Goal: Task Accomplishment & Management: Complete application form

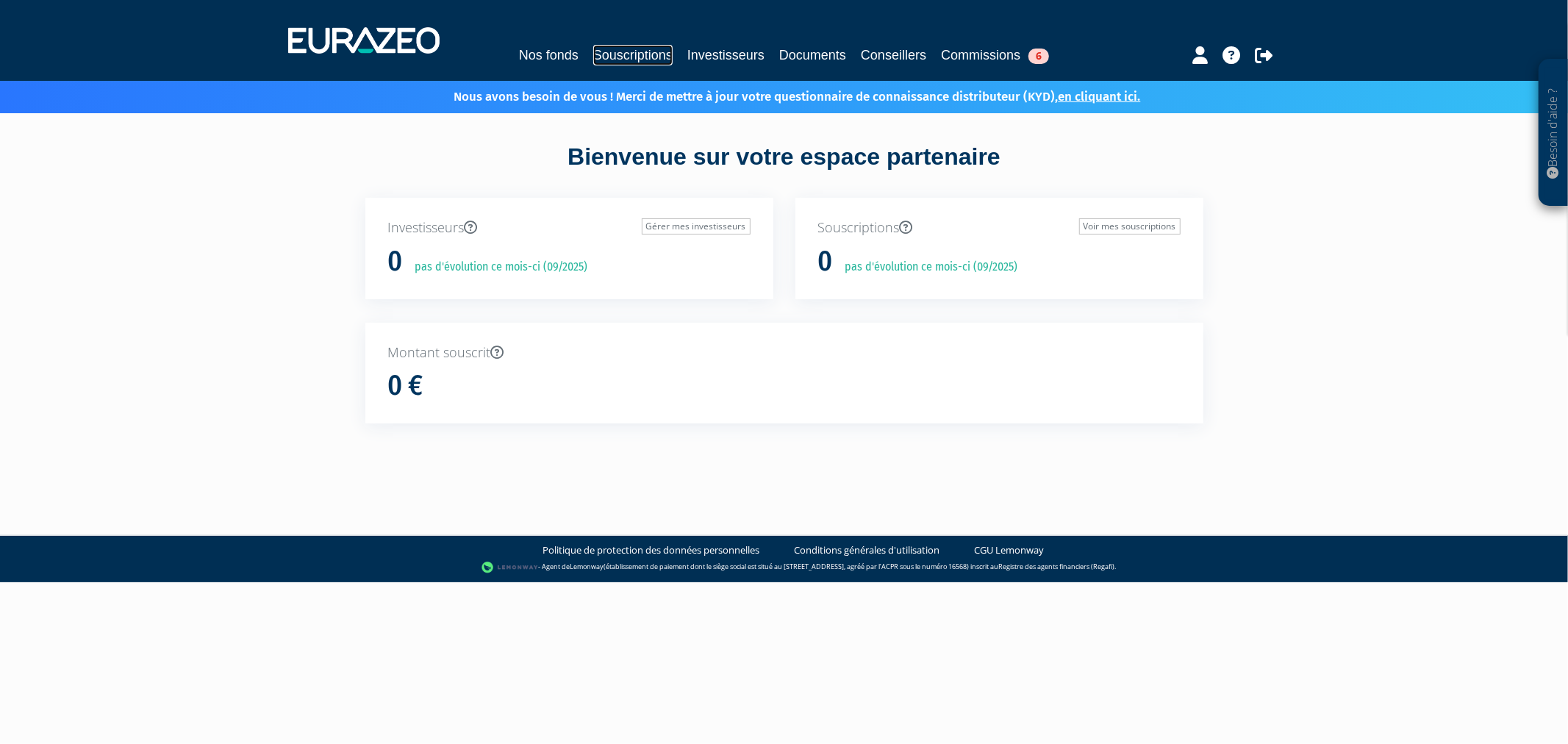
click at [613, 55] on link "Souscriptions" at bounding box center [633, 55] width 80 height 21
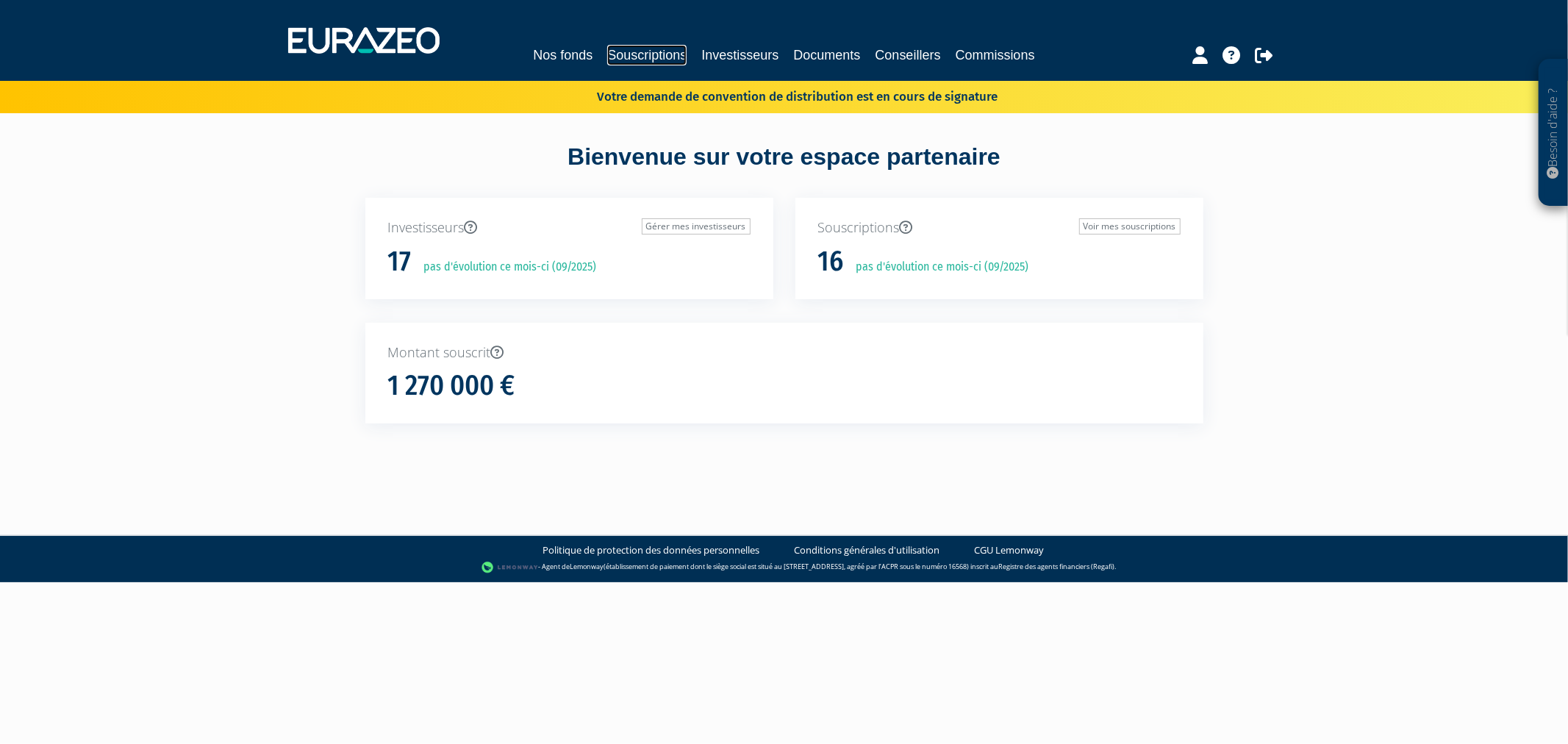
drag, startPoint x: 0, startPoint y: 0, endPoint x: 640, endPoint y: 45, distance: 641.6
click at [640, 45] on link "Souscriptions" at bounding box center [647, 55] width 80 height 21
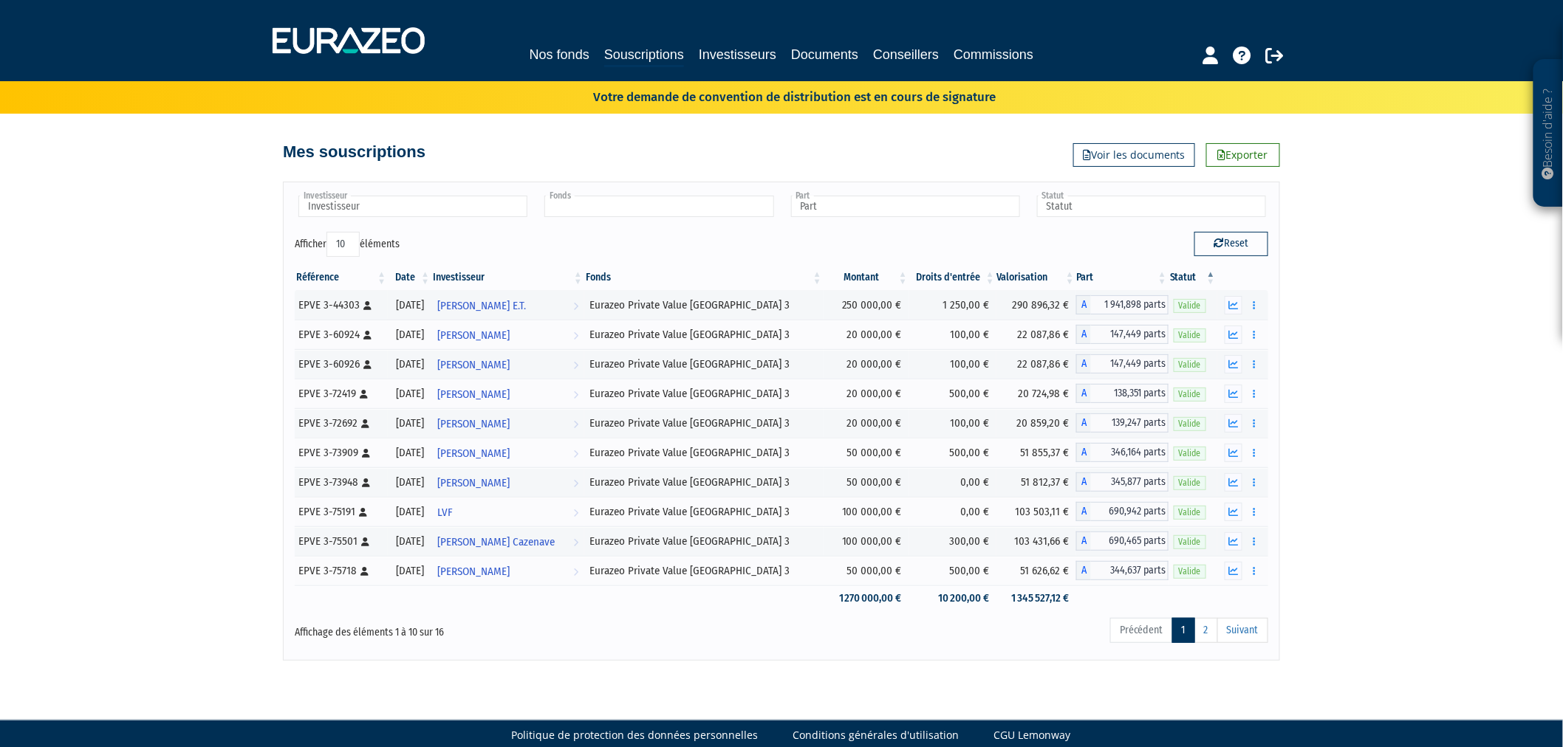
click at [563, 209] on input "text" at bounding box center [658, 206] width 229 height 21
click at [355, 254] on select "10 25 50 100" at bounding box center [342, 244] width 33 height 25
type input "Fonds"
select select "100"
click at [329, 232] on select "10 25 50 100" at bounding box center [342, 244] width 33 height 25
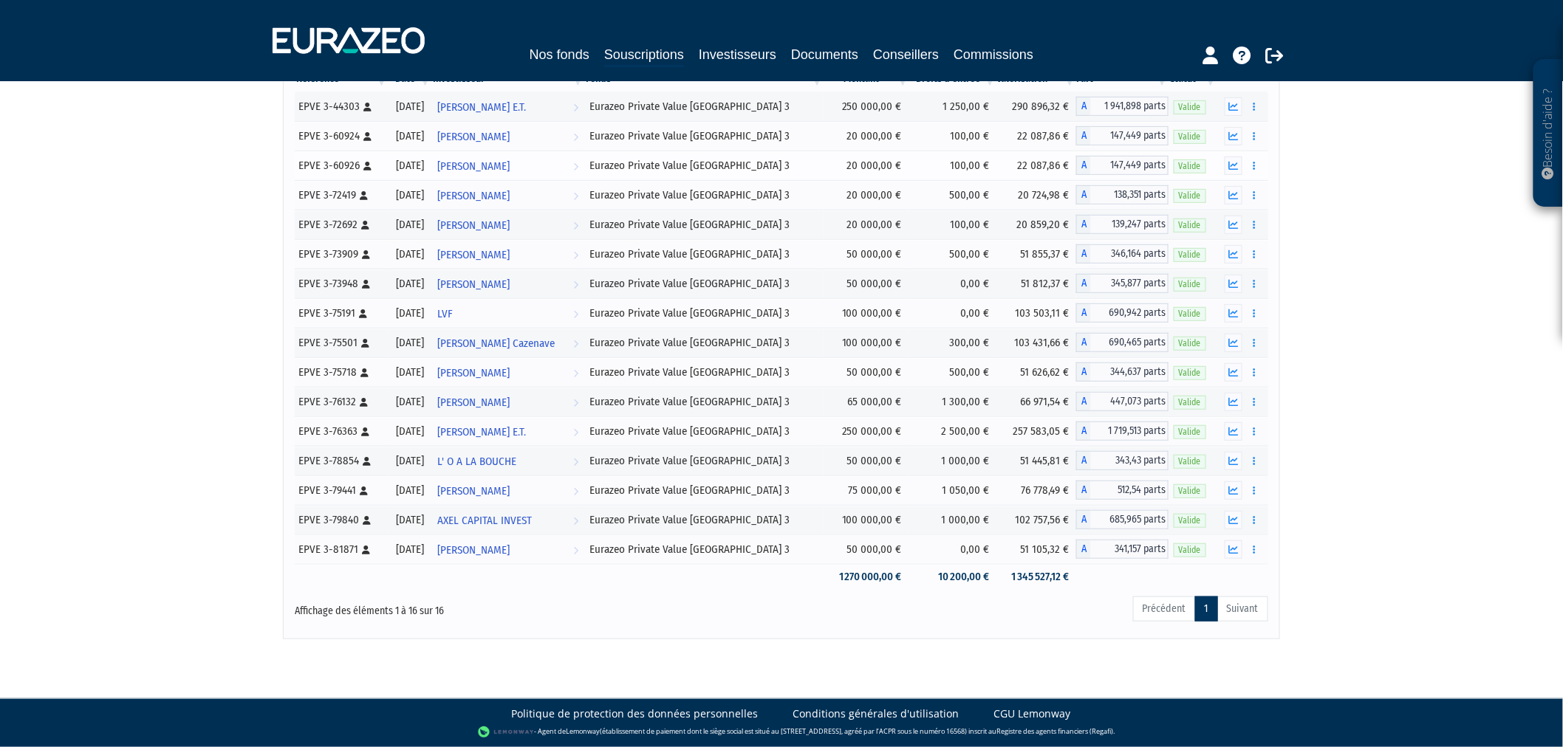
scroll to position [200, 0]
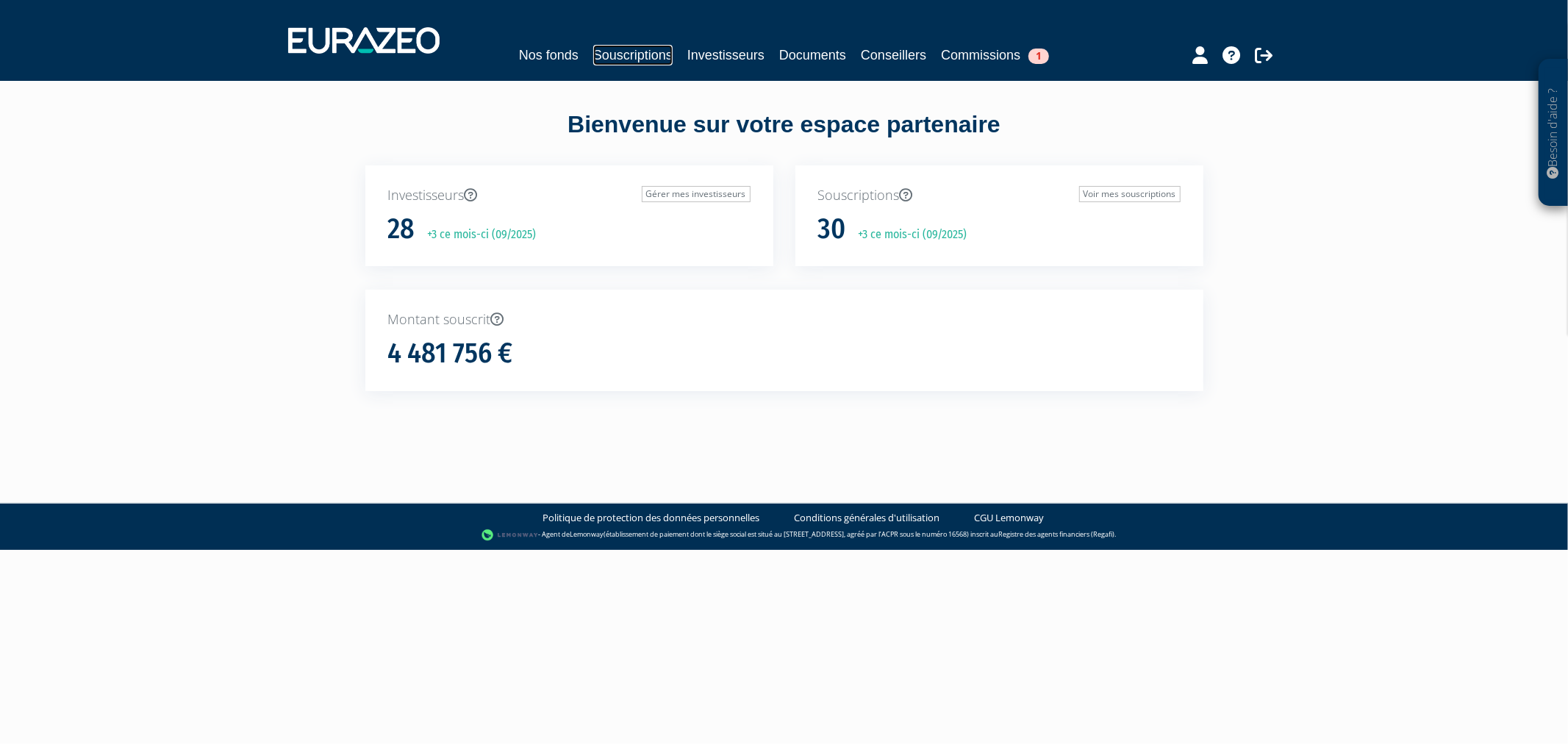
click at [623, 63] on link "Souscriptions" at bounding box center [633, 55] width 80 height 21
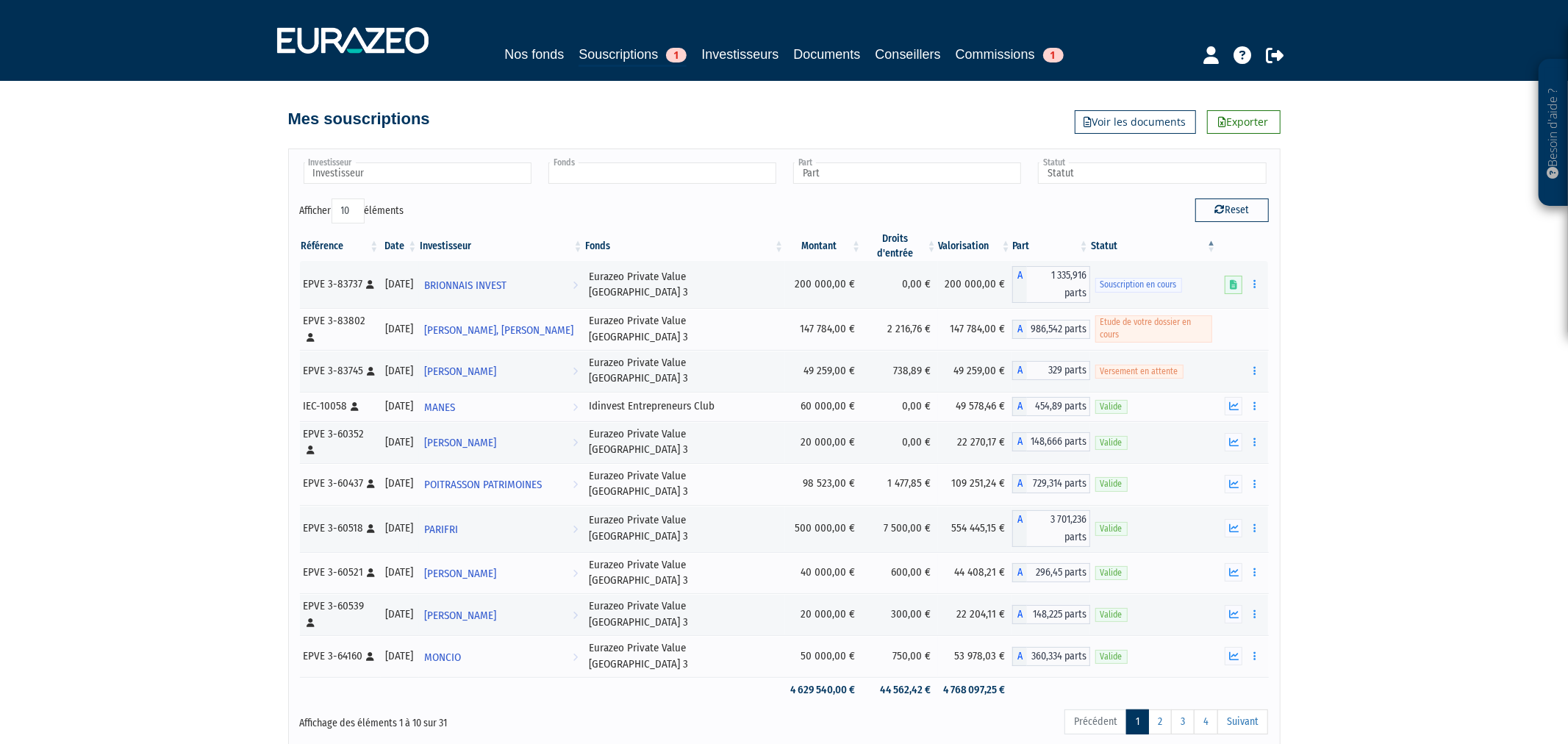
click at [667, 167] on input "text" at bounding box center [662, 172] width 228 height 21
click at [660, 212] on li "Eurazeo Private Value [GEOGRAPHIC_DATA] 3" at bounding box center [661, 215] width 232 height 18
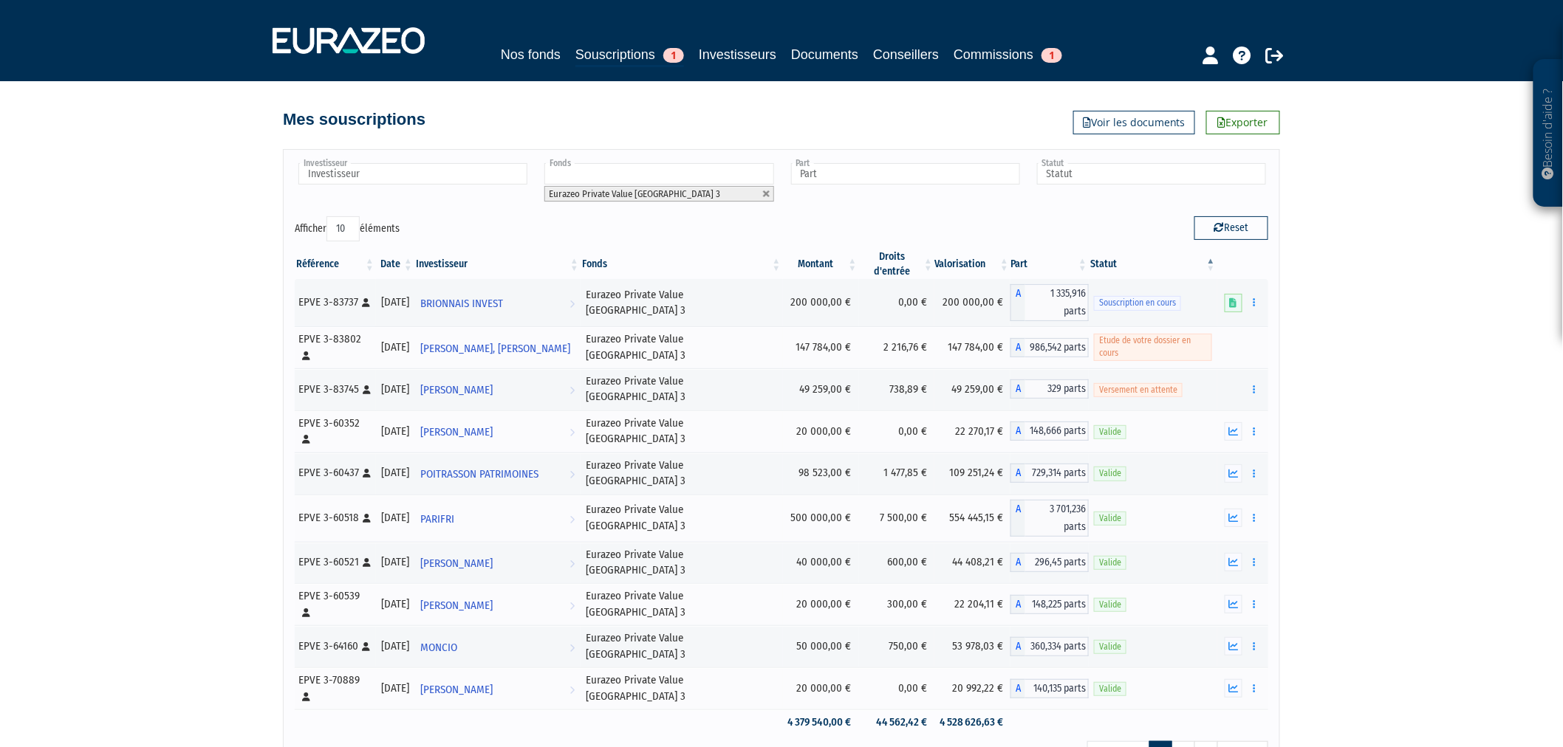
click at [355, 226] on select "10 25 50 100" at bounding box center [342, 228] width 33 height 25
select select "100"
click at [329, 216] on select "10 25 50 100" at bounding box center [342, 228] width 33 height 25
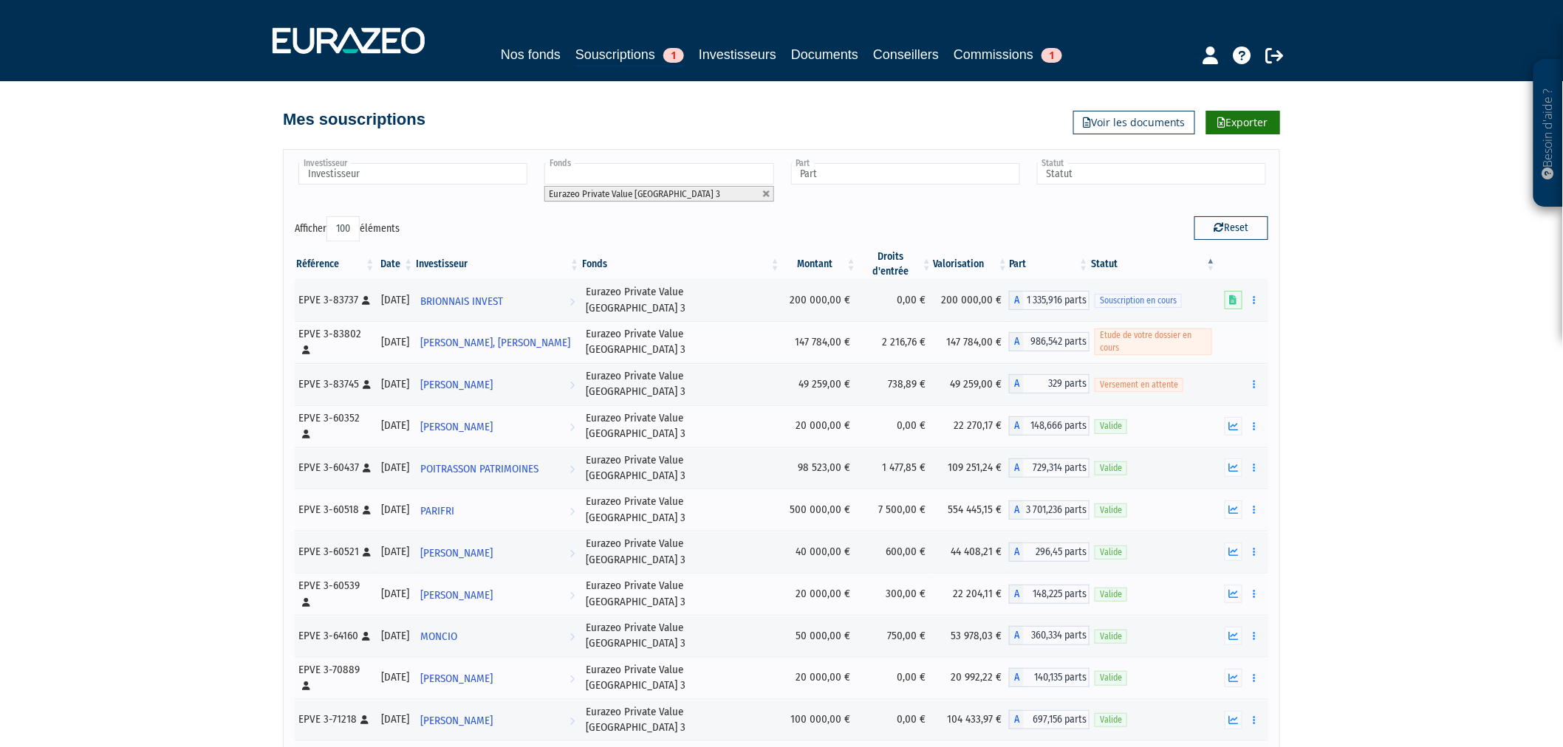
click at [1260, 126] on link "Exporter" at bounding box center [1243, 123] width 74 height 24
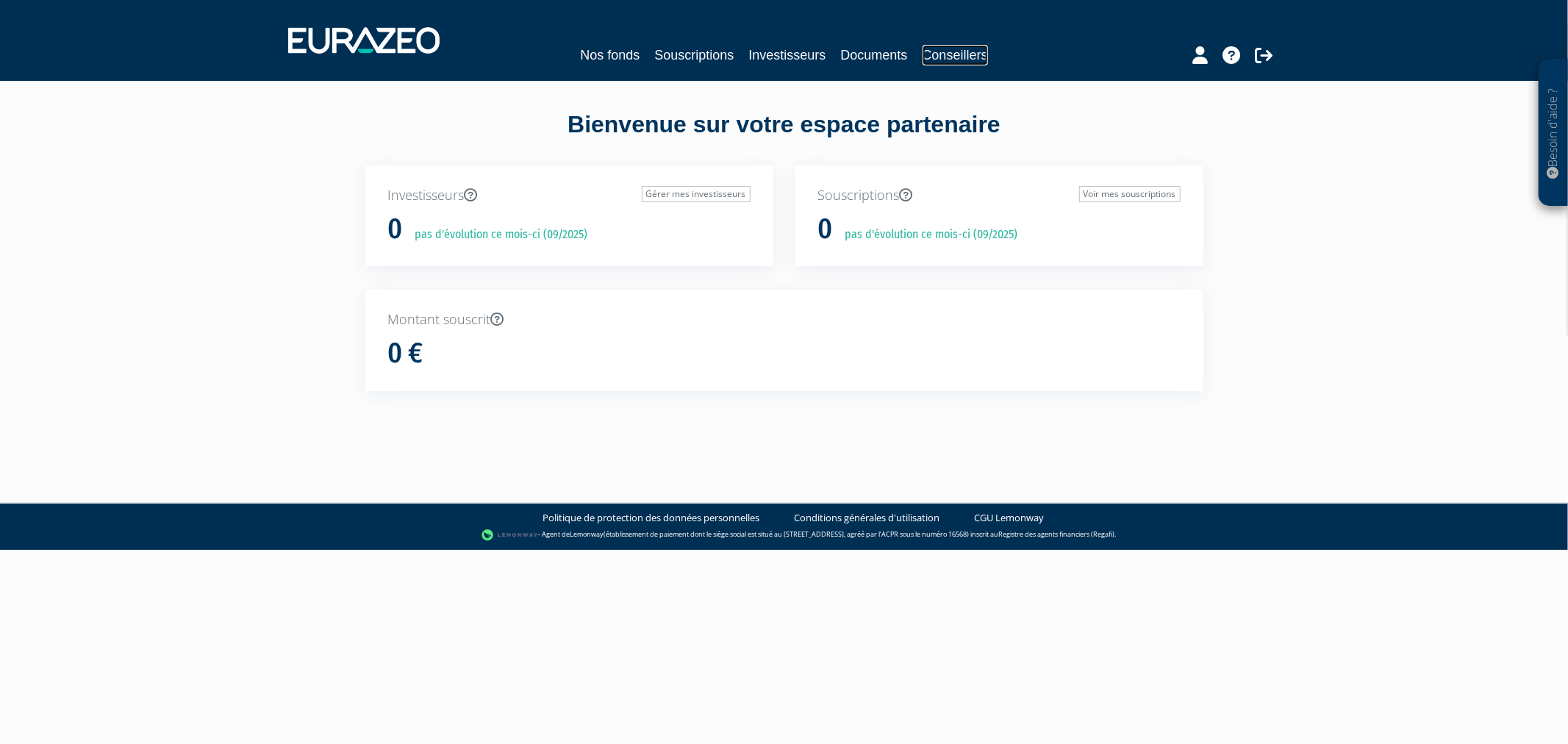
click at [961, 55] on link "Conseillers" at bounding box center [956, 55] width 66 height 21
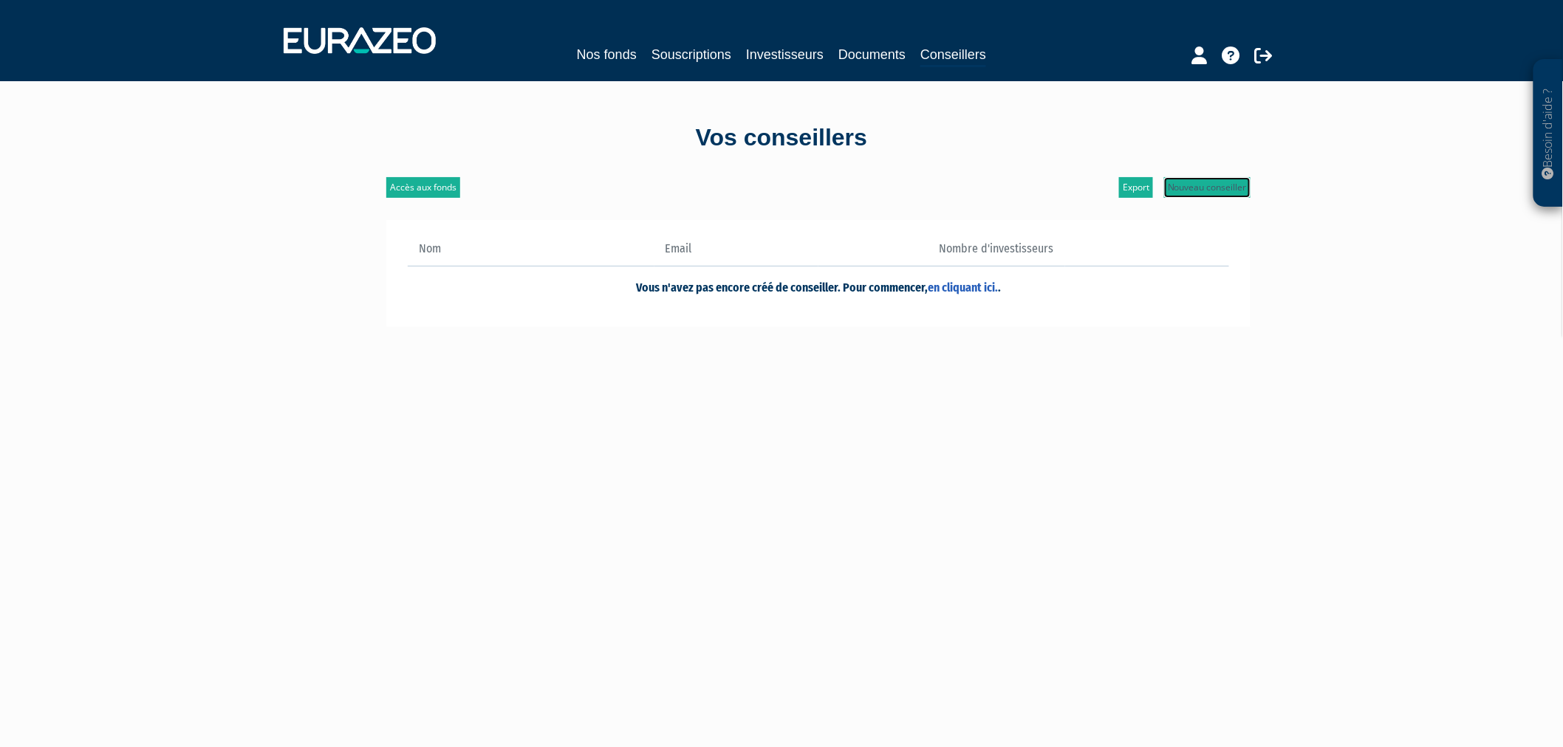
click at [1195, 193] on link "Nouveau conseiller" at bounding box center [1207, 187] width 86 height 21
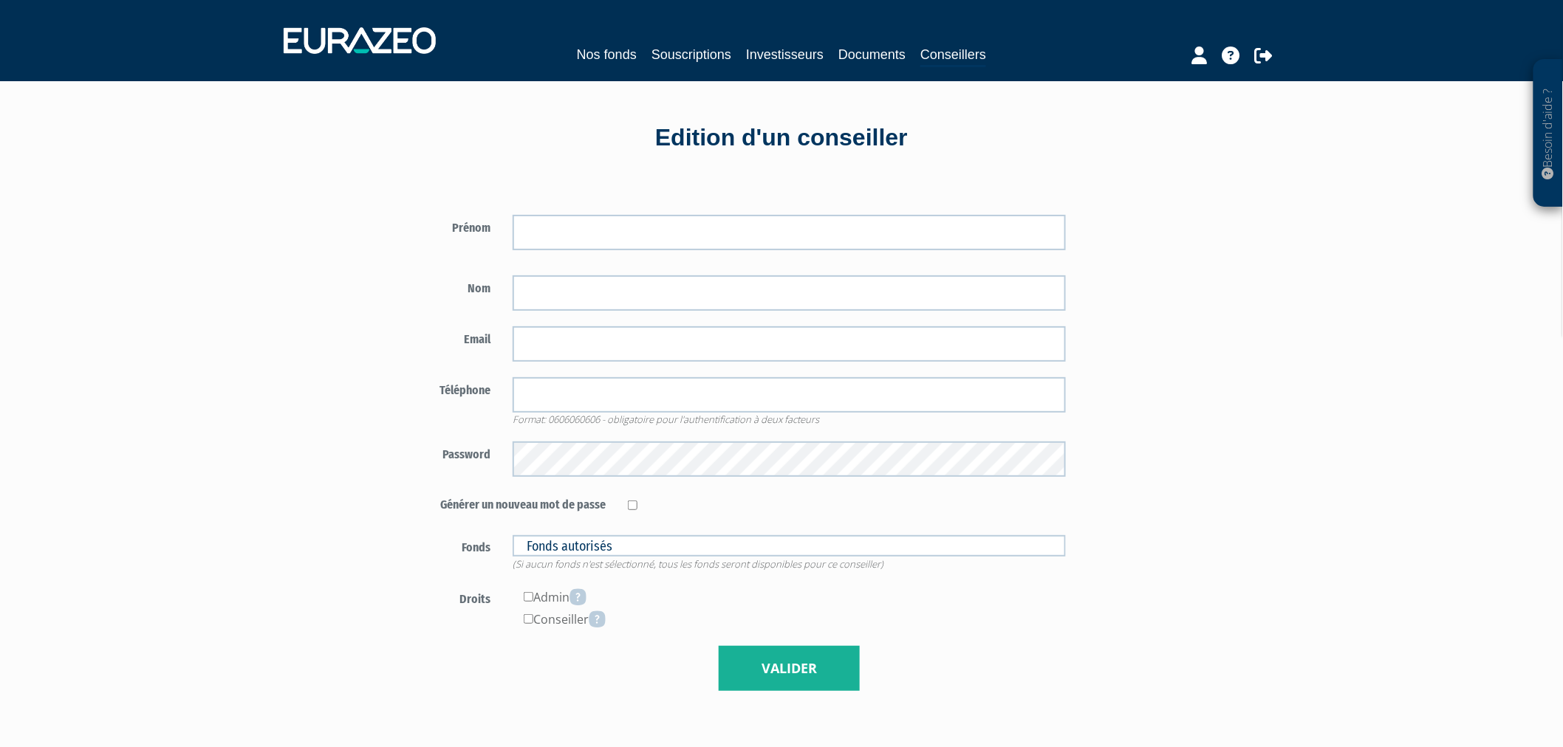
click at [733, 212] on div "Prénom Nom Fonds autorisés" at bounding box center [731, 445] width 691 height 493
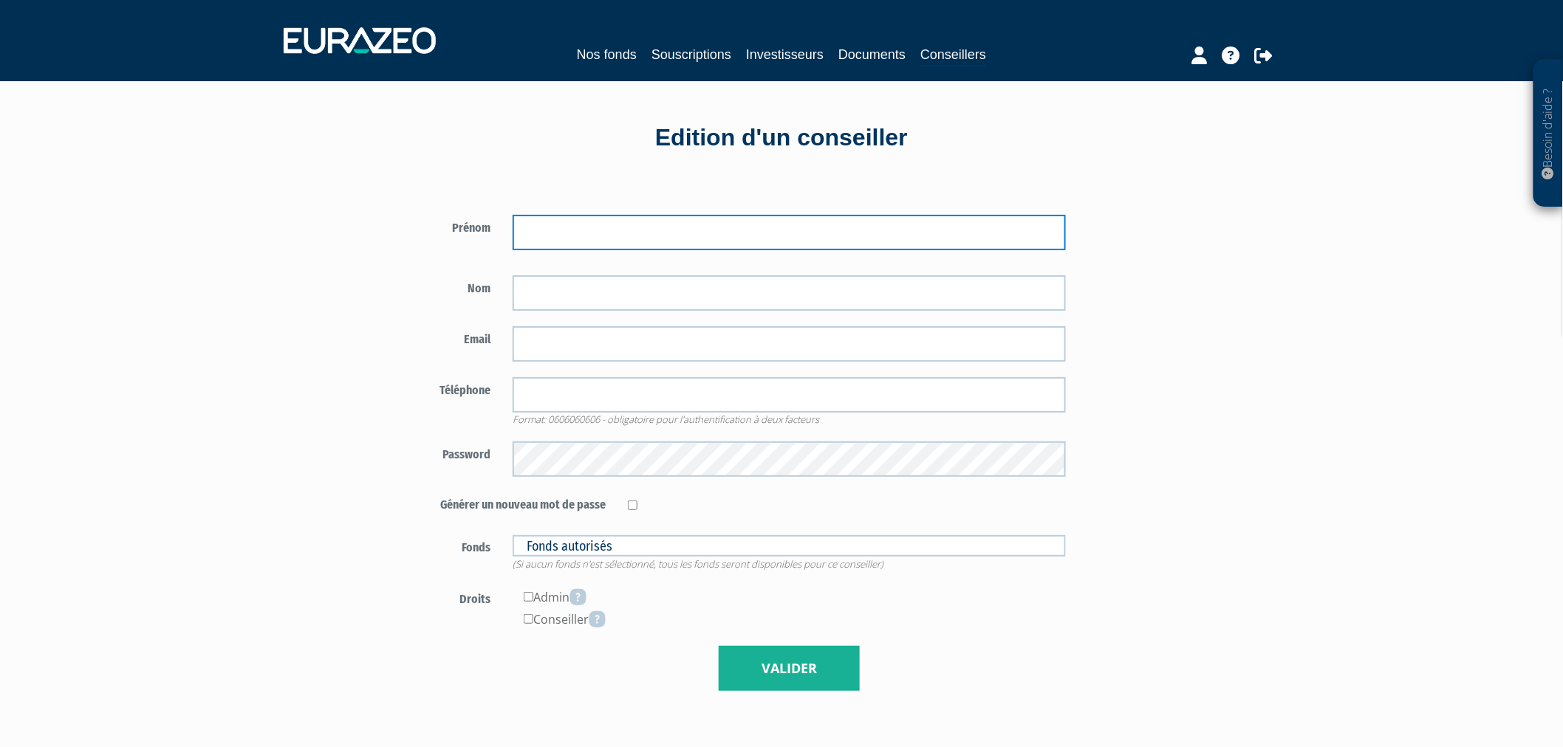
click at [728, 218] on input "text" at bounding box center [790, 232] width 554 height 35
type input "Olivier"
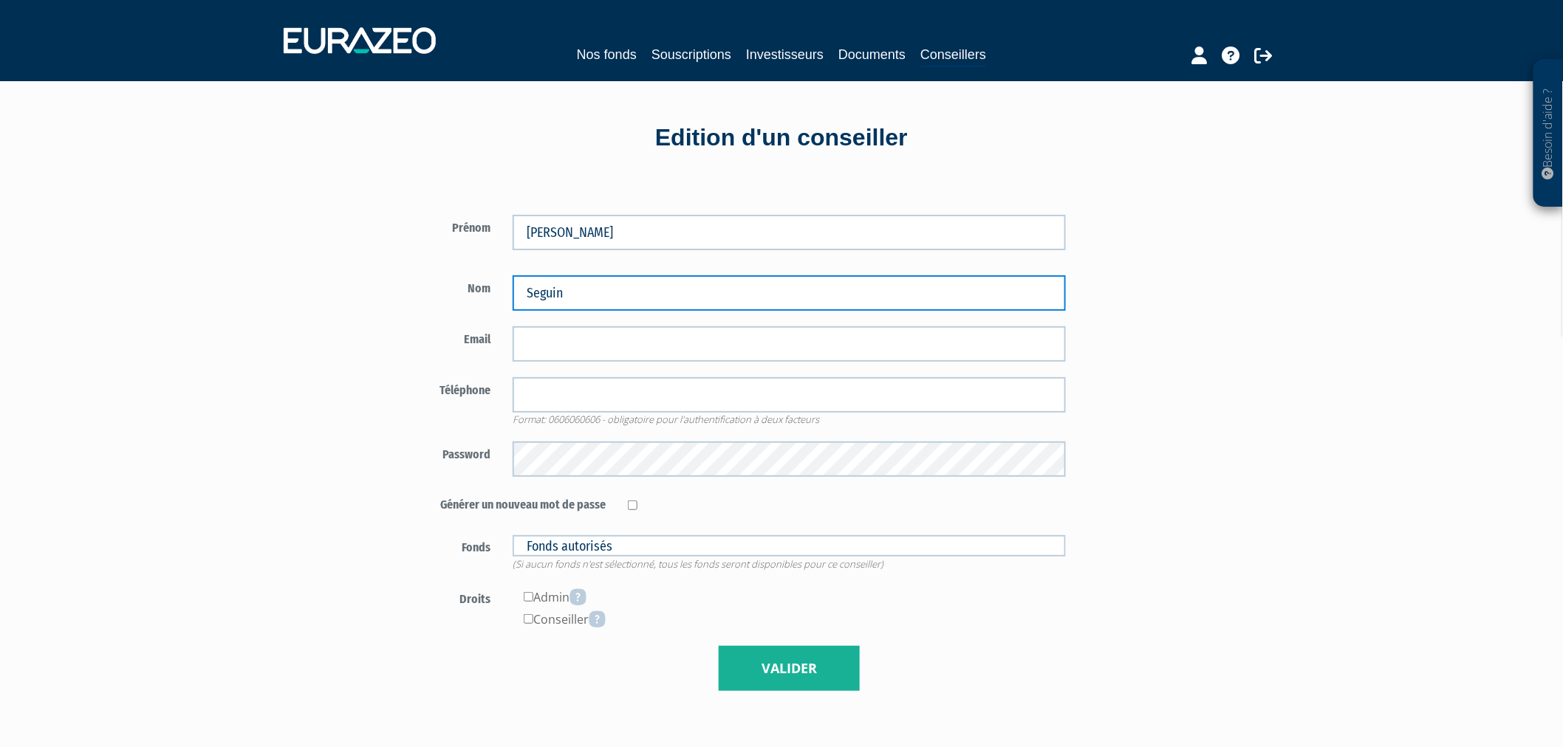
type input "Seguin"
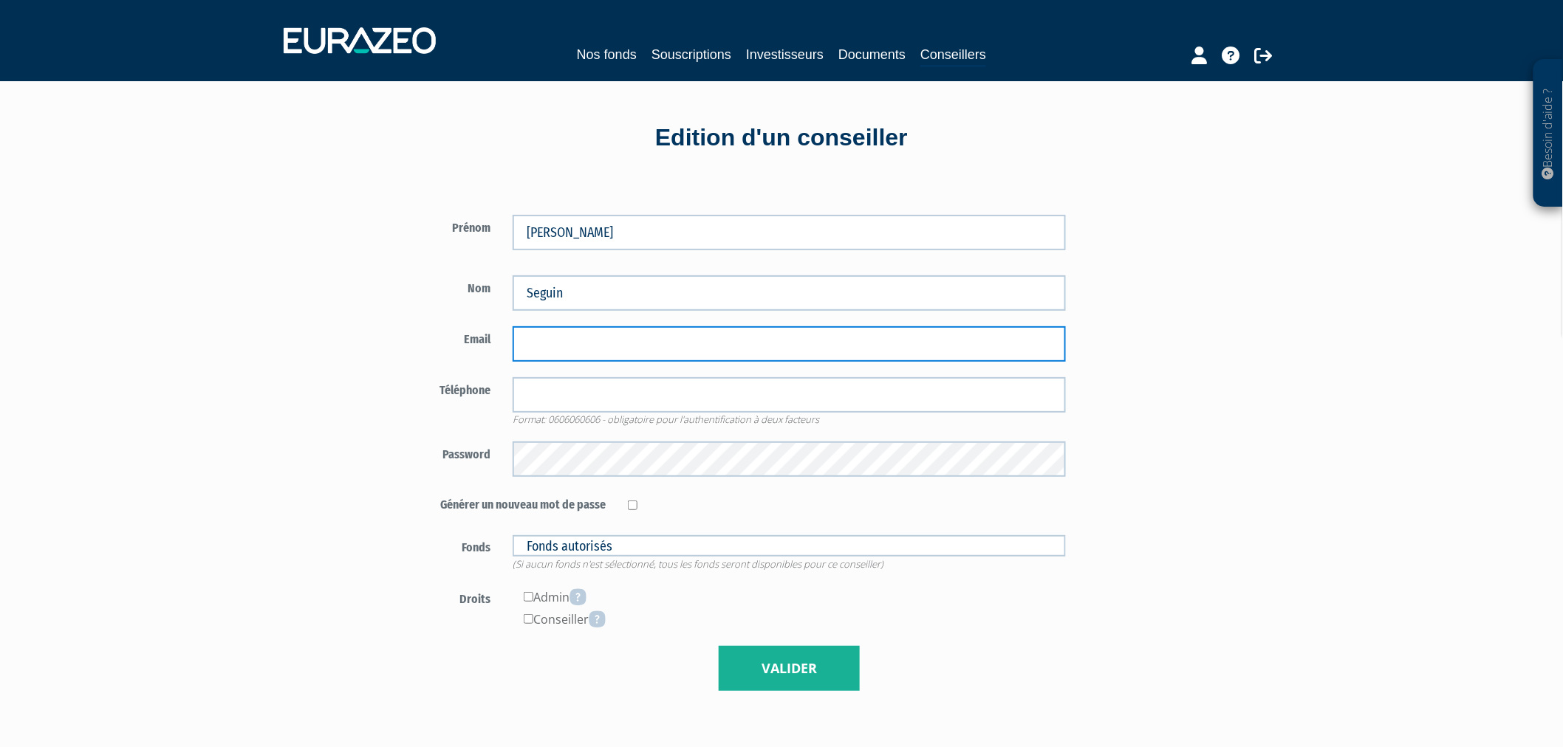
drag, startPoint x: 552, startPoint y: 329, endPoint x: 567, endPoint y: 355, distance: 30.1
click at [552, 332] on input "email" at bounding box center [790, 343] width 554 height 35
paste input "olivier.seguin@kantum-partners.com>"
type input "olivier.seguin@kantum-partners.com>"
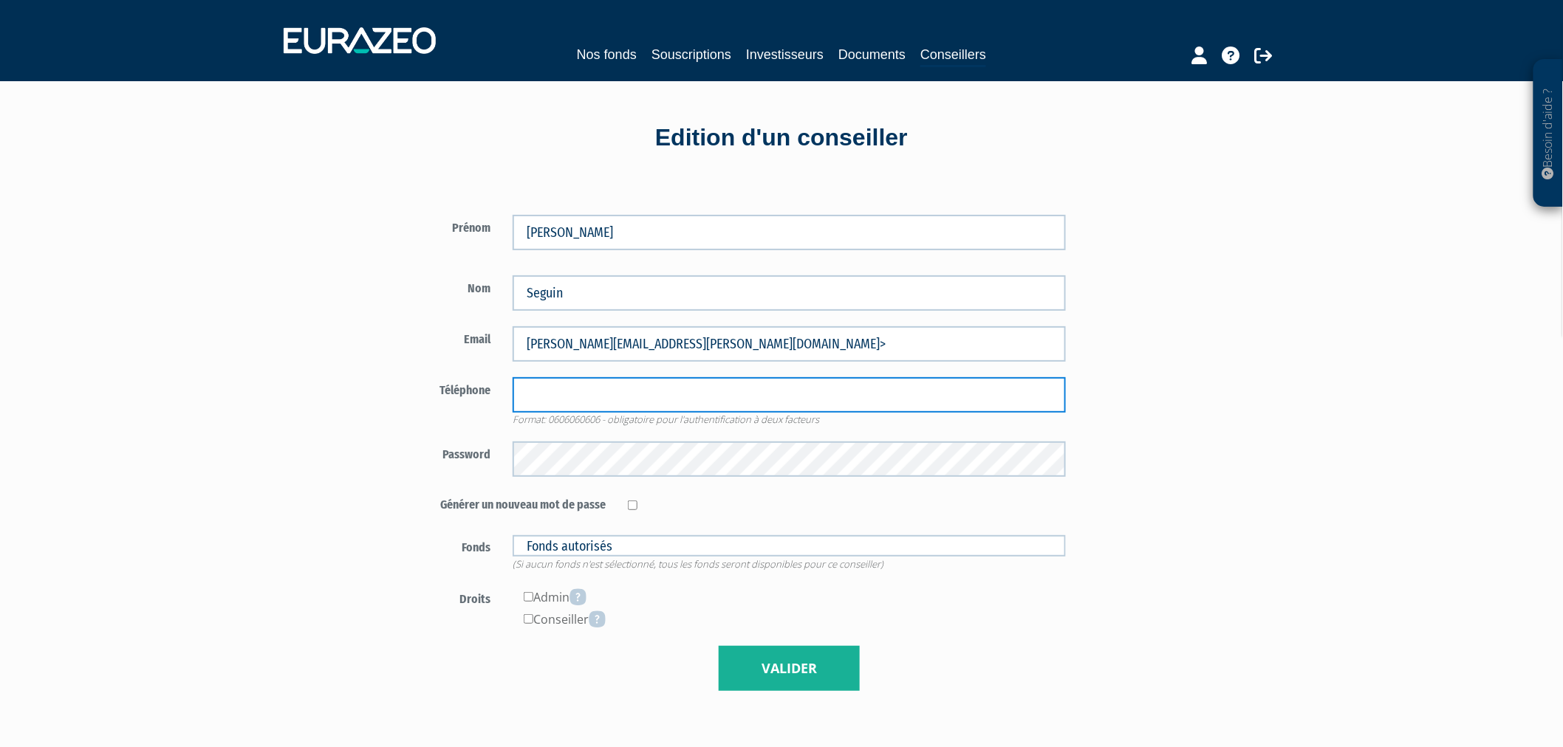
click at [549, 386] on input "tel" at bounding box center [790, 394] width 554 height 35
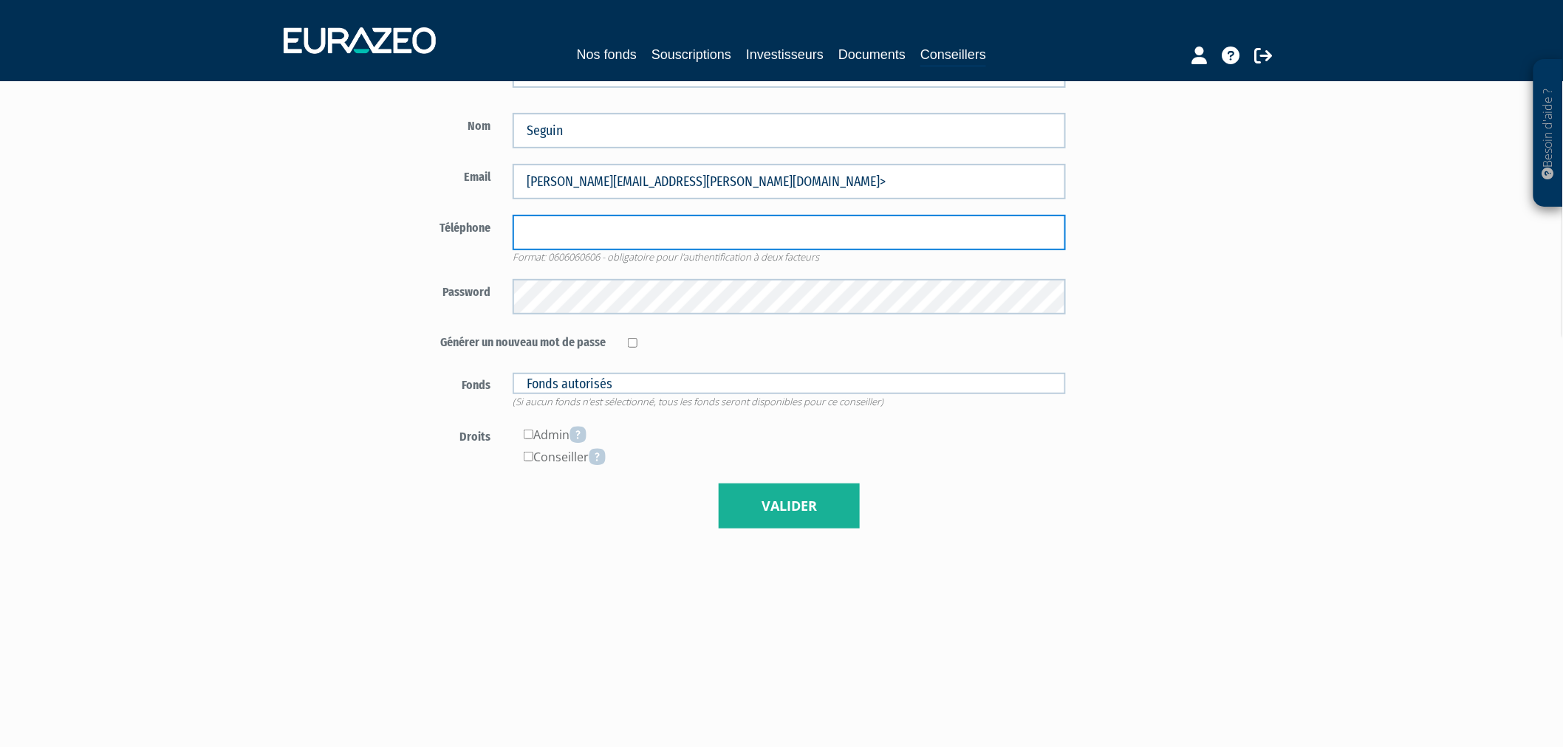
scroll to position [118, 0]
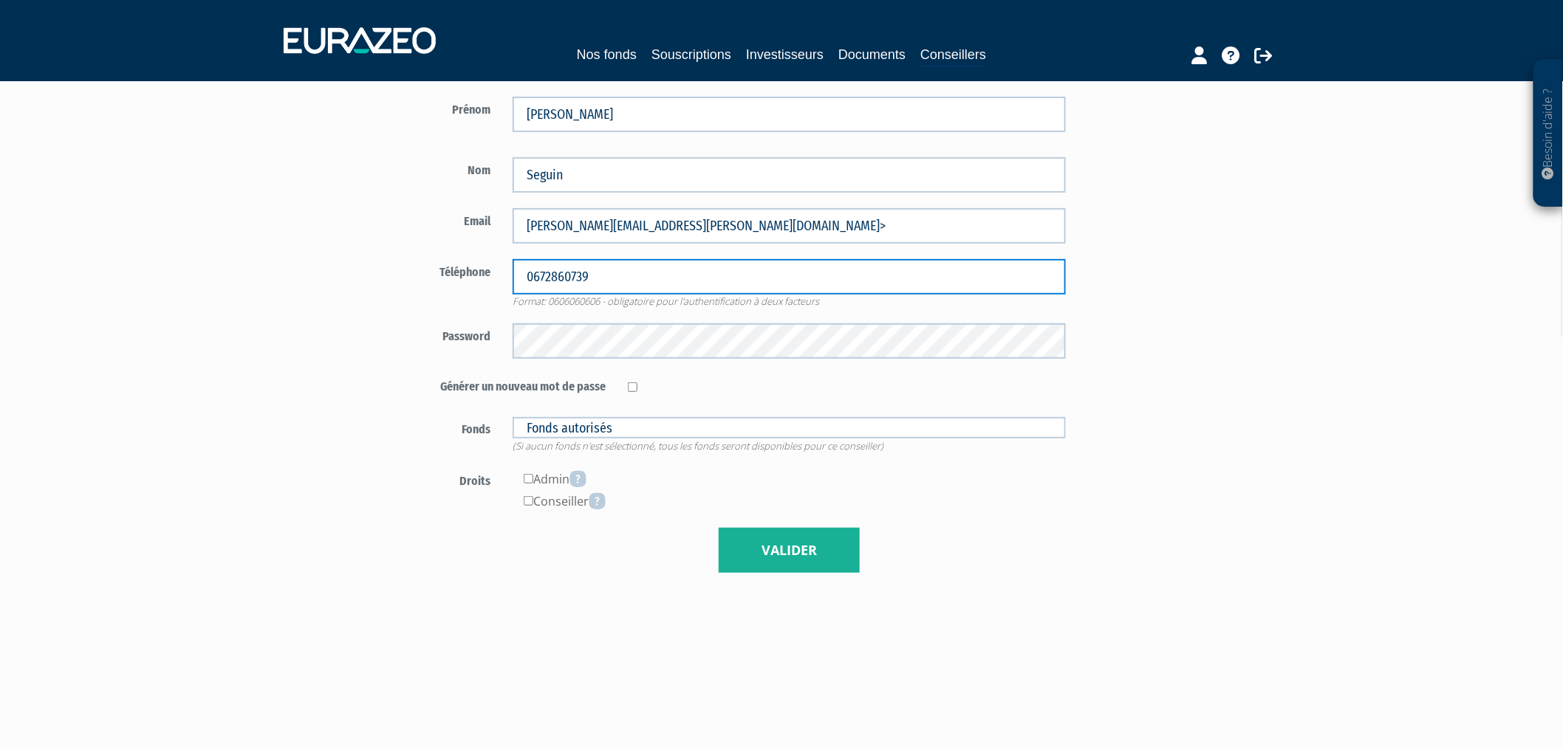
type input "0672860739"
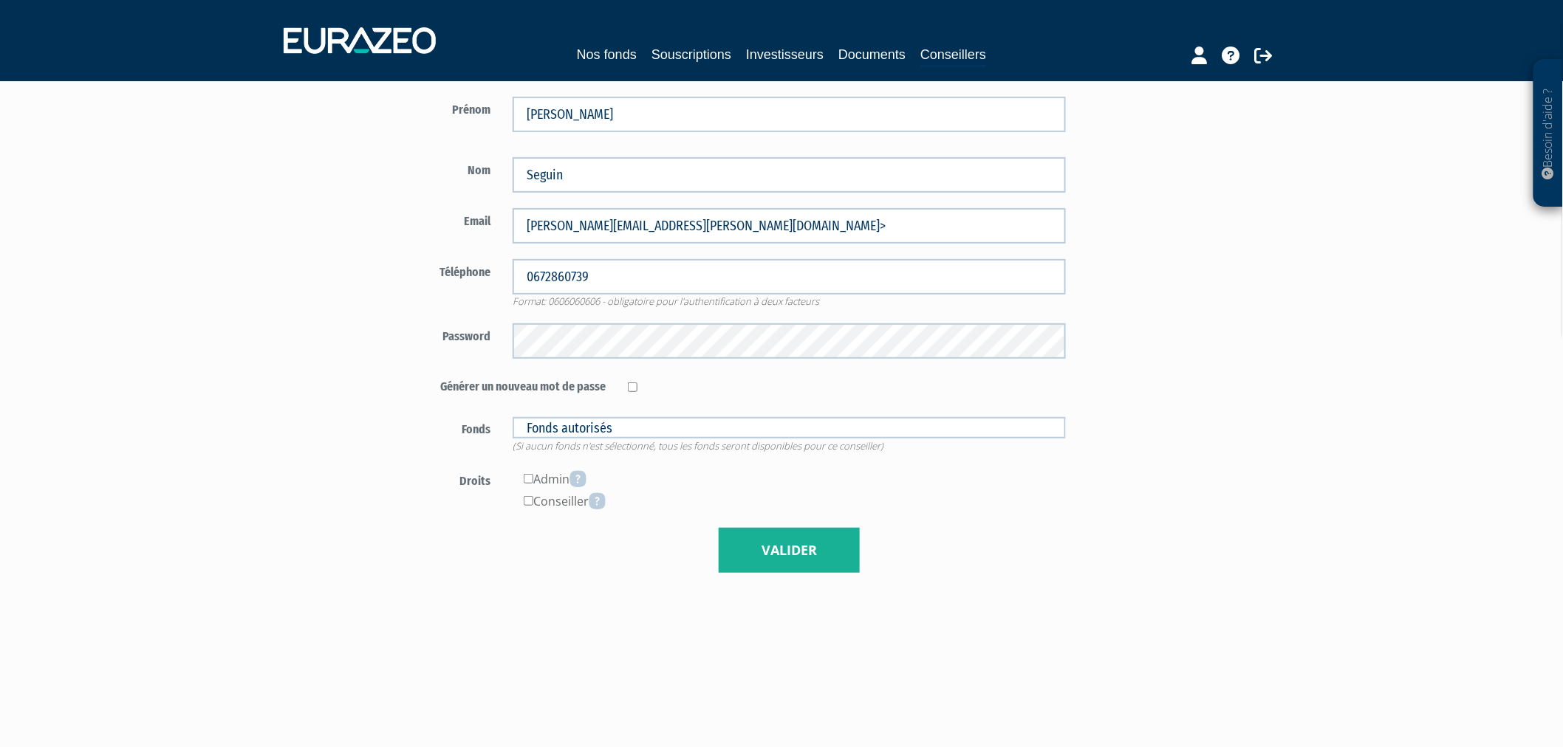
click at [550, 358] on form "Prénom Olivier Nom Seguin 0672860739" at bounding box center [731, 335] width 691 height 477
click at [632, 387] on input "checkbox" at bounding box center [633, 388] width 10 height 10
checkbox input "true"
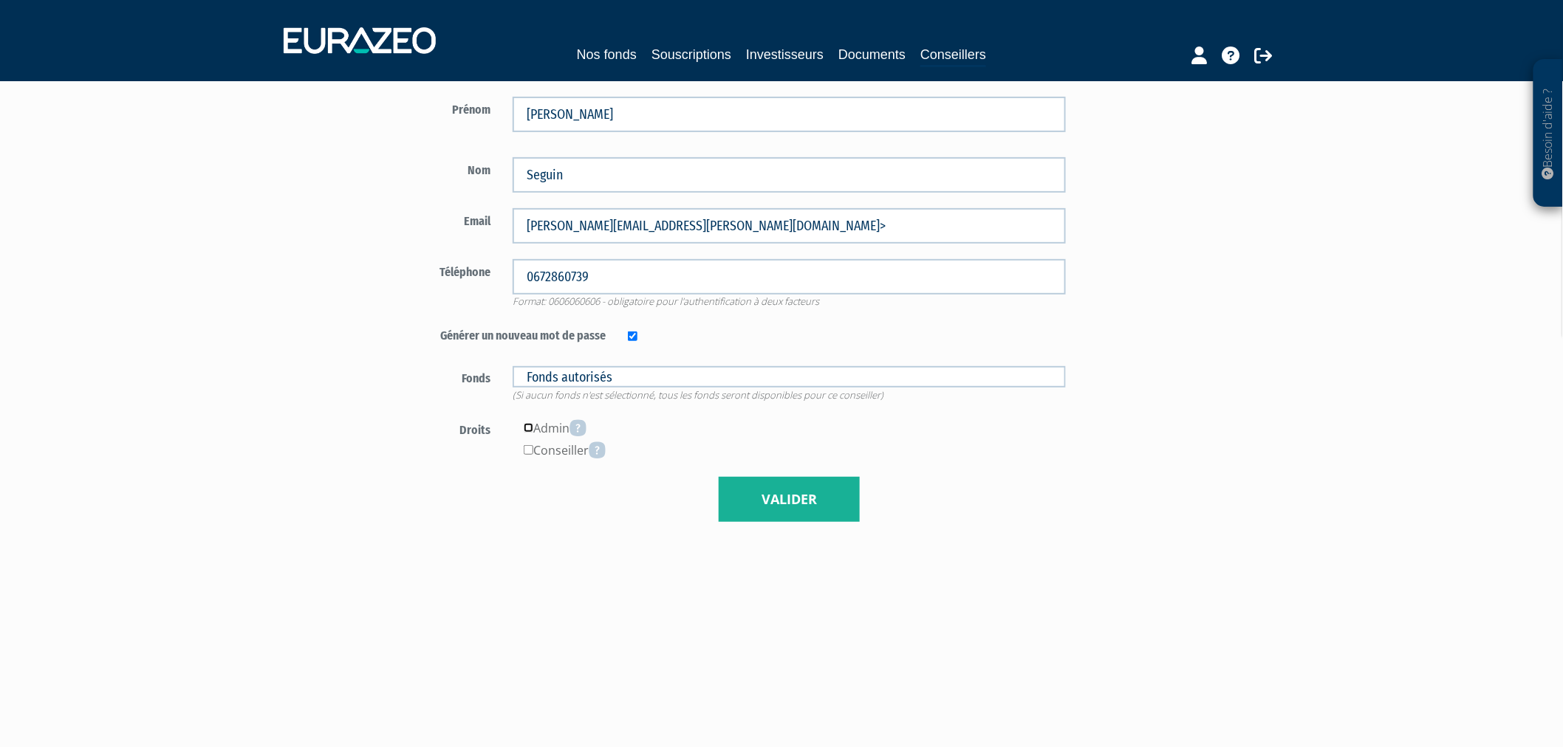
click at [527, 425] on input"] "checkbox" at bounding box center [529, 428] width 10 height 10
checkbox input"] "true"
click at [617, 377] on input "text" at bounding box center [790, 376] width 554 height 21
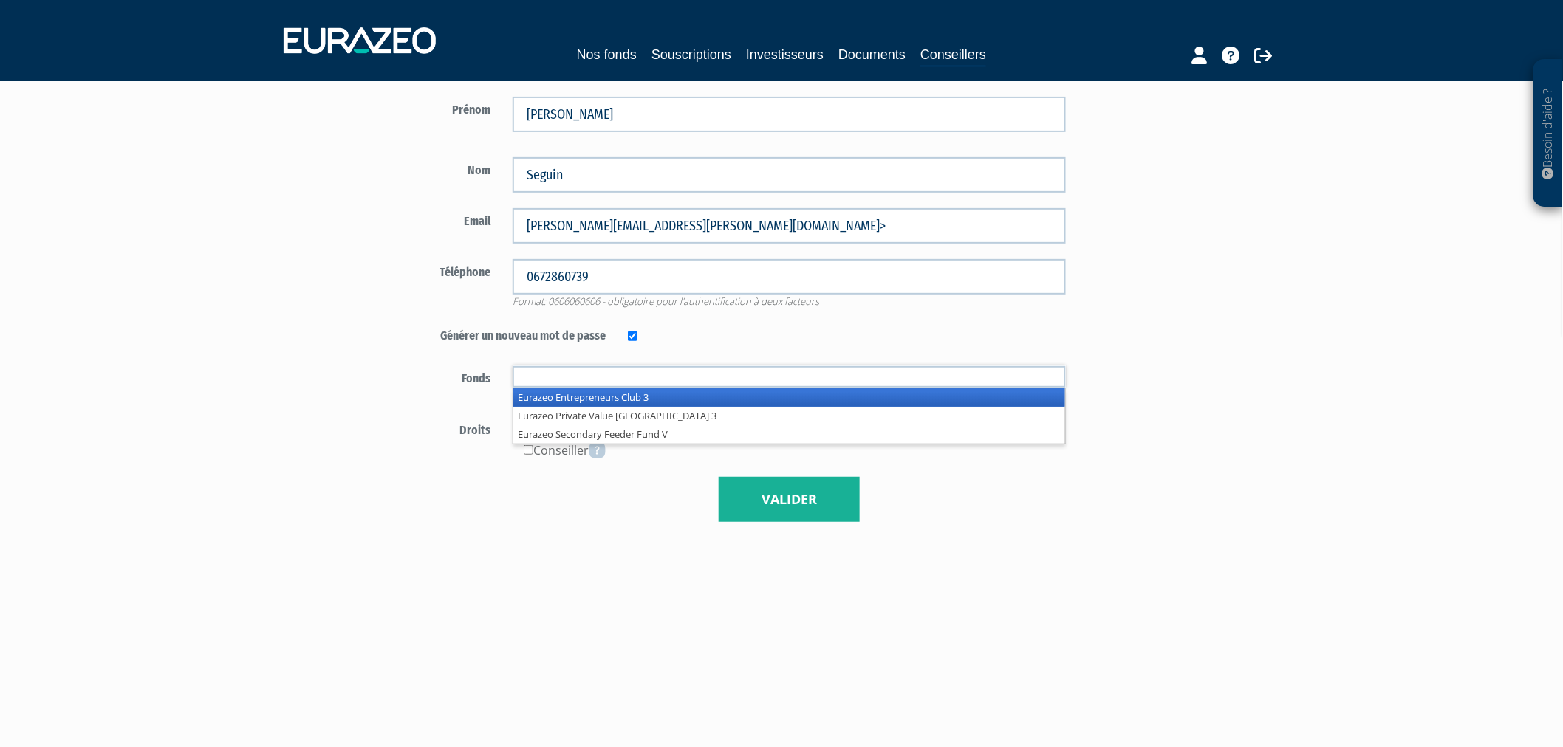
click at [622, 393] on li "Eurazeo Entrepreneurs Club 3" at bounding box center [789, 397] width 552 height 18
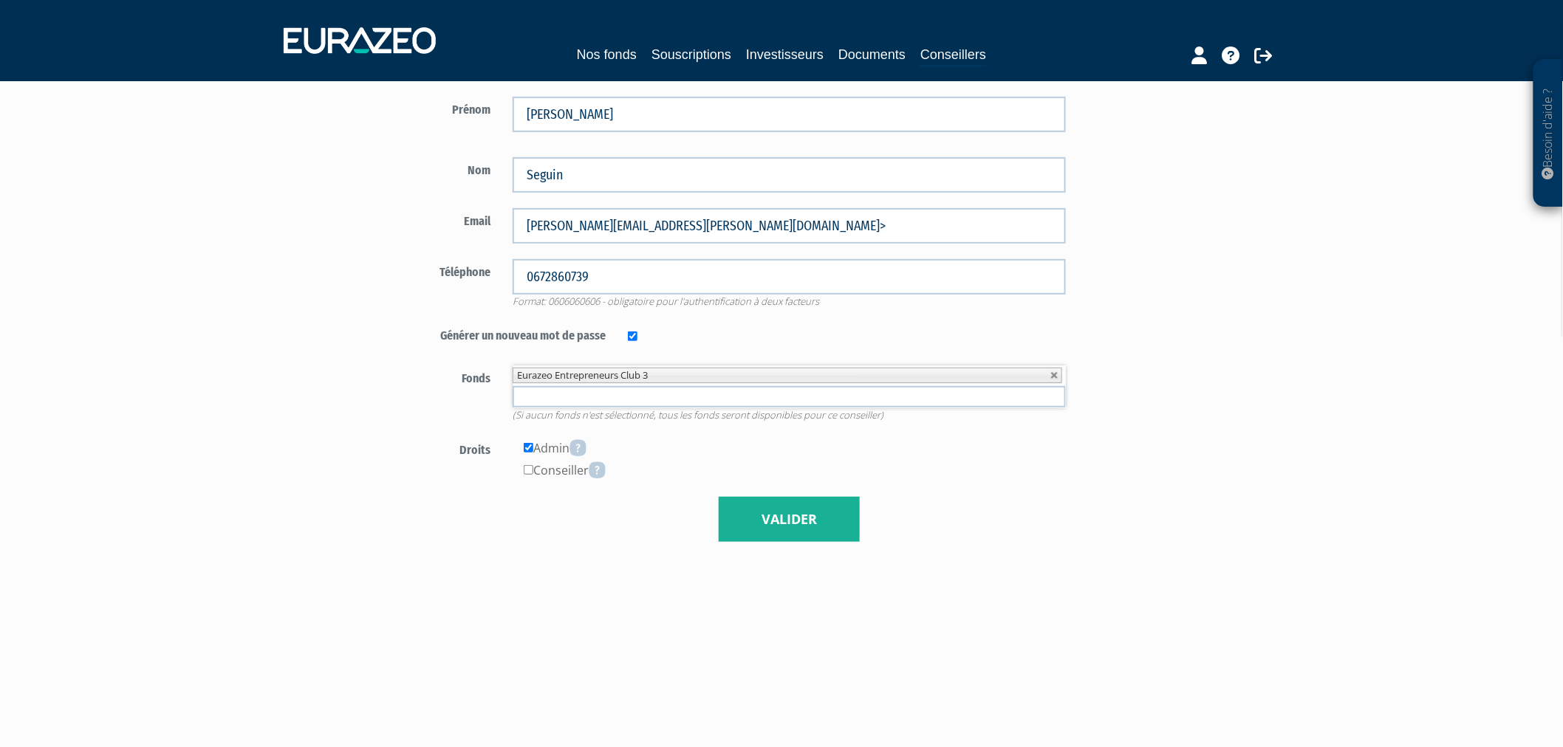
click at [621, 389] on input "text" at bounding box center [790, 396] width 554 height 21
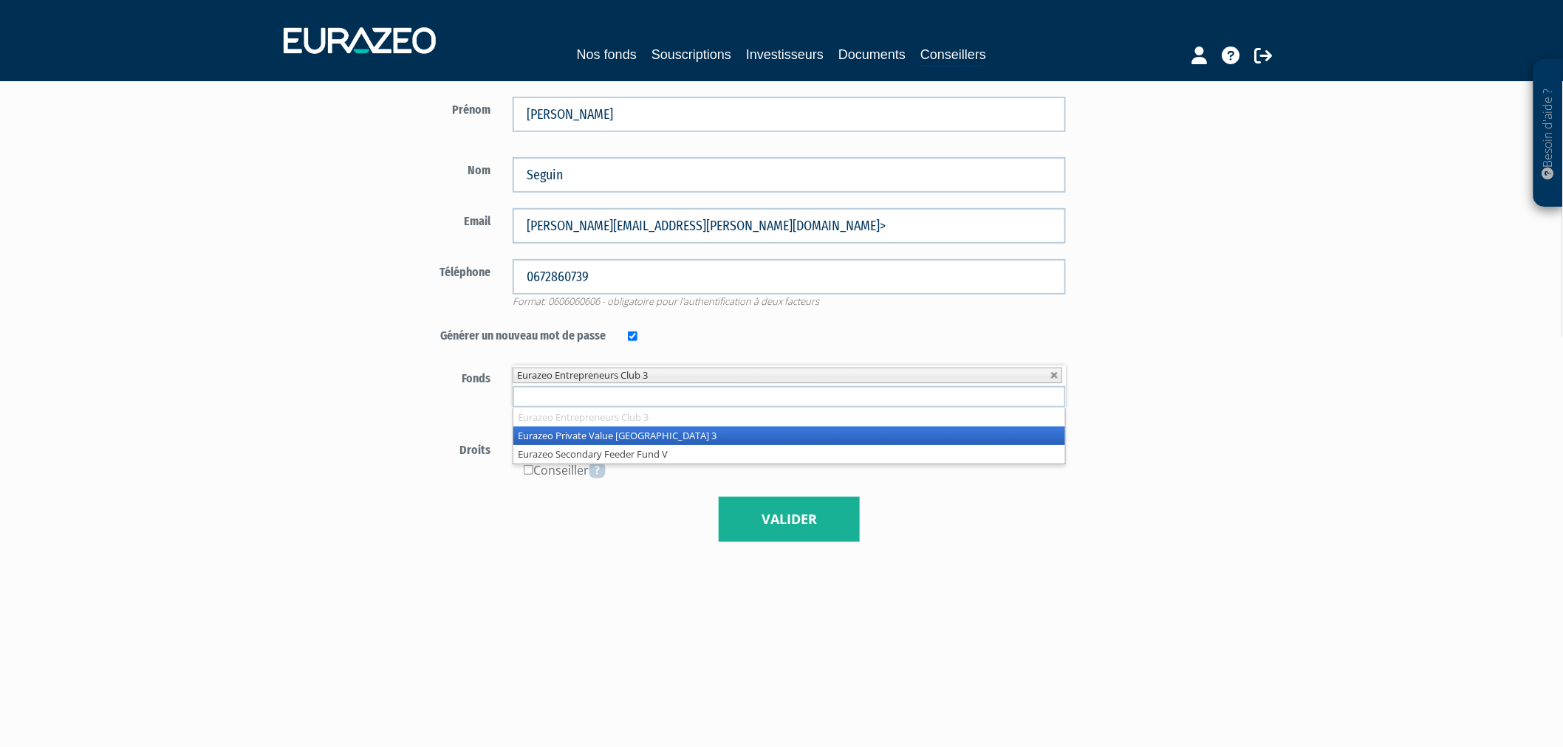
click at [620, 433] on li "Eurazeo Private Value Europe 3" at bounding box center [789, 436] width 552 height 18
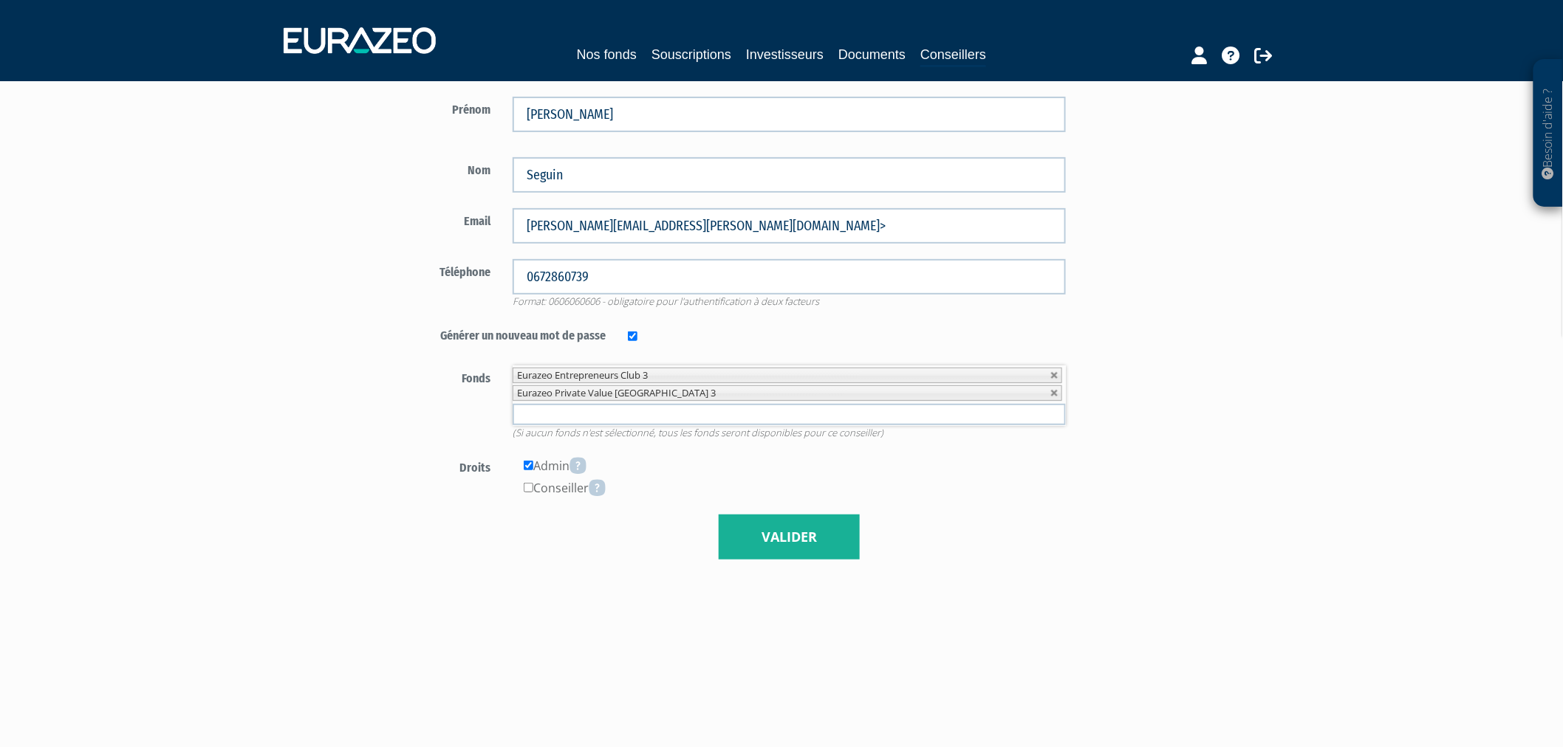
click at [618, 417] on input "text" at bounding box center [790, 414] width 554 height 21
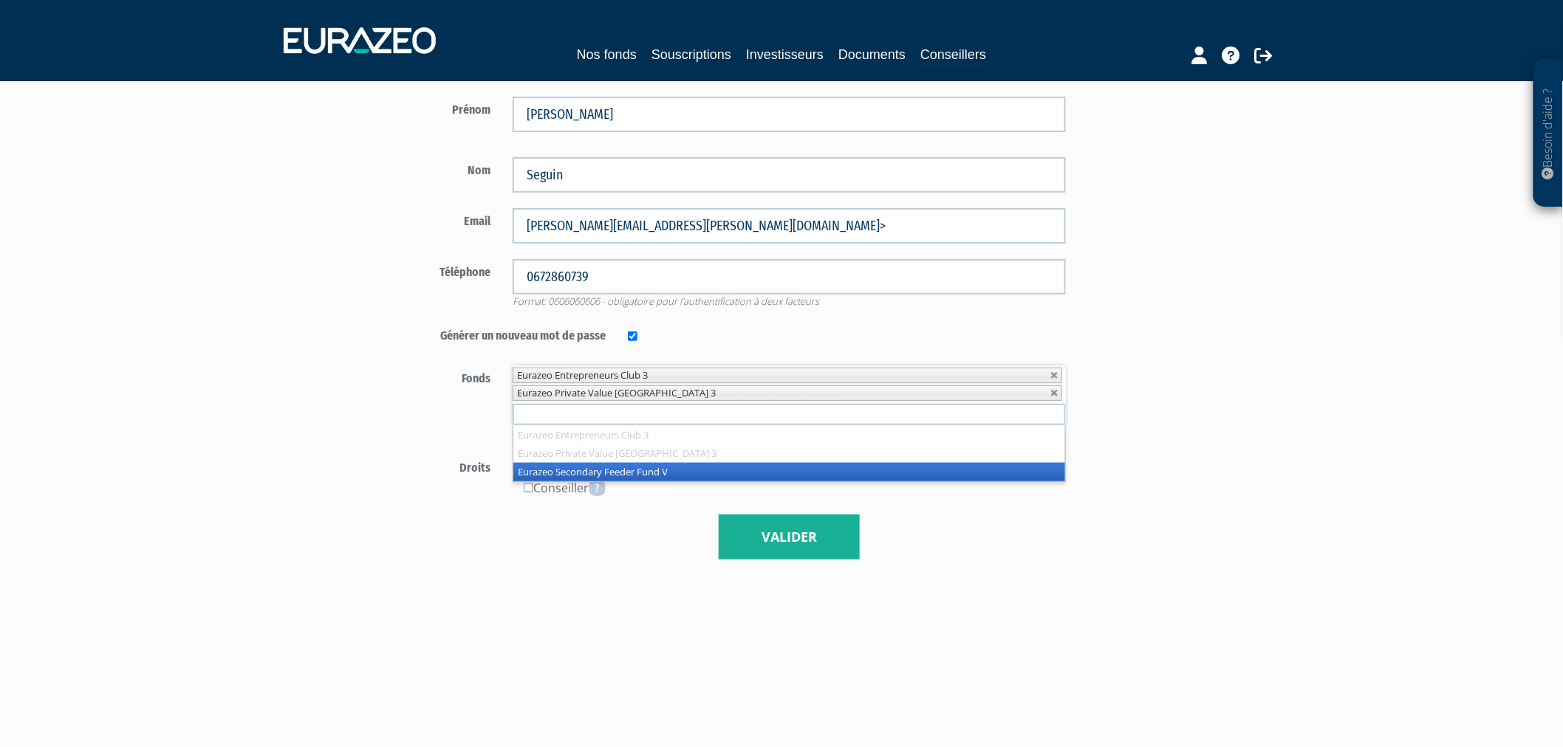
click at [621, 463] on li "Eurazeo Secondary Feeder Fund V" at bounding box center [789, 472] width 552 height 18
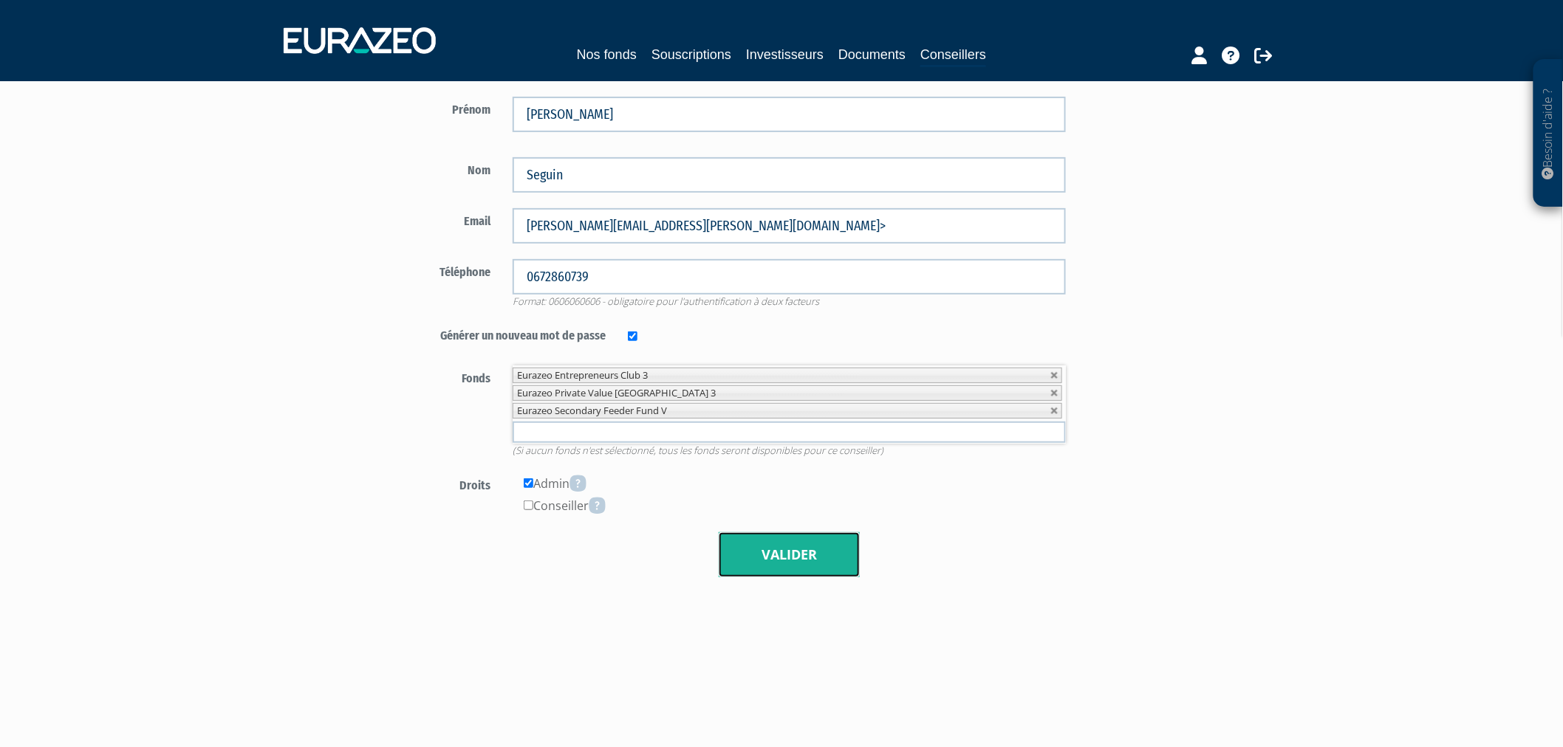
click at [769, 562] on button "Valider" at bounding box center [789, 556] width 141 height 46
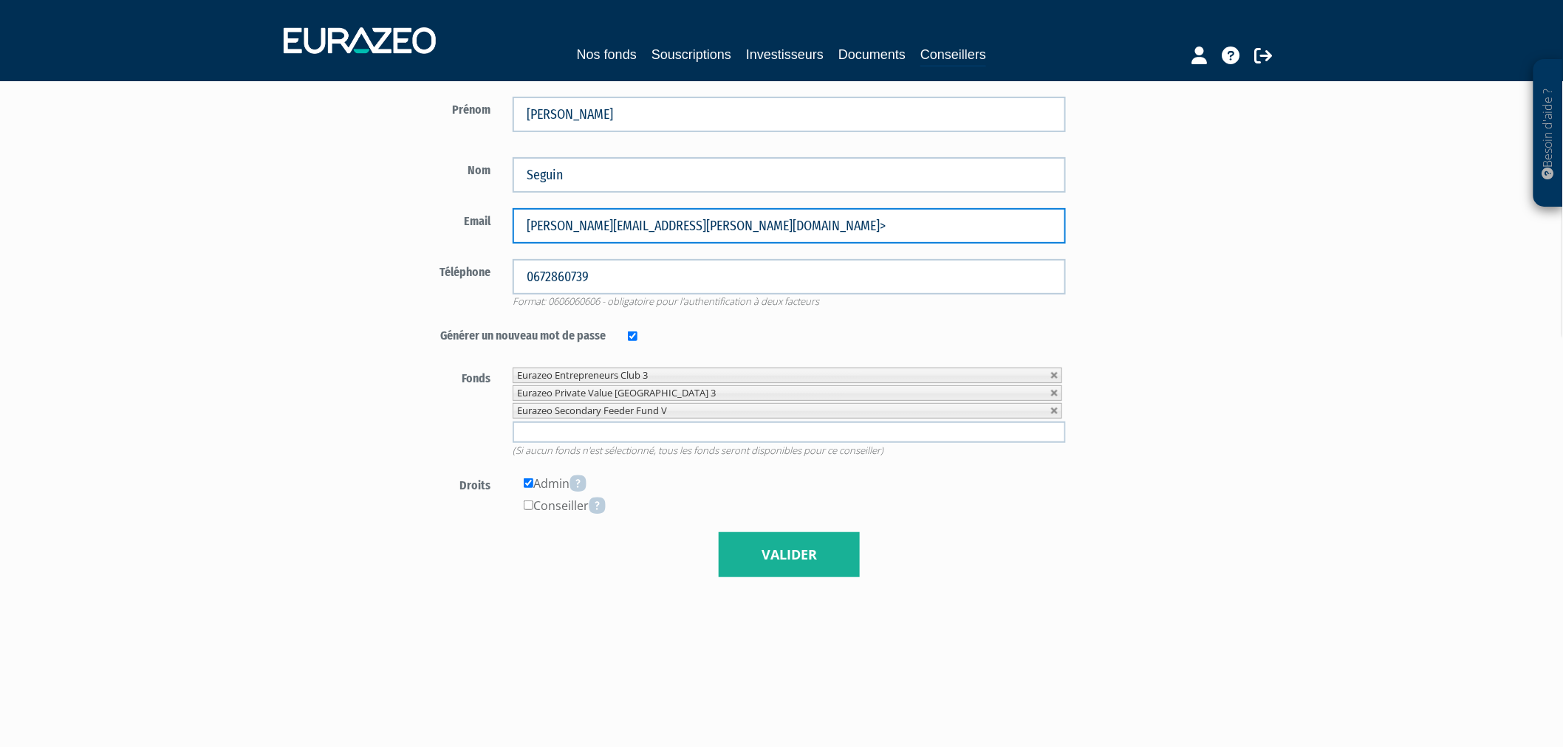
click at [748, 218] on input "olivier.seguin@kantum-partners.com>" at bounding box center [790, 225] width 554 height 35
type input "olivier.seguin@kantum-partners.com"
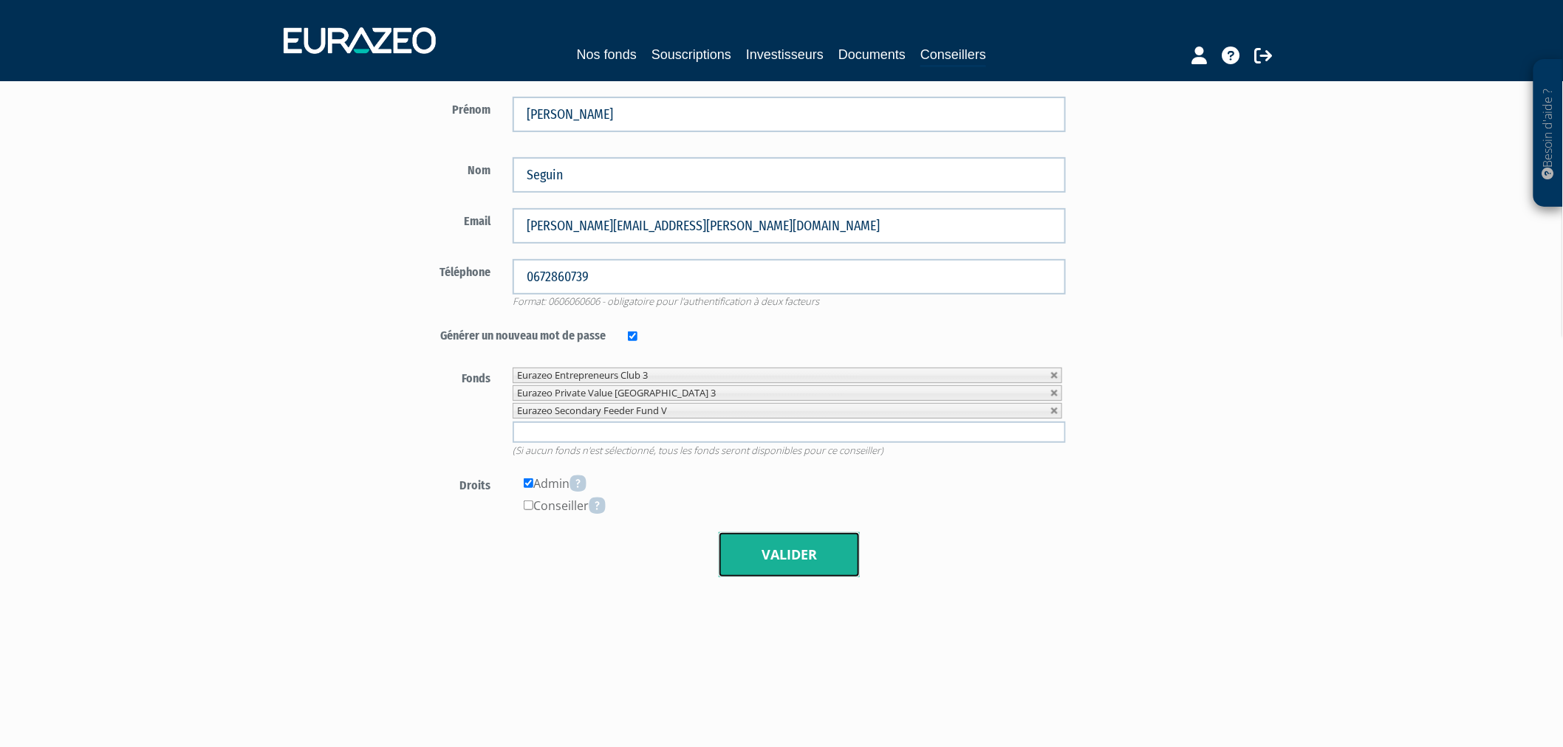
click at [773, 552] on button "Valider" at bounding box center [789, 556] width 141 height 46
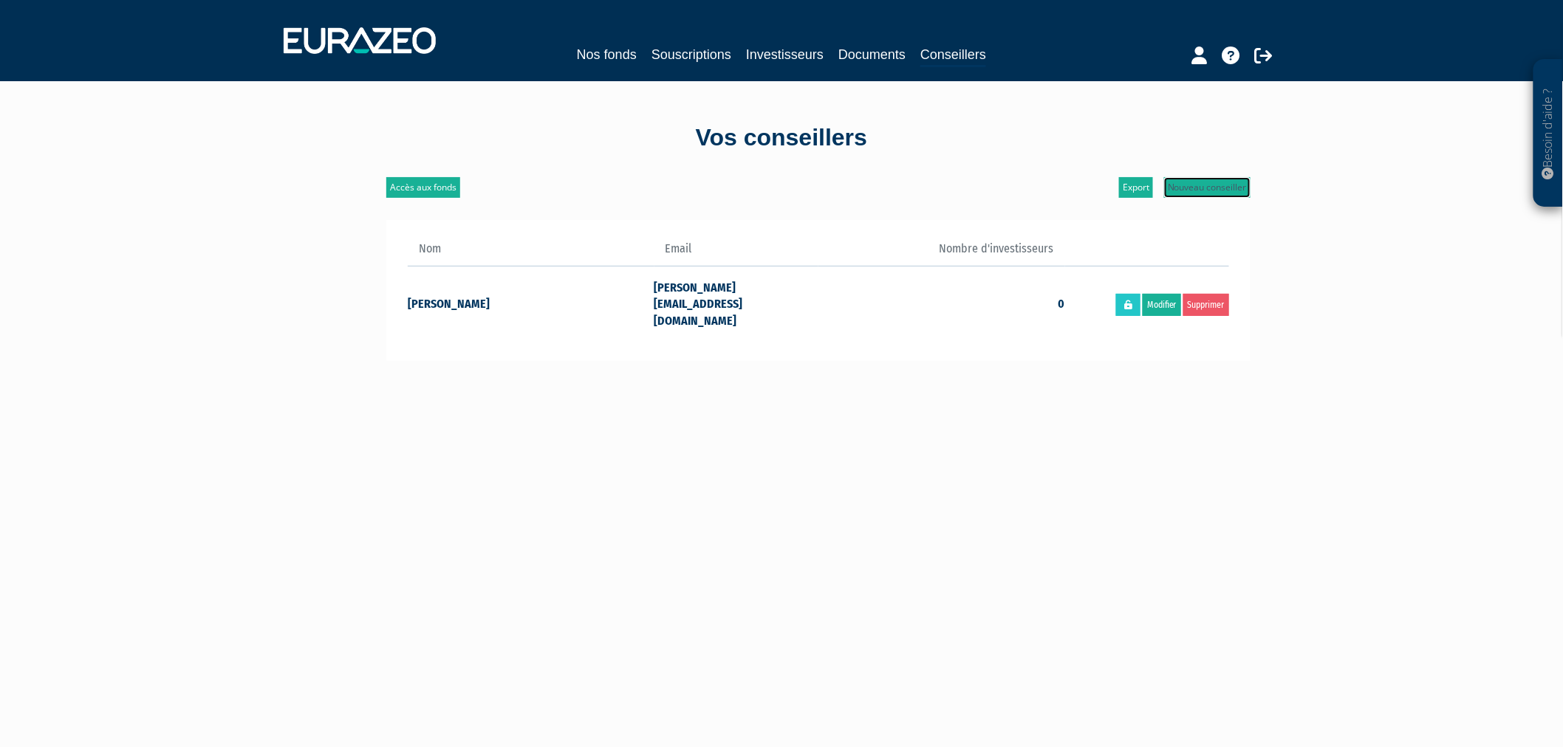
click at [1222, 179] on link "Nouveau conseiller" at bounding box center [1207, 187] width 86 height 21
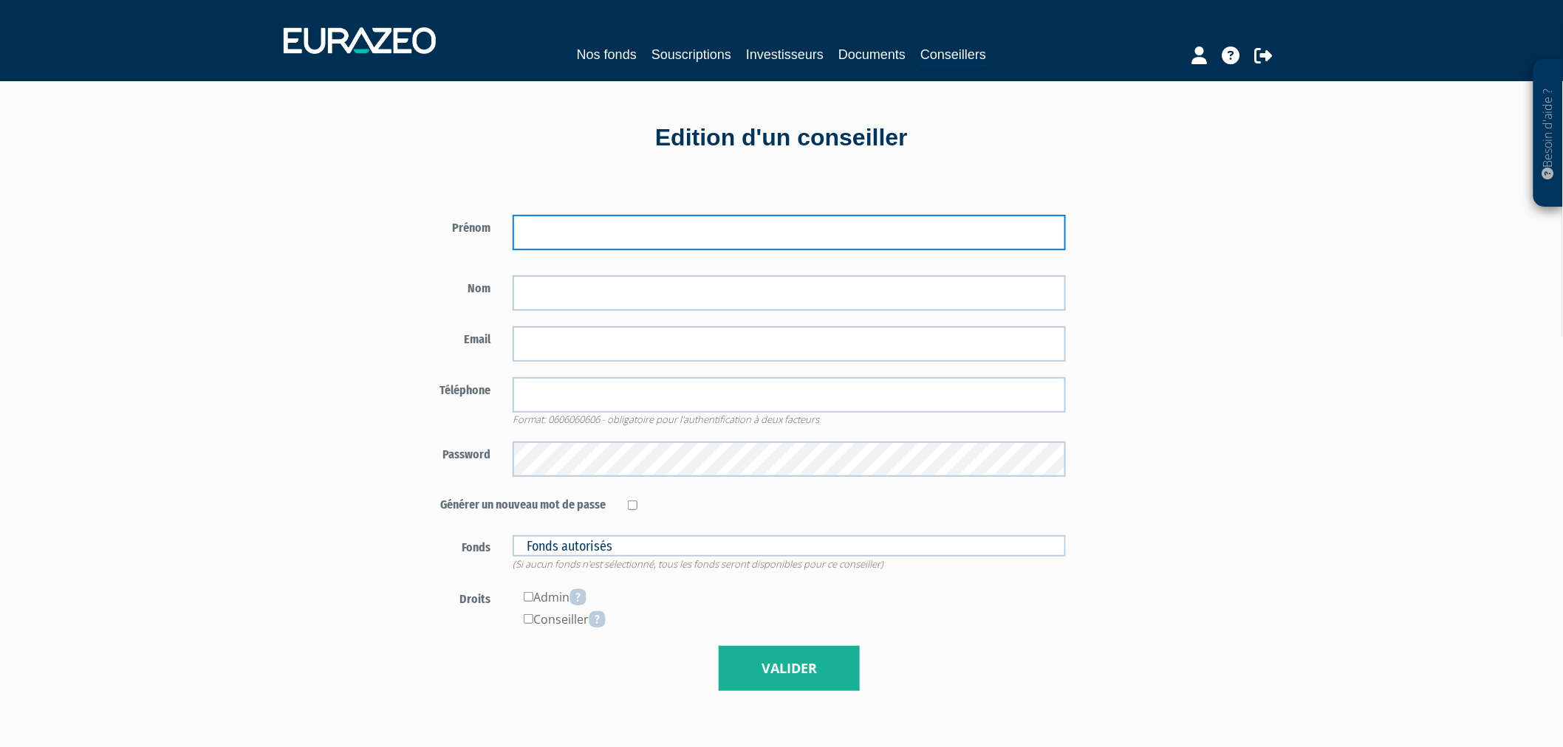
click at [542, 219] on input "text" at bounding box center [790, 232] width 554 height 35
type input "[PERSON_NAME]"
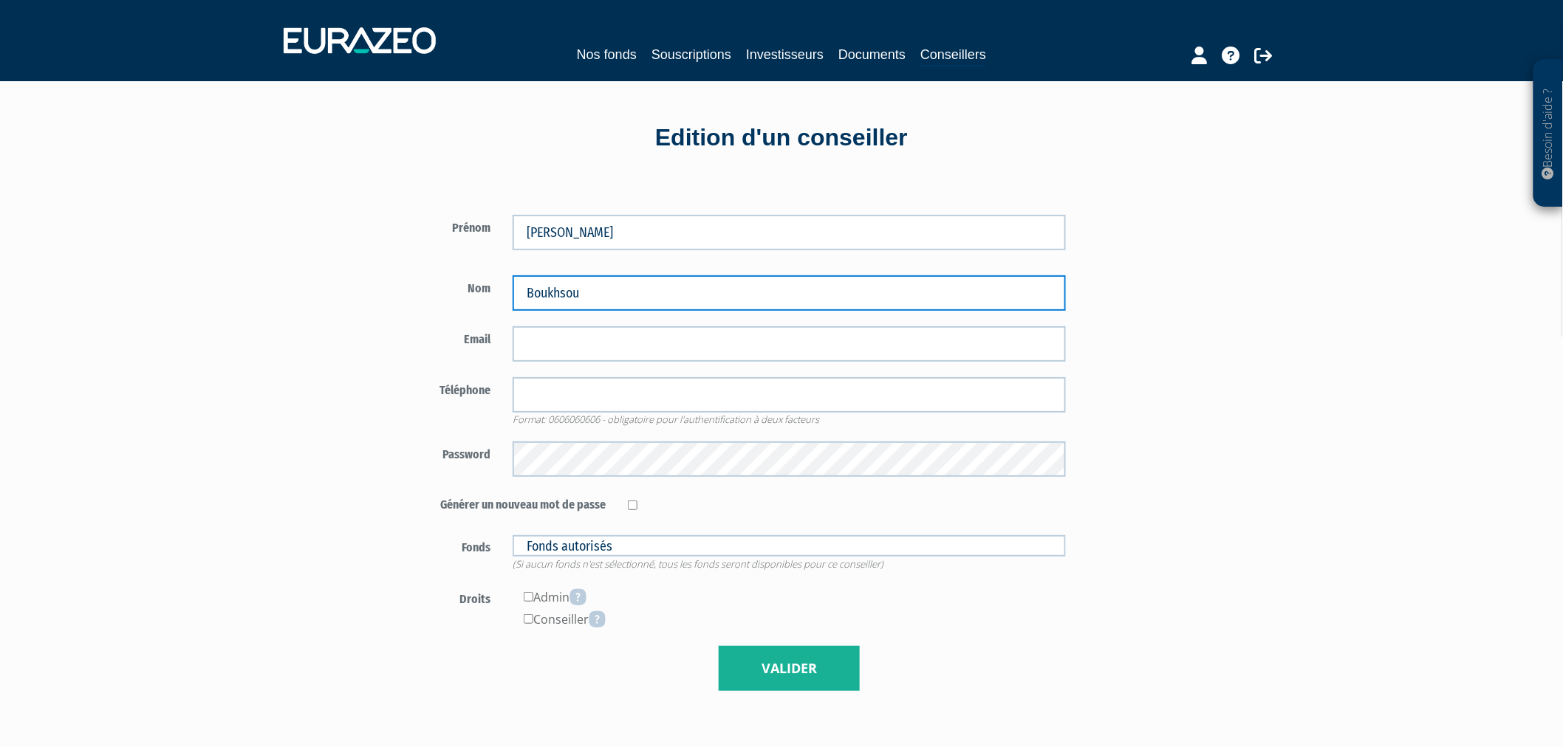
type input "Boukhsou"
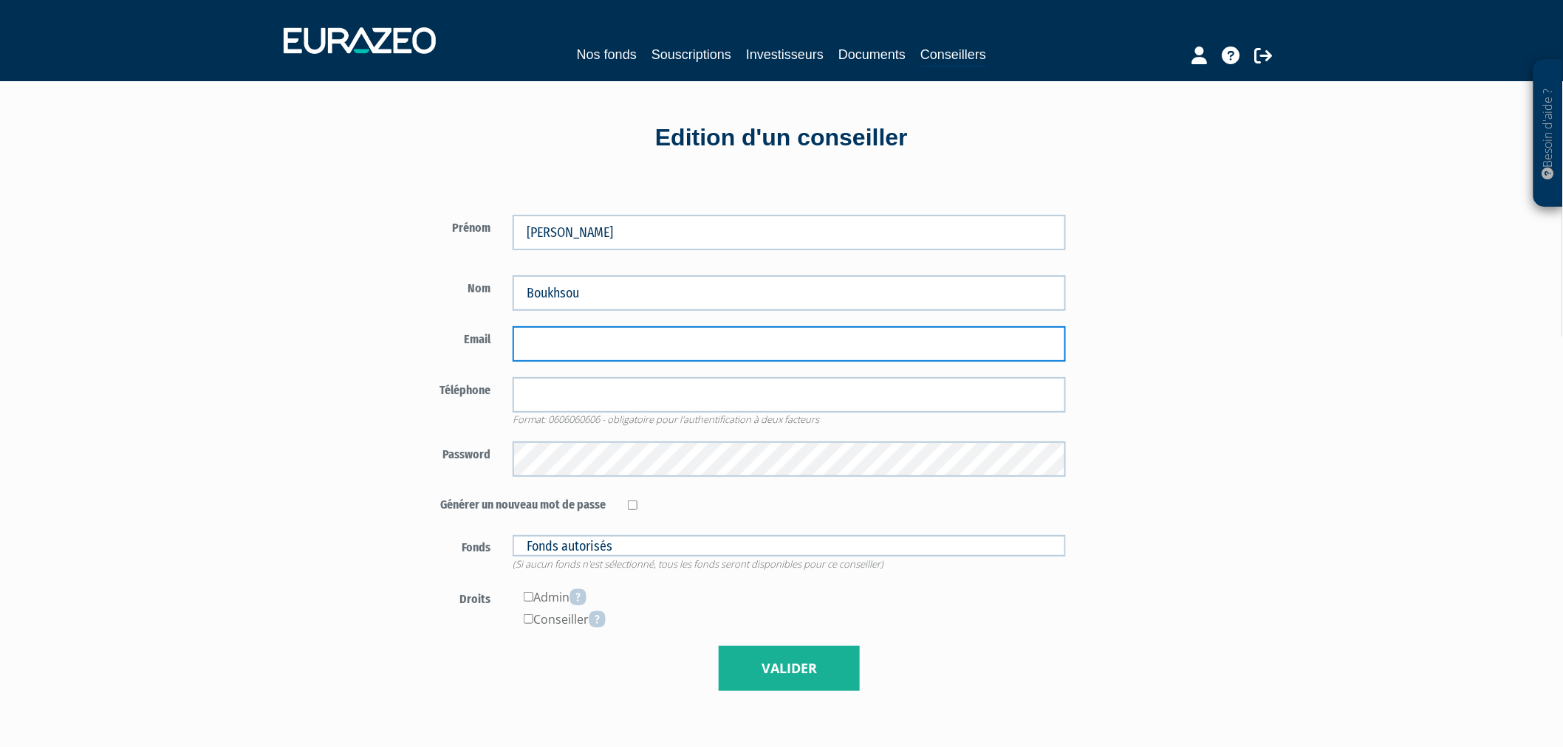
click at [562, 341] on input "email" at bounding box center [790, 343] width 554 height 35
paste input "[PERSON_NAME][EMAIL_ADDRESS][DOMAIN_NAME]"
type input "[PERSON_NAME][EMAIL_ADDRESS][DOMAIN_NAME]"
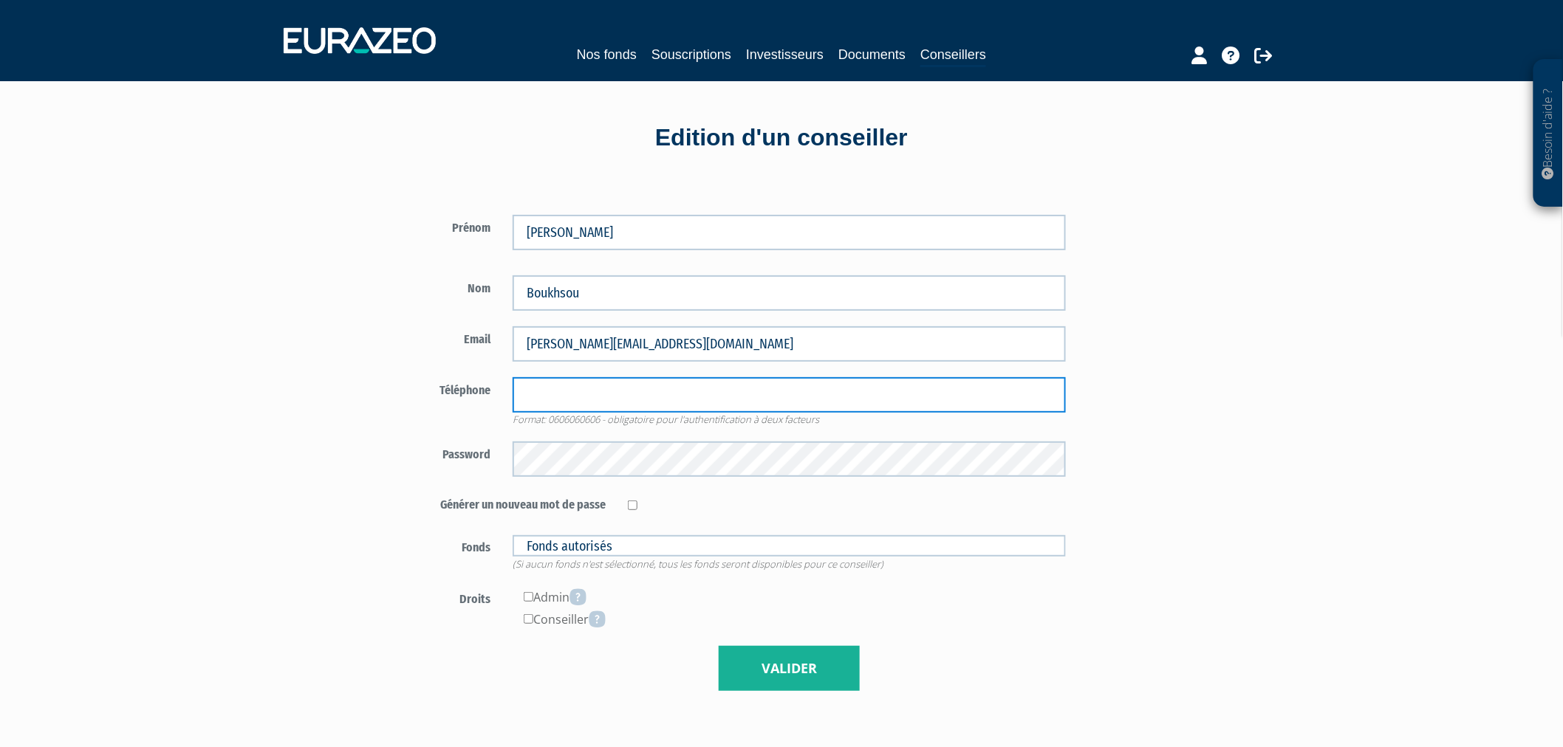
click at [561, 396] on input "tel" at bounding box center [790, 394] width 554 height 35
type input "0600000000"
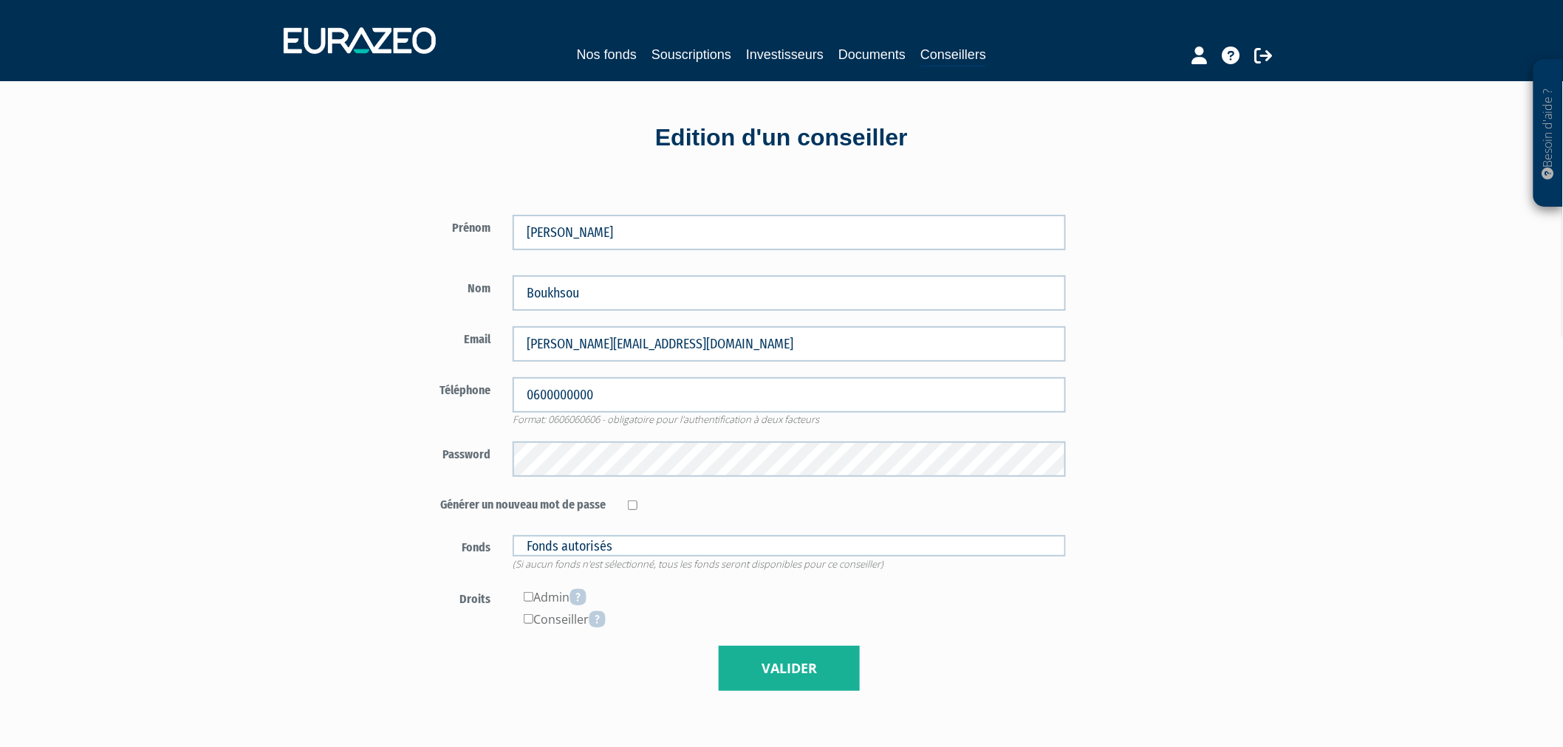
click at [558, 439] on form "Prénom Damien Nom Boukhsou 0600000000" at bounding box center [731, 453] width 691 height 477
click at [545, 527] on form "Prénom Damien Nom Boukhsou 0600000000" at bounding box center [731, 453] width 691 height 477
click at [631, 506] on input "checkbox" at bounding box center [633, 506] width 10 height 10
checkbox input "true"
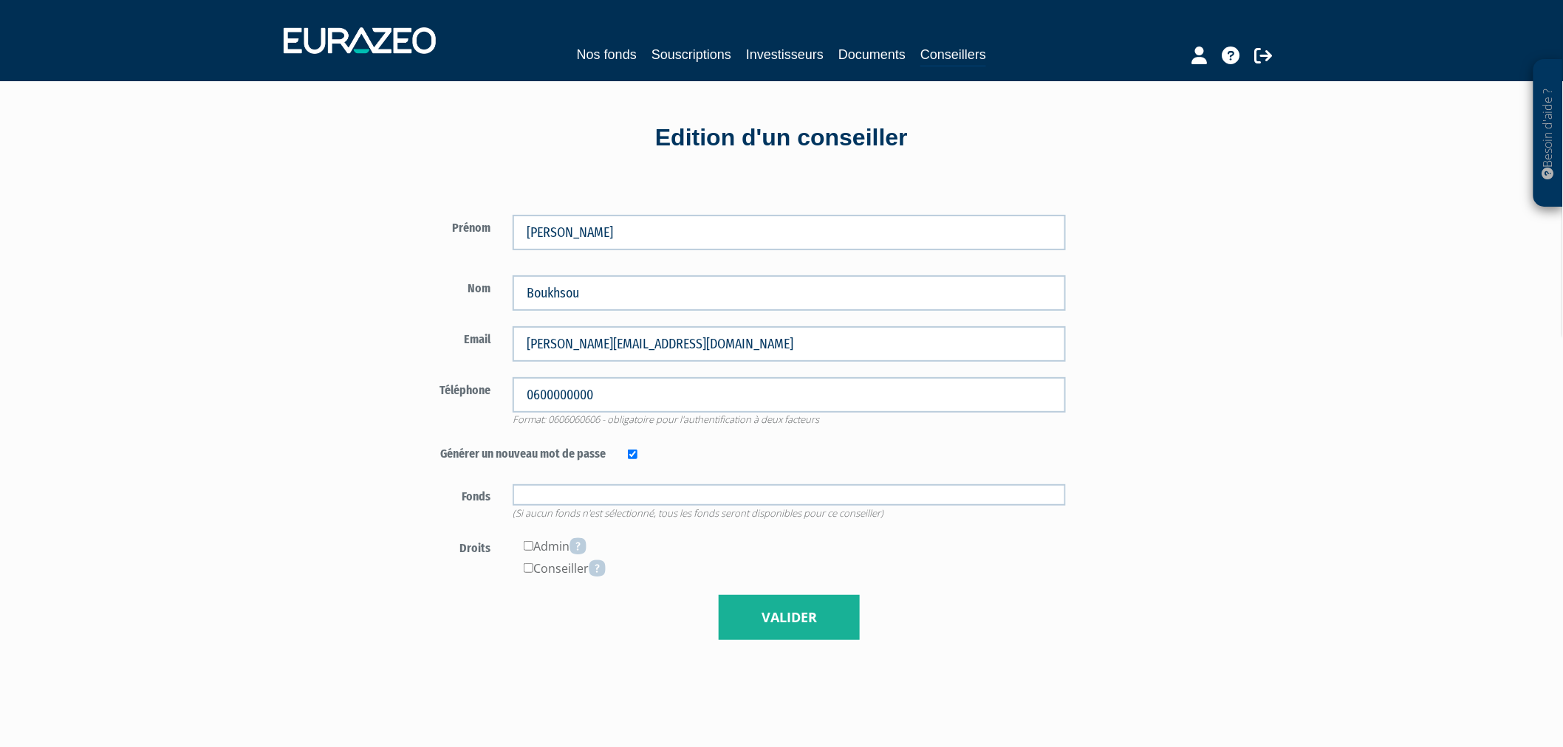
click at [600, 496] on input "text" at bounding box center [790, 495] width 554 height 21
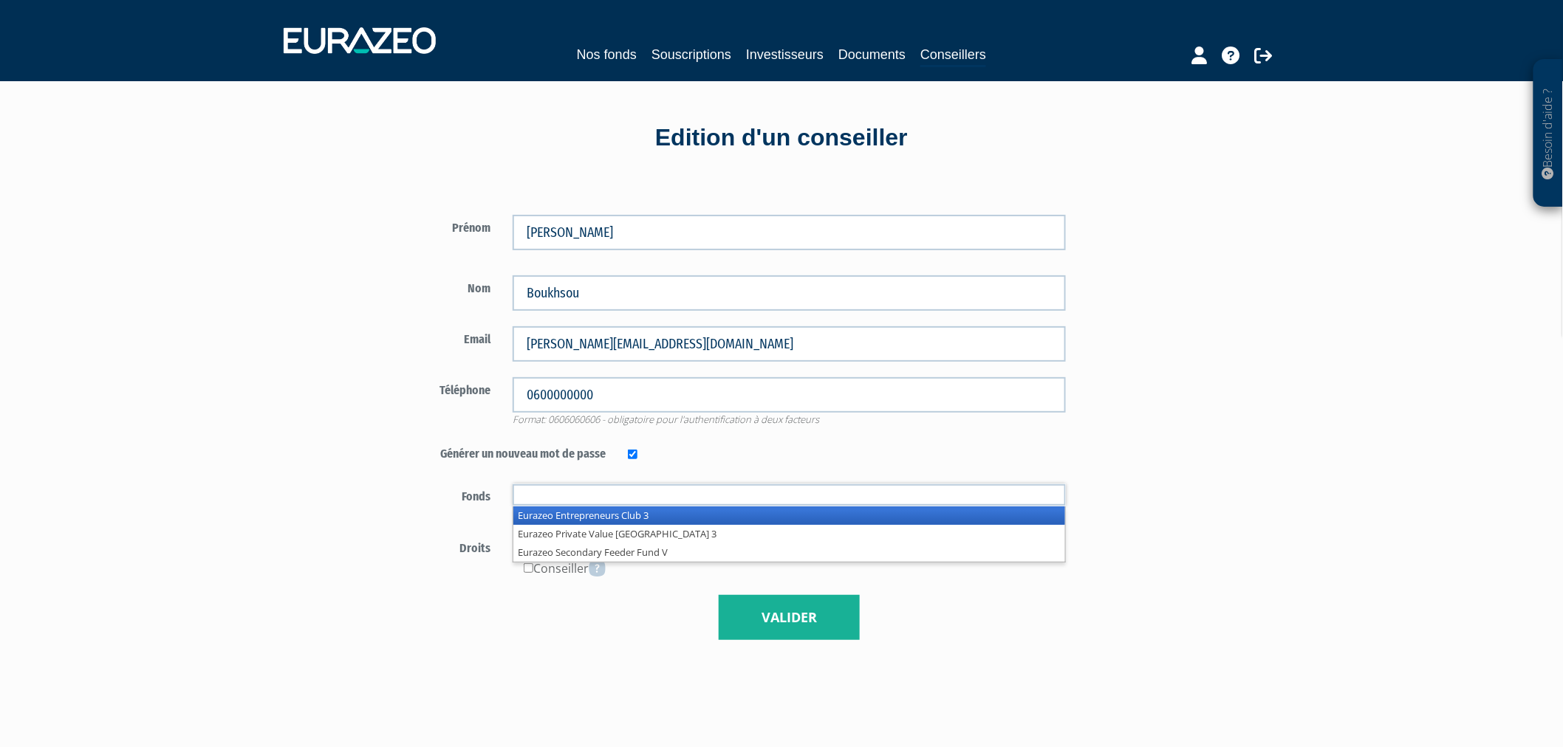
click at [597, 508] on li "Eurazeo Entrepreneurs Club 3" at bounding box center [789, 516] width 552 height 18
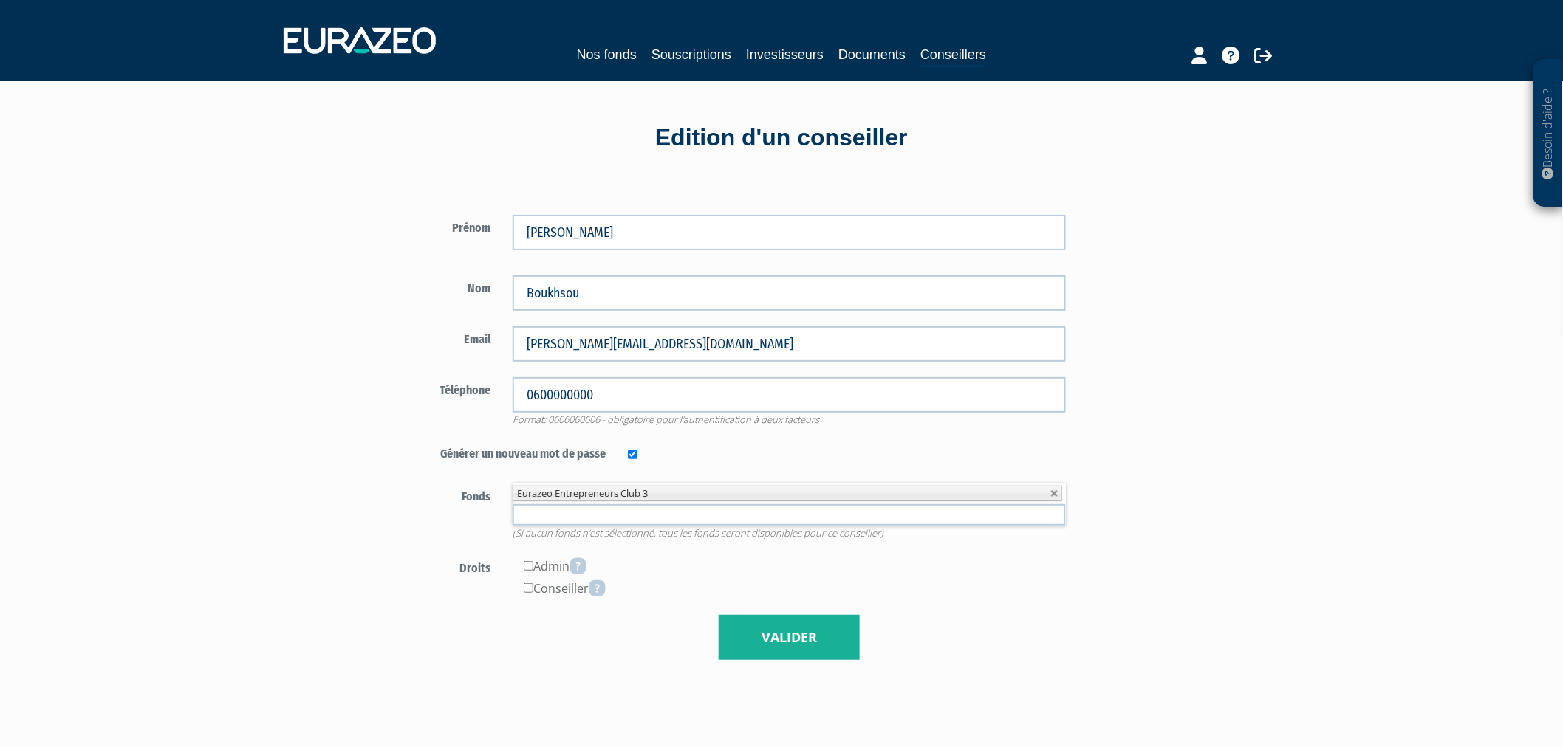
click at [596, 504] on input "text" at bounding box center [790, 514] width 554 height 21
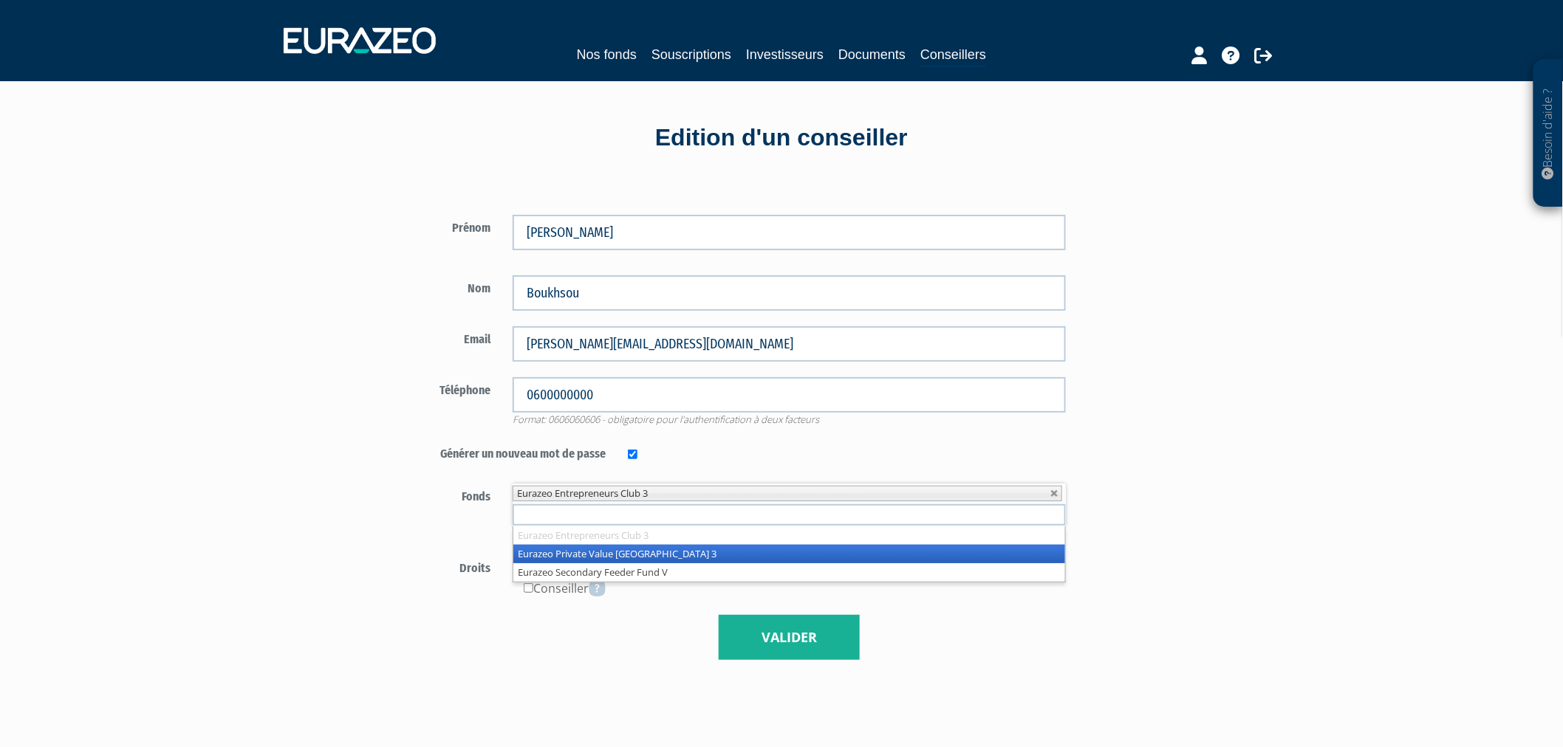
click at [608, 551] on li "Eurazeo Private Value Europe 3" at bounding box center [789, 554] width 552 height 18
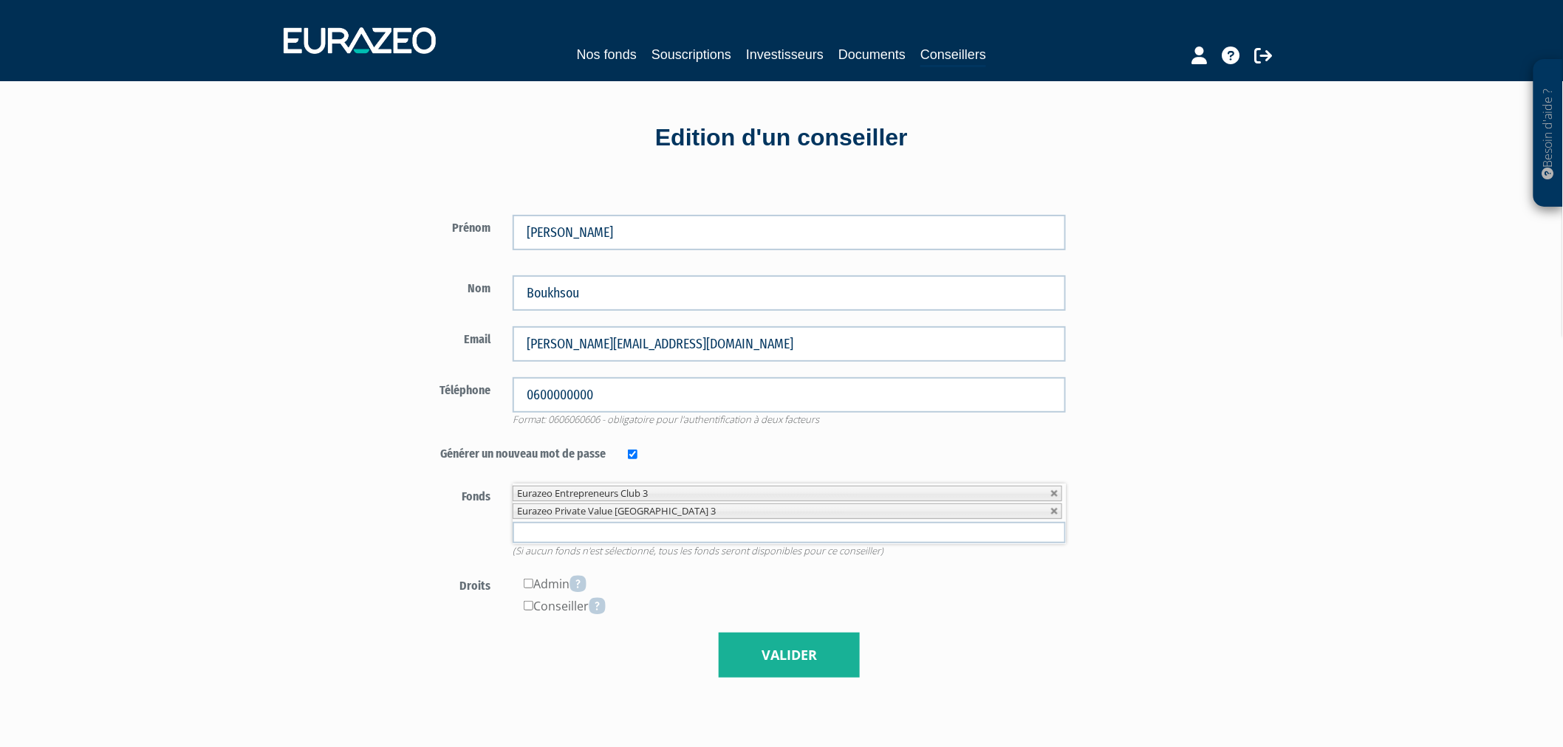
click at [607, 530] on input "text" at bounding box center [790, 532] width 554 height 21
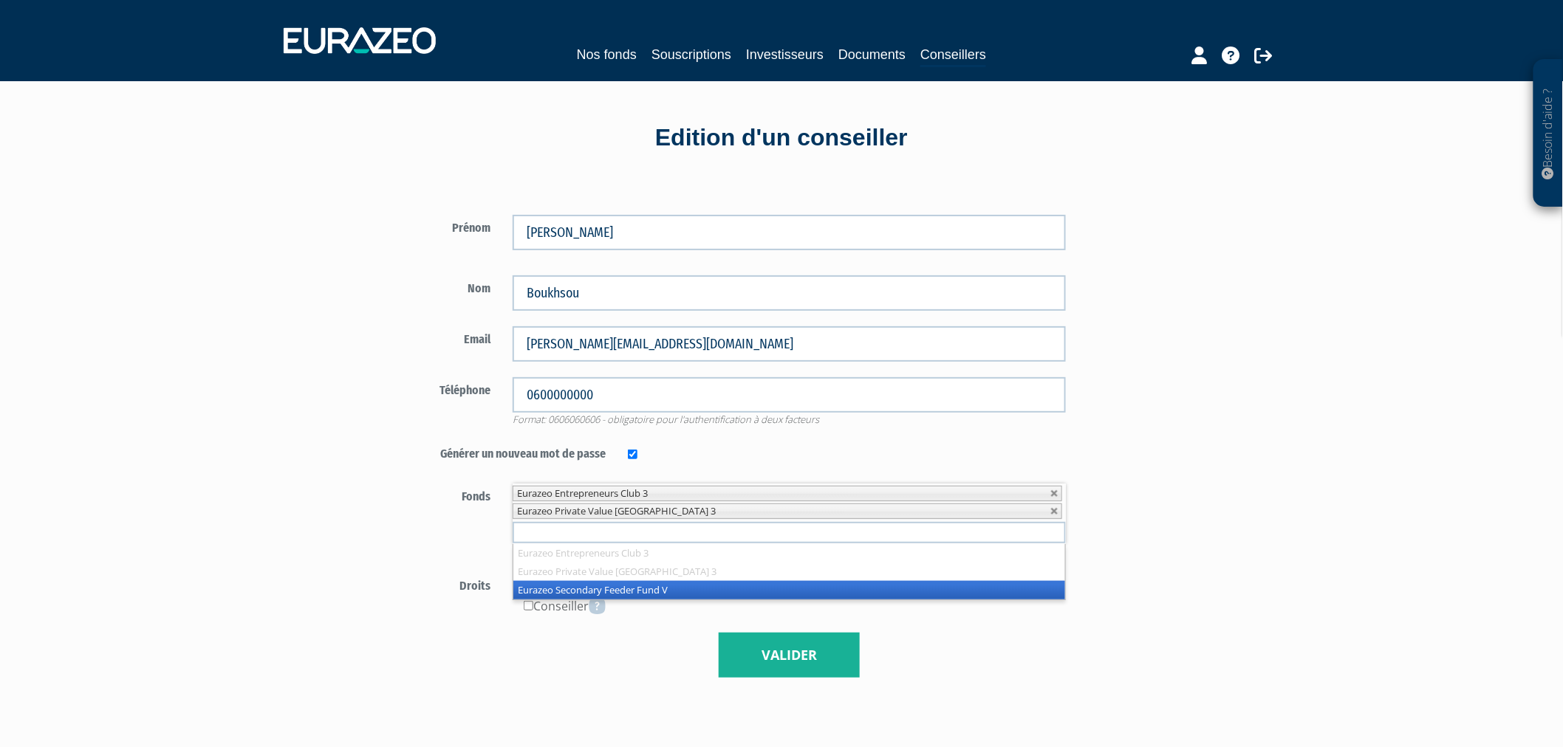
click at [616, 581] on li "Eurazeo Secondary Feeder Fund V" at bounding box center [789, 590] width 552 height 18
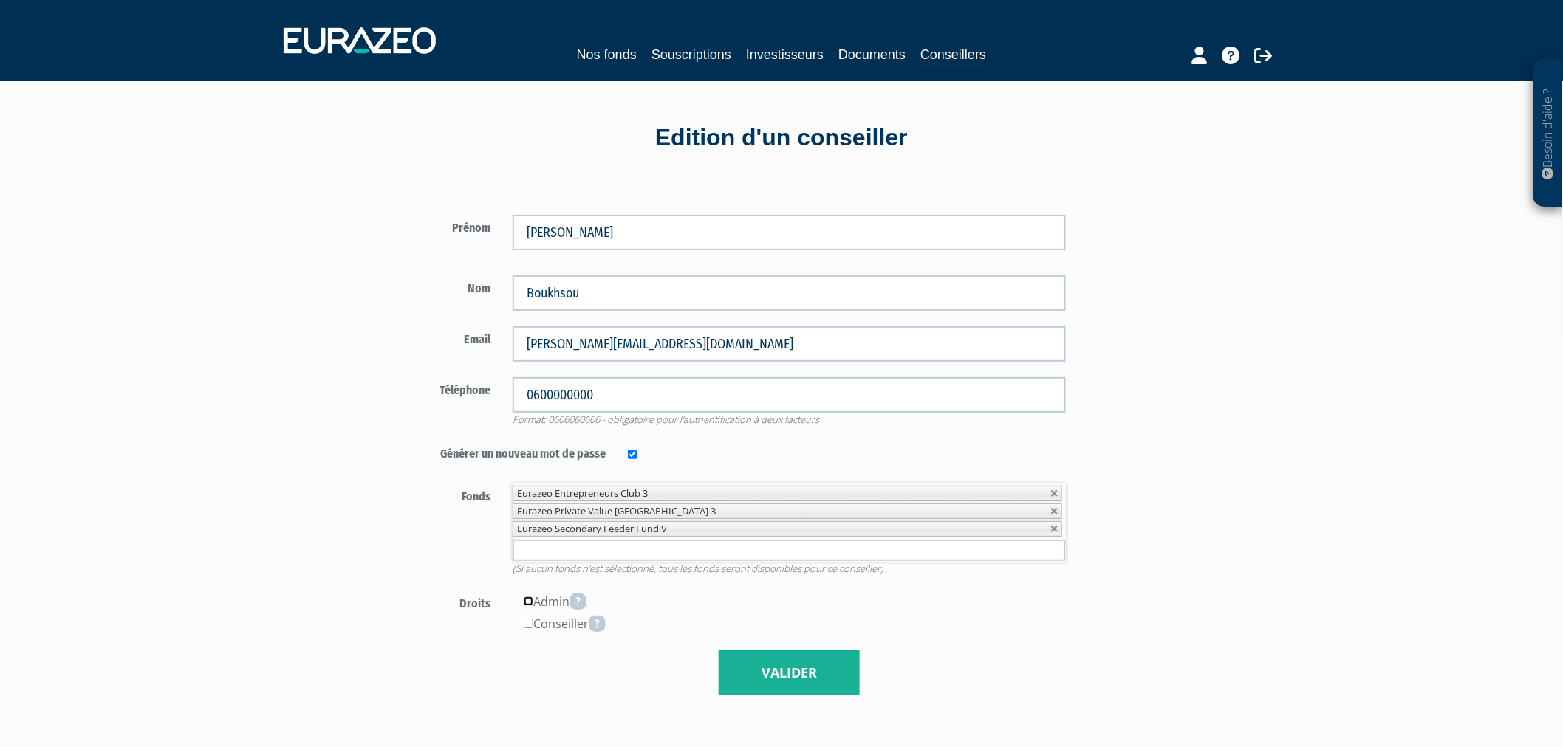
drag, startPoint x: 527, startPoint y: 600, endPoint x: 592, endPoint y: 669, distance: 94.6
click at [527, 600] on input"] "checkbox" at bounding box center [529, 602] width 10 height 10
checkbox input"] "true"
click at [772, 682] on button "Valider" at bounding box center [789, 674] width 141 height 46
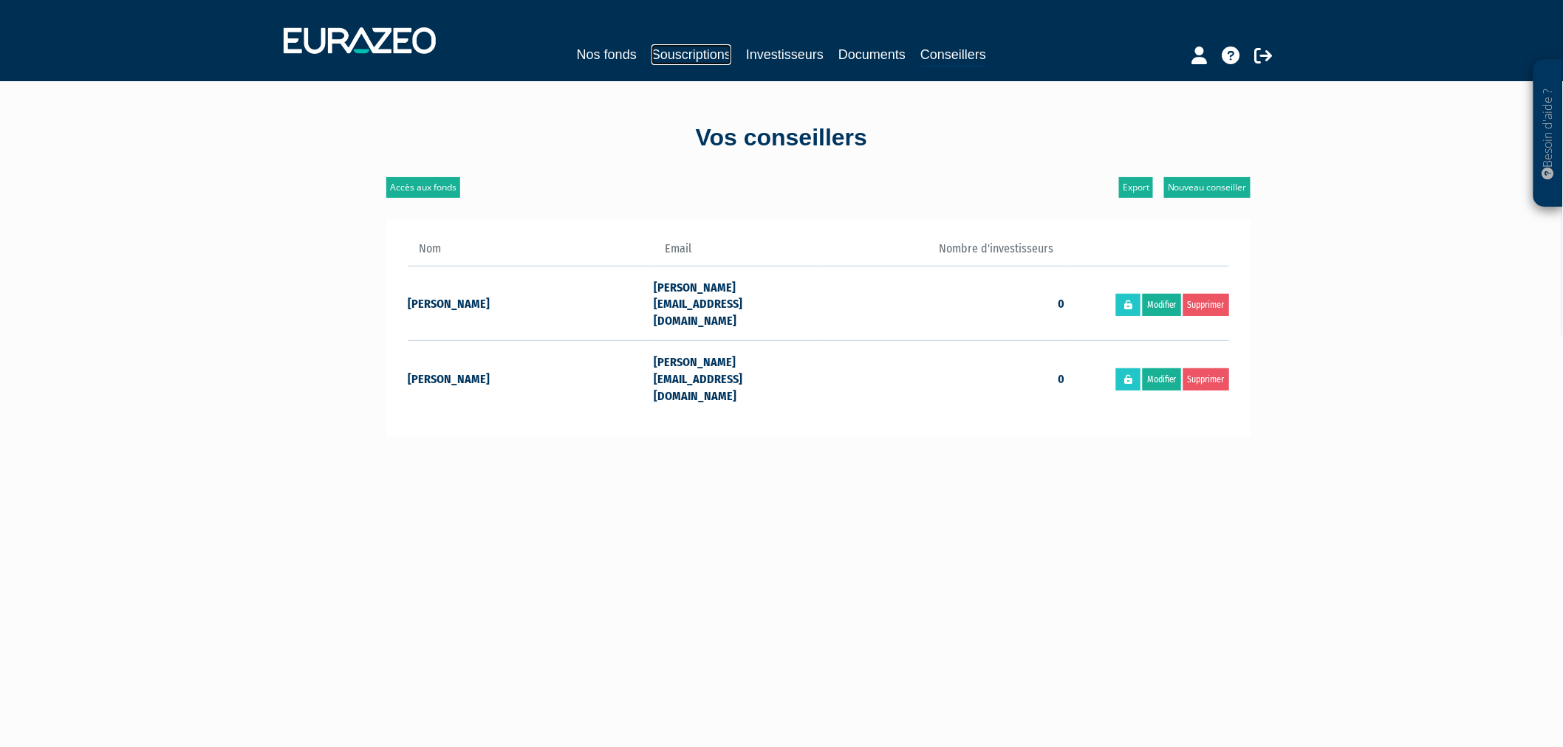
click at [651, 44] on link "Souscriptions" at bounding box center [691, 54] width 80 height 21
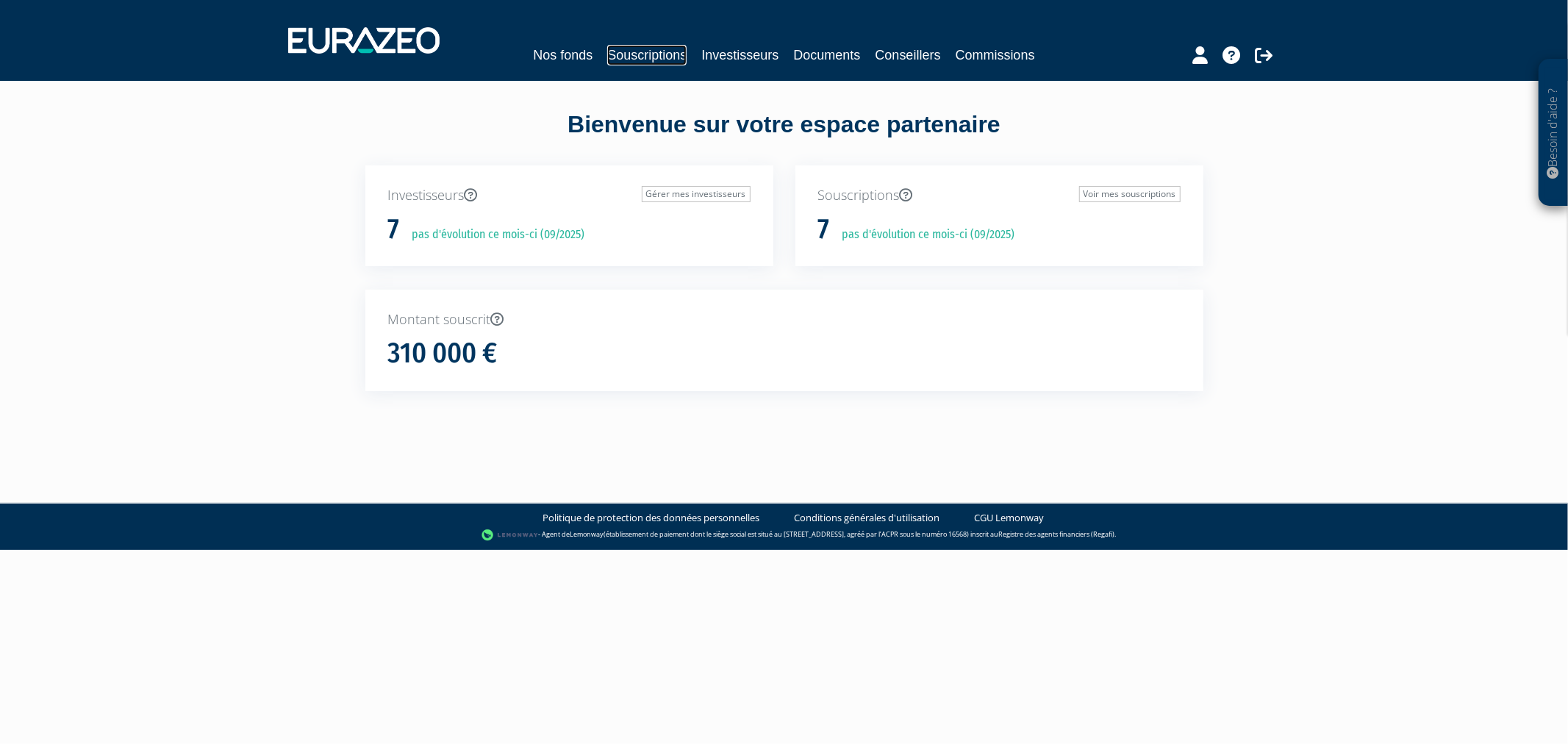
drag, startPoint x: 637, startPoint y: 59, endPoint x: 627, endPoint y: 59, distance: 10.0
click at [637, 59] on link "Souscriptions" at bounding box center [647, 55] width 80 height 21
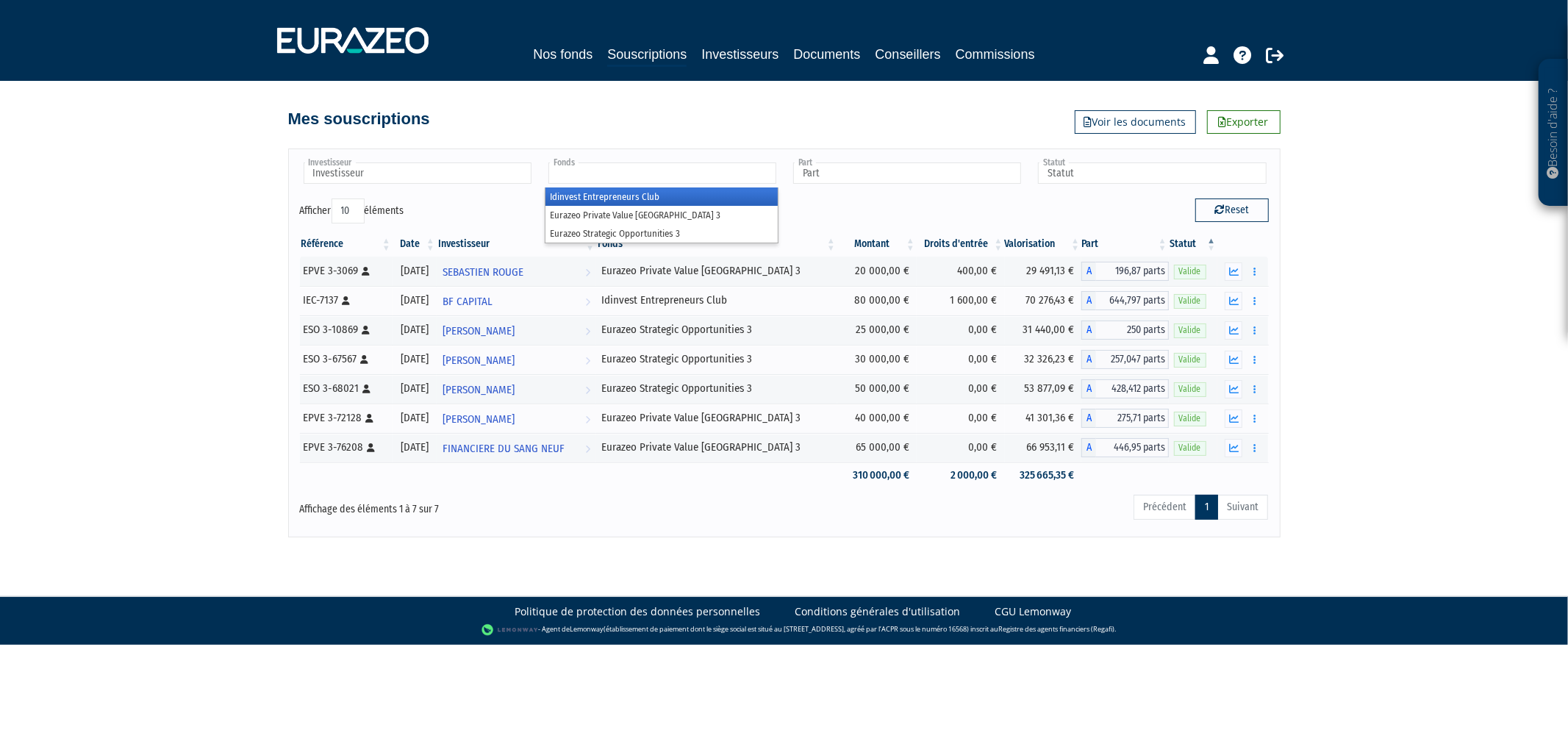
click at [598, 169] on input "text" at bounding box center [662, 172] width 228 height 21
click at [630, 210] on li "Eurazeo Private Value [GEOGRAPHIC_DATA] 3" at bounding box center [661, 215] width 232 height 18
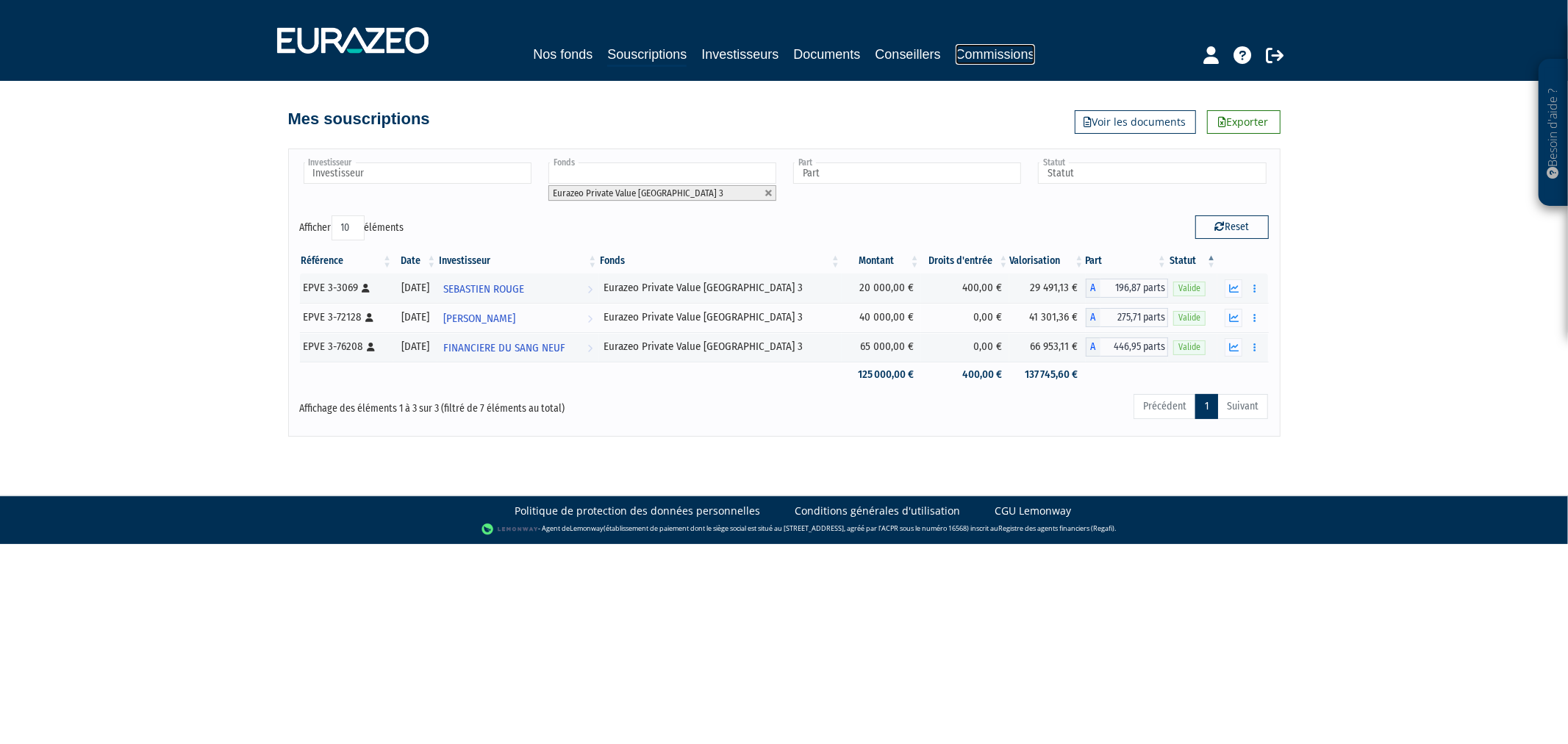
click at [1017, 54] on link "Commissions" at bounding box center [996, 54] width 80 height 21
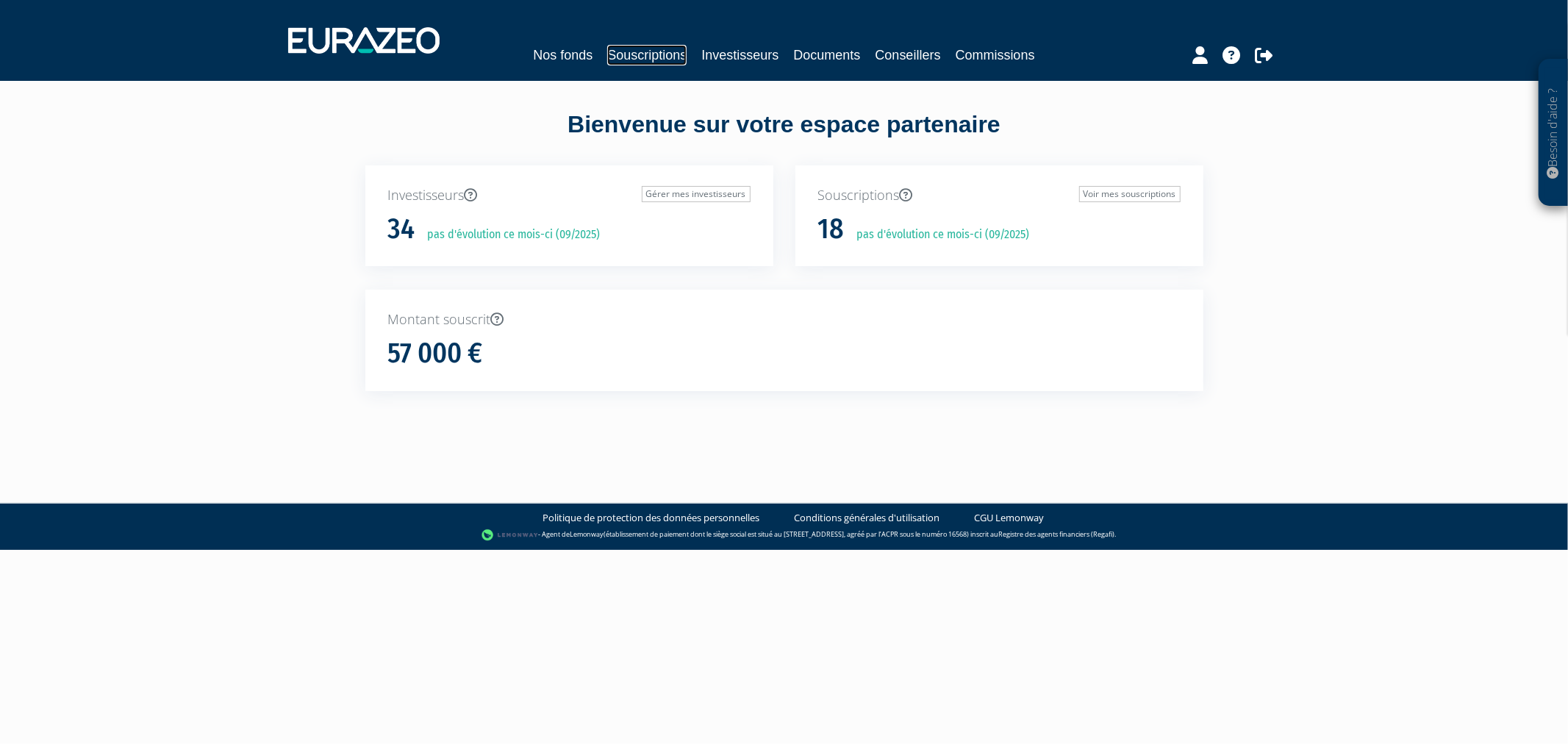
click at [609, 55] on link "Souscriptions" at bounding box center [647, 55] width 80 height 21
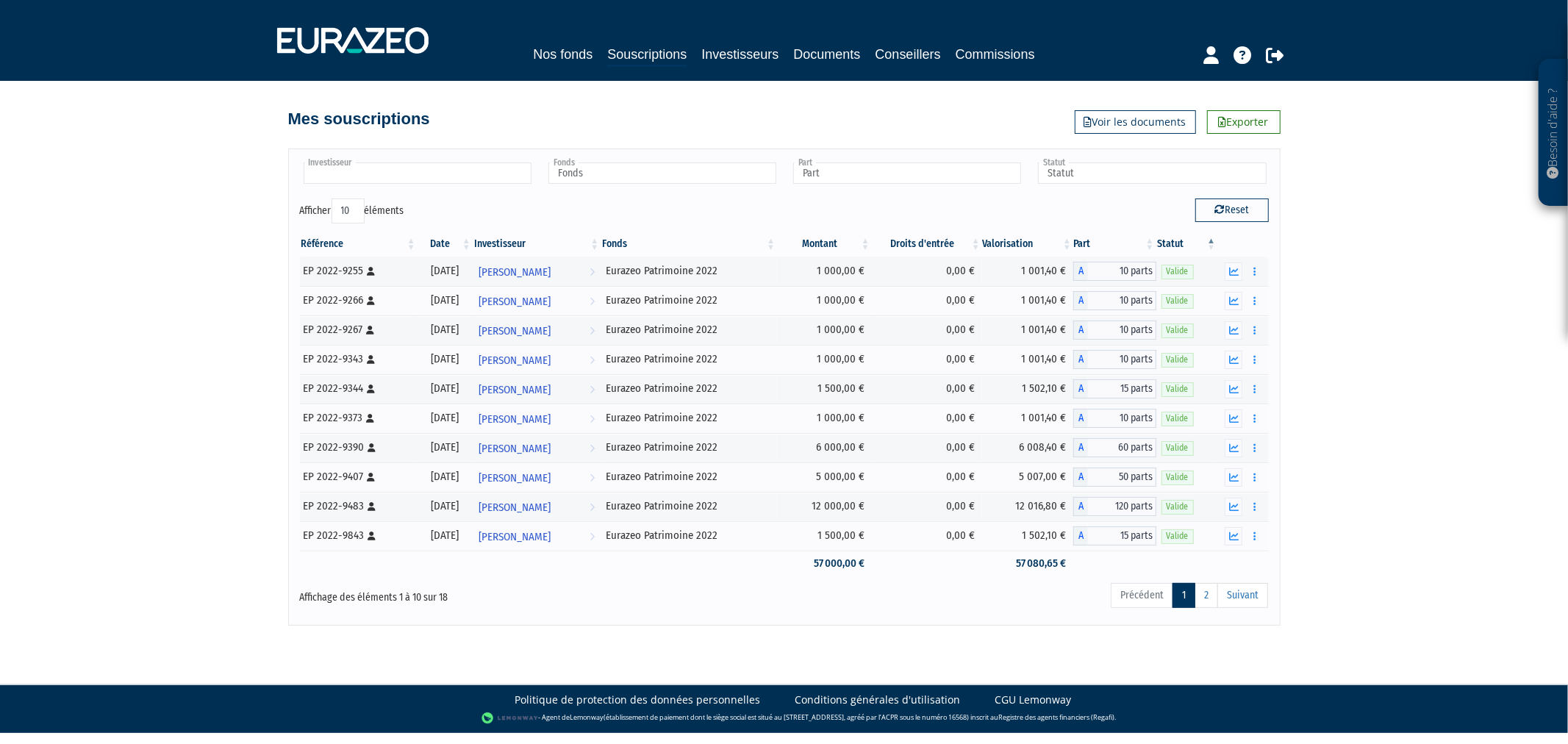
click at [494, 167] on input "text" at bounding box center [417, 172] width 228 height 21
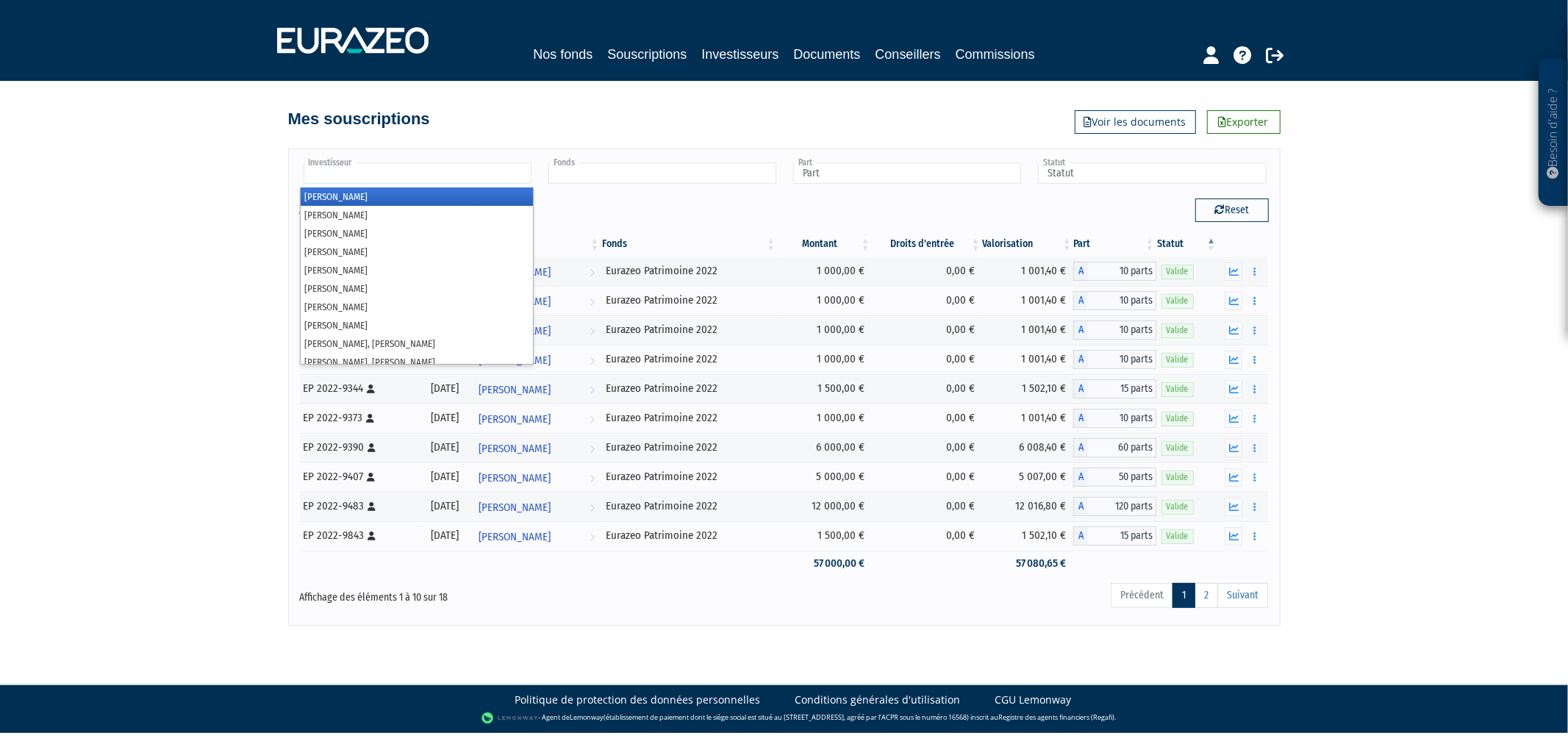
click at [593, 163] on input "text" at bounding box center [662, 172] width 228 height 21
type input "Investisseur"
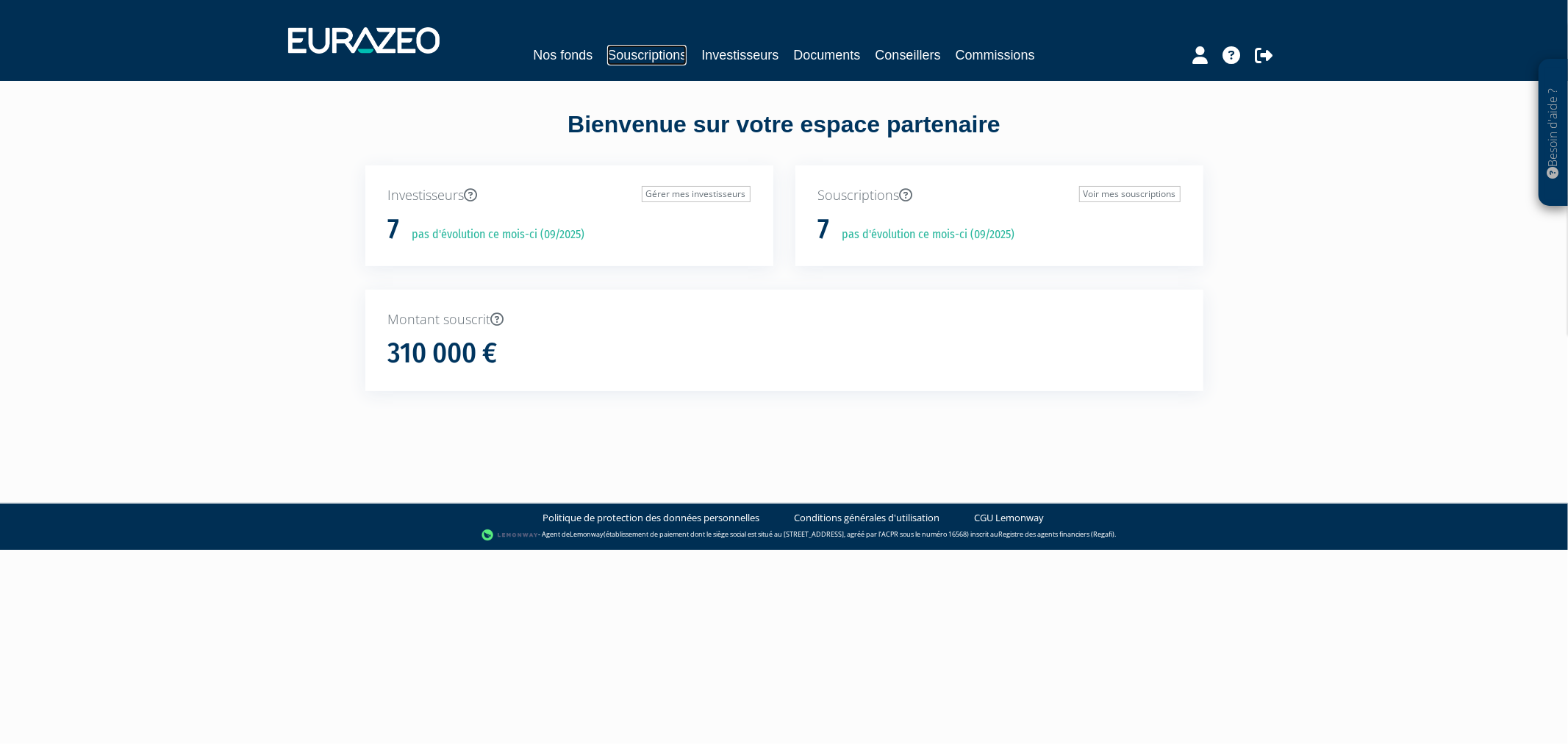
click at [665, 52] on link "Souscriptions" at bounding box center [647, 55] width 80 height 21
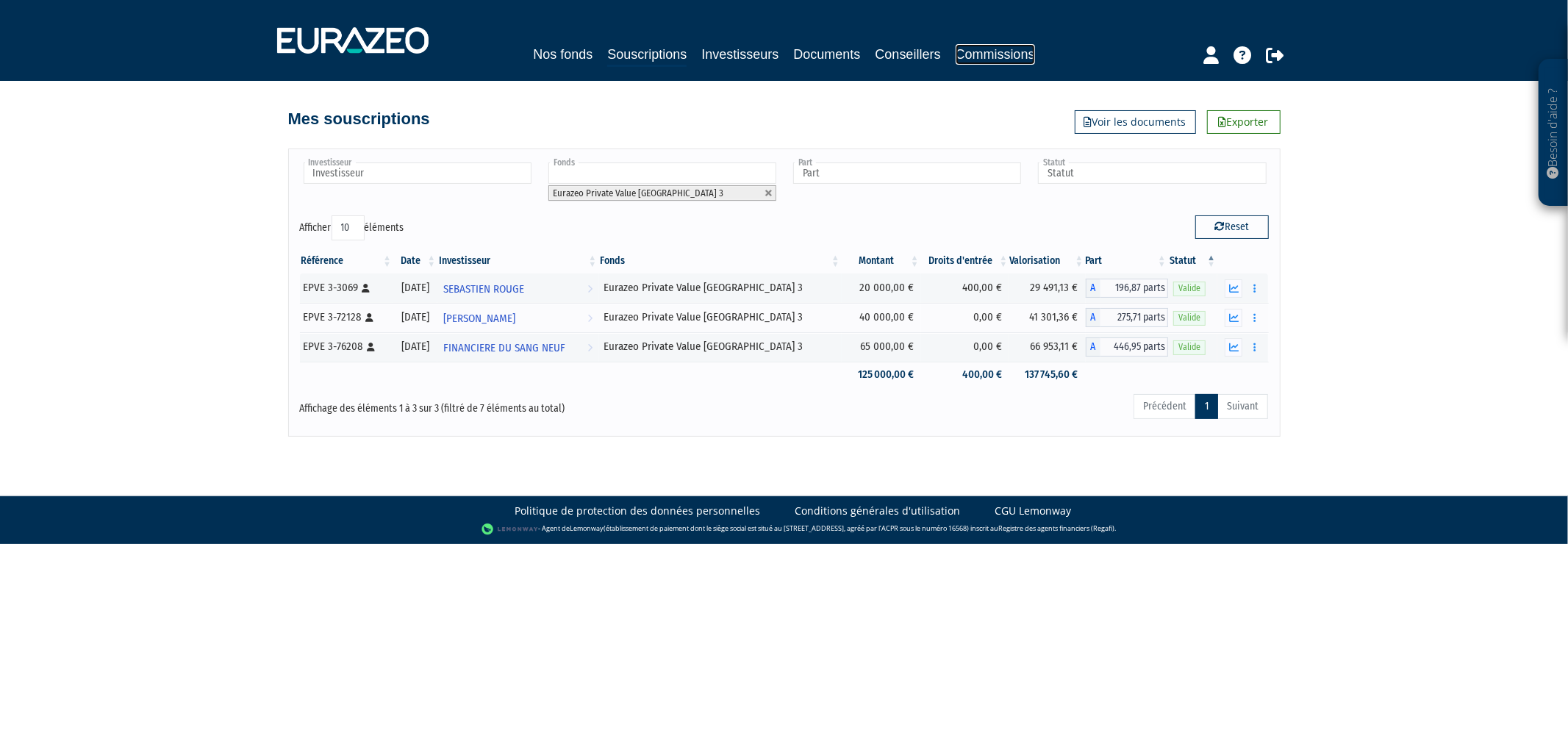
click at [981, 55] on link "Commissions" at bounding box center [996, 54] width 80 height 21
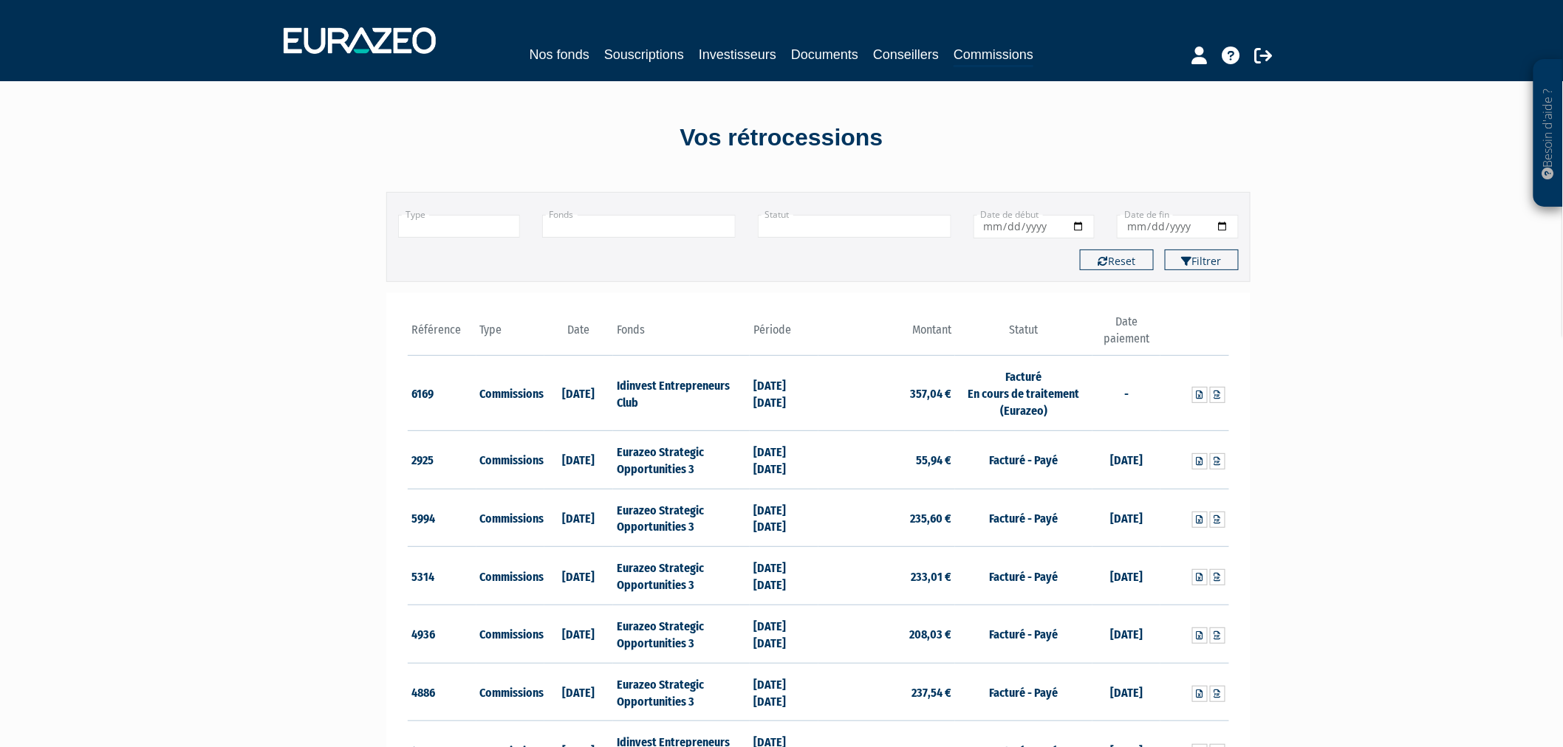
click at [661, 223] on input "text" at bounding box center [639, 226] width 194 height 23
click at [662, 246] on li "Eurazeo Private Value Europe 3" at bounding box center [639, 253] width 192 height 30
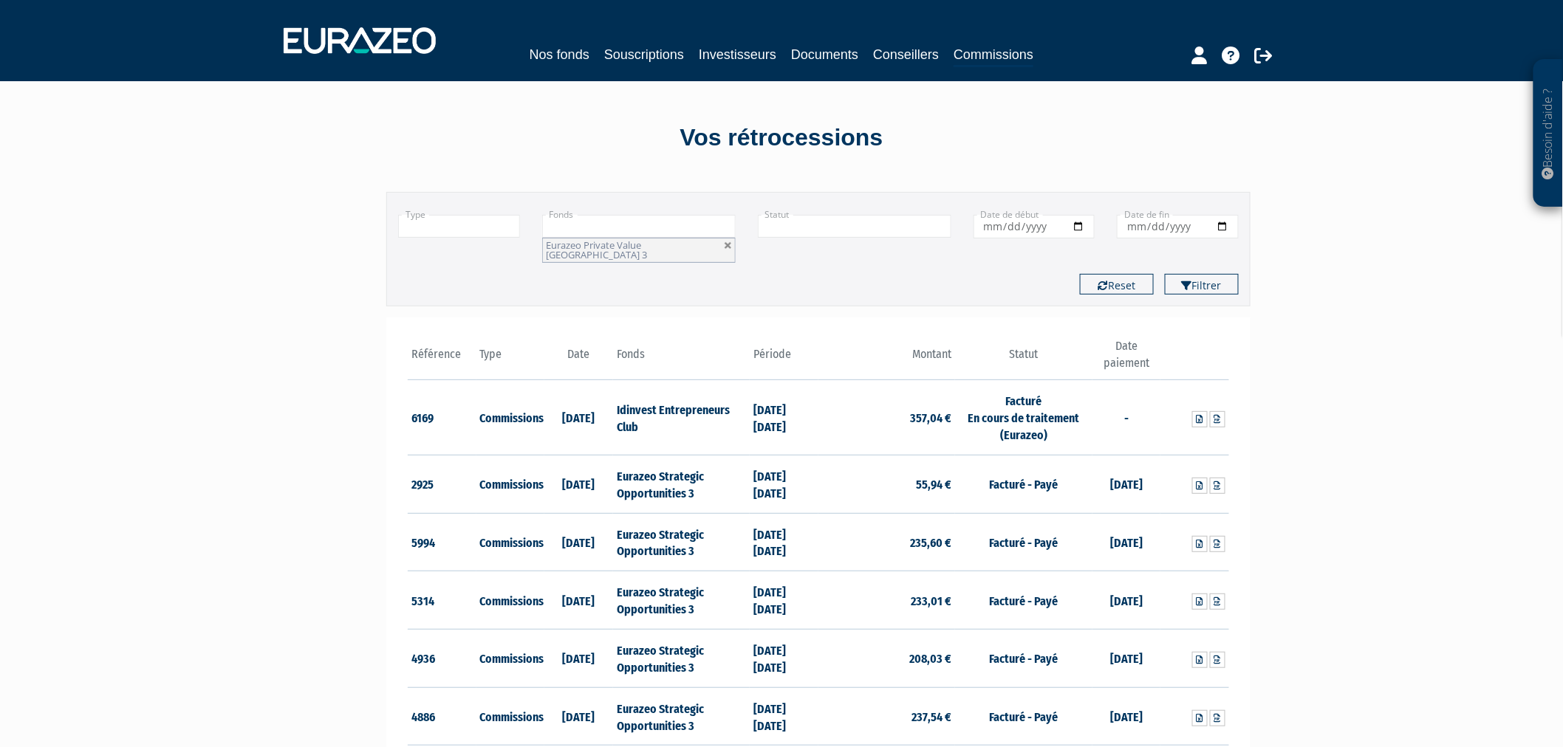
click at [500, 226] on input "text" at bounding box center [459, 226] width 122 height 23
click at [495, 263] on li "Commissions" at bounding box center [459, 265] width 120 height 18
click at [1227, 274] on button "Filtrer" at bounding box center [1202, 284] width 74 height 21
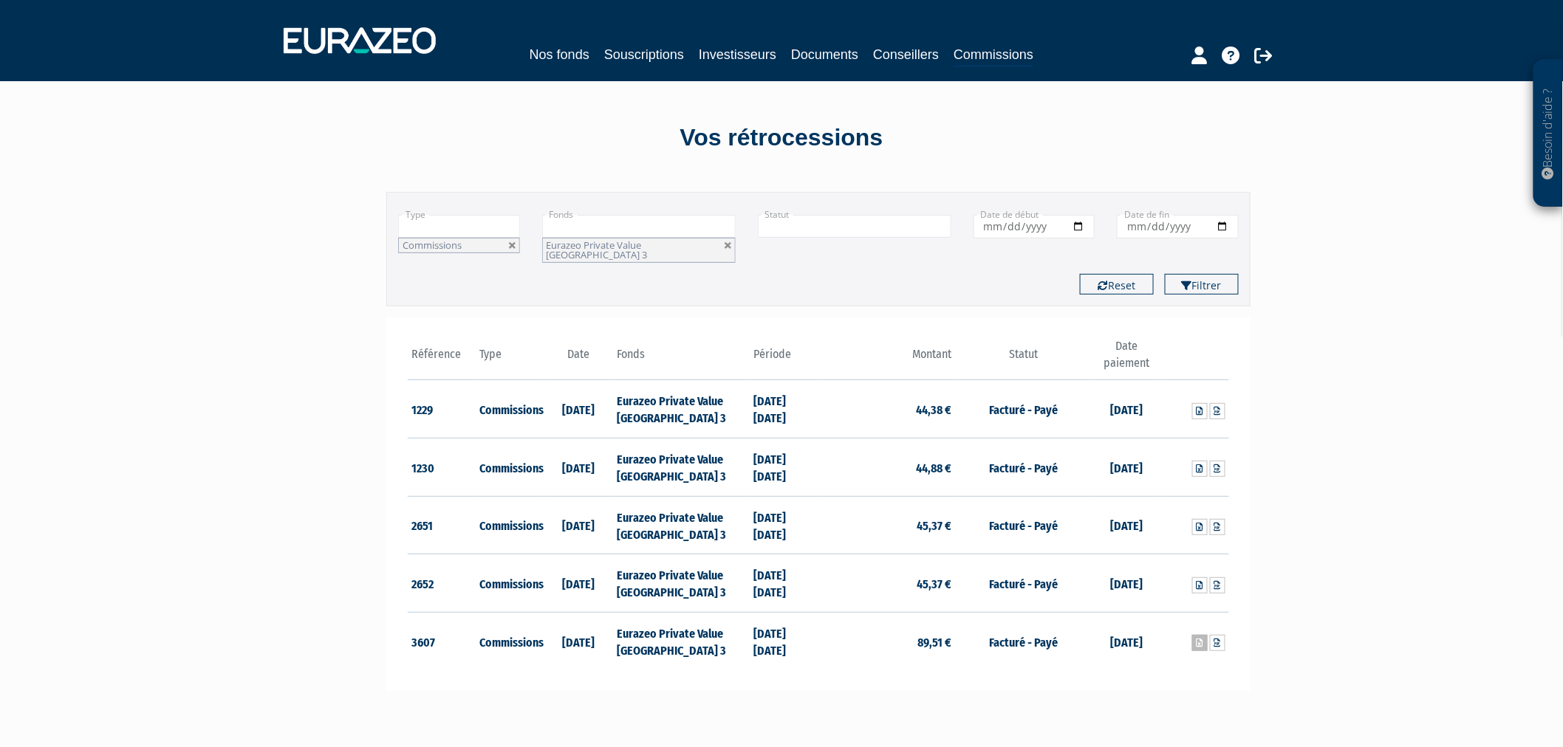
click at [1198, 639] on icon at bounding box center [1200, 643] width 7 height 9
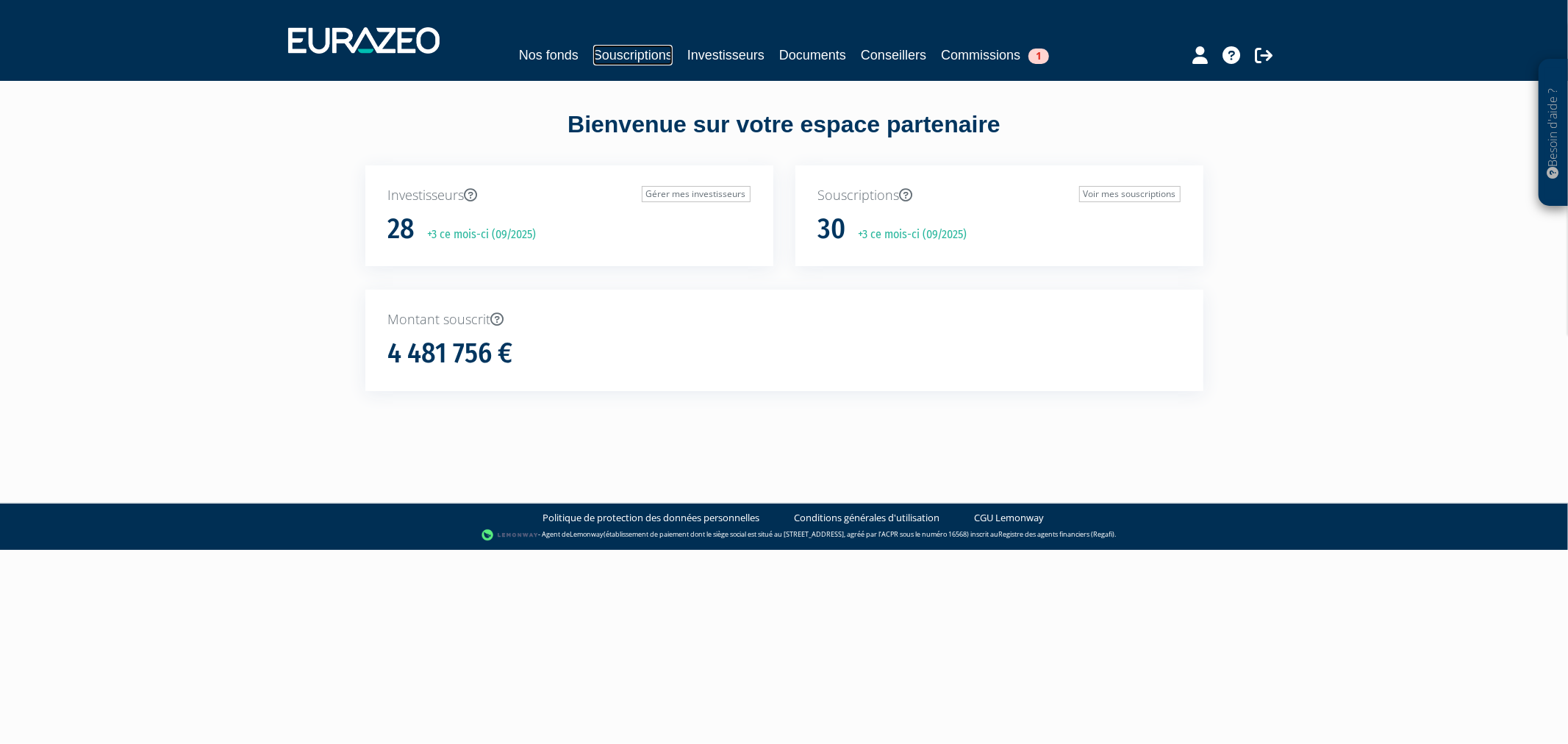
click at [633, 45] on link "Souscriptions" at bounding box center [633, 55] width 80 height 21
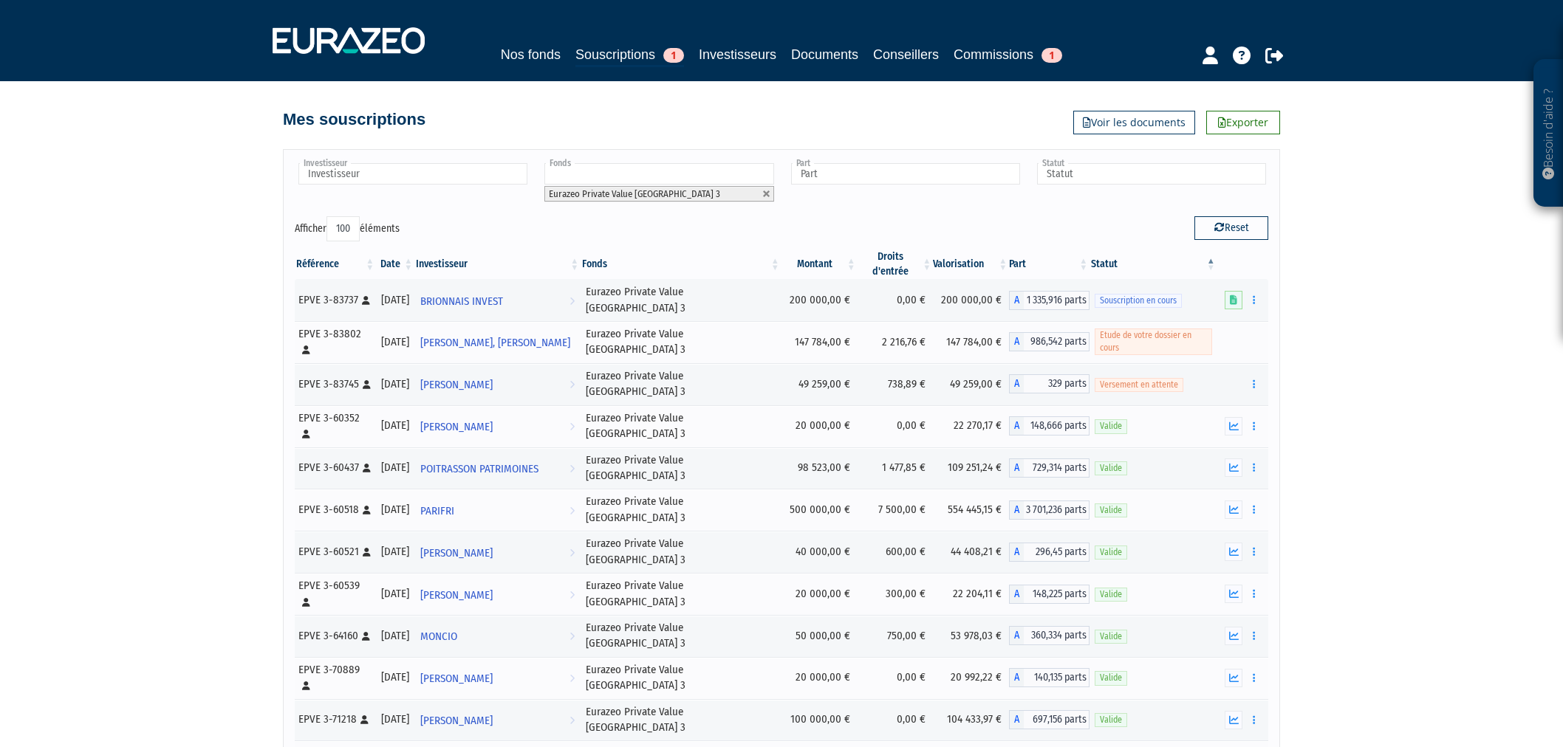
select select "100"
click at [1210, 59] on icon at bounding box center [1210, 56] width 16 height 18
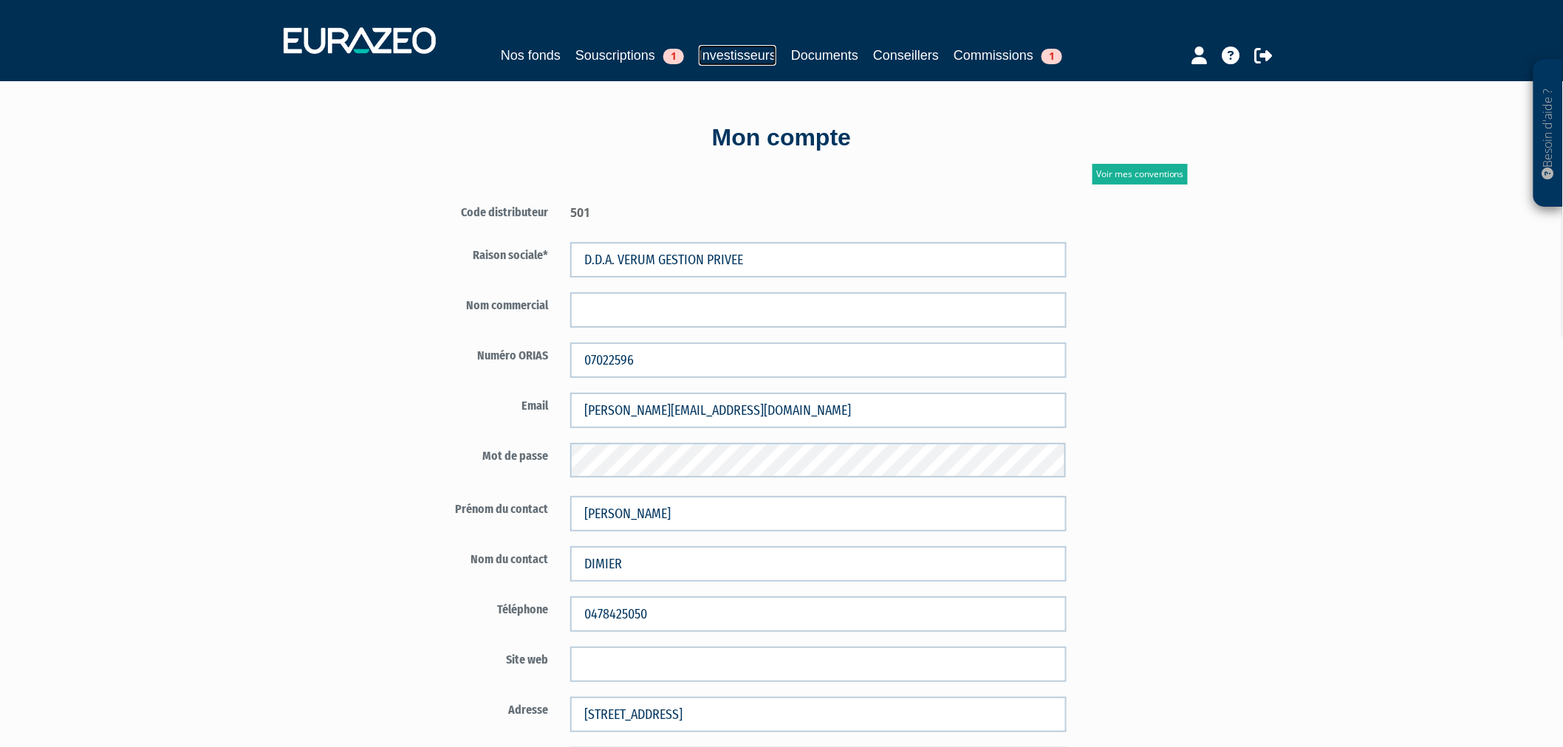
click at [720, 49] on link "Investisseurs" at bounding box center [738, 55] width 78 height 21
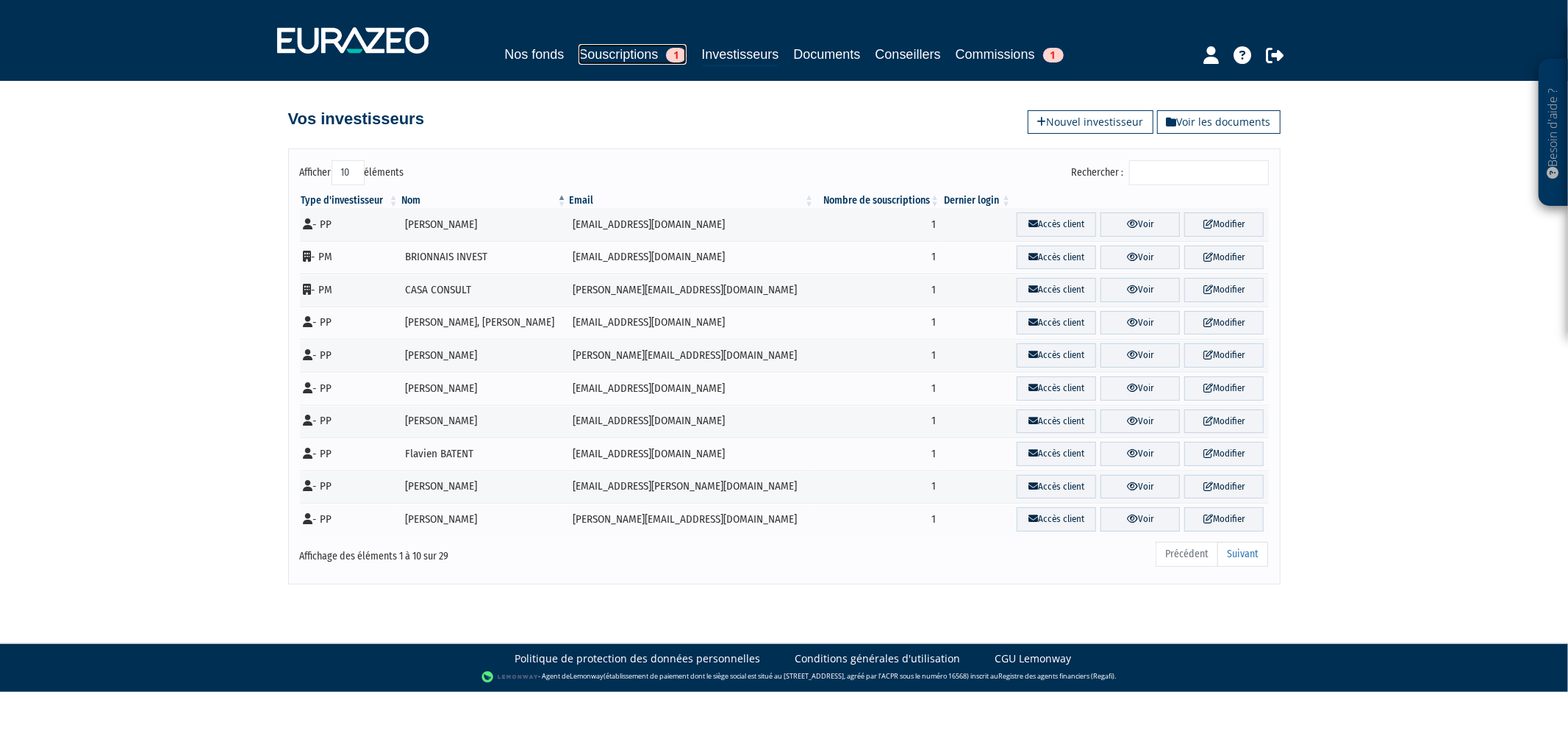
click at [618, 50] on link "Souscriptions 1" at bounding box center [632, 54] width 109 height 21
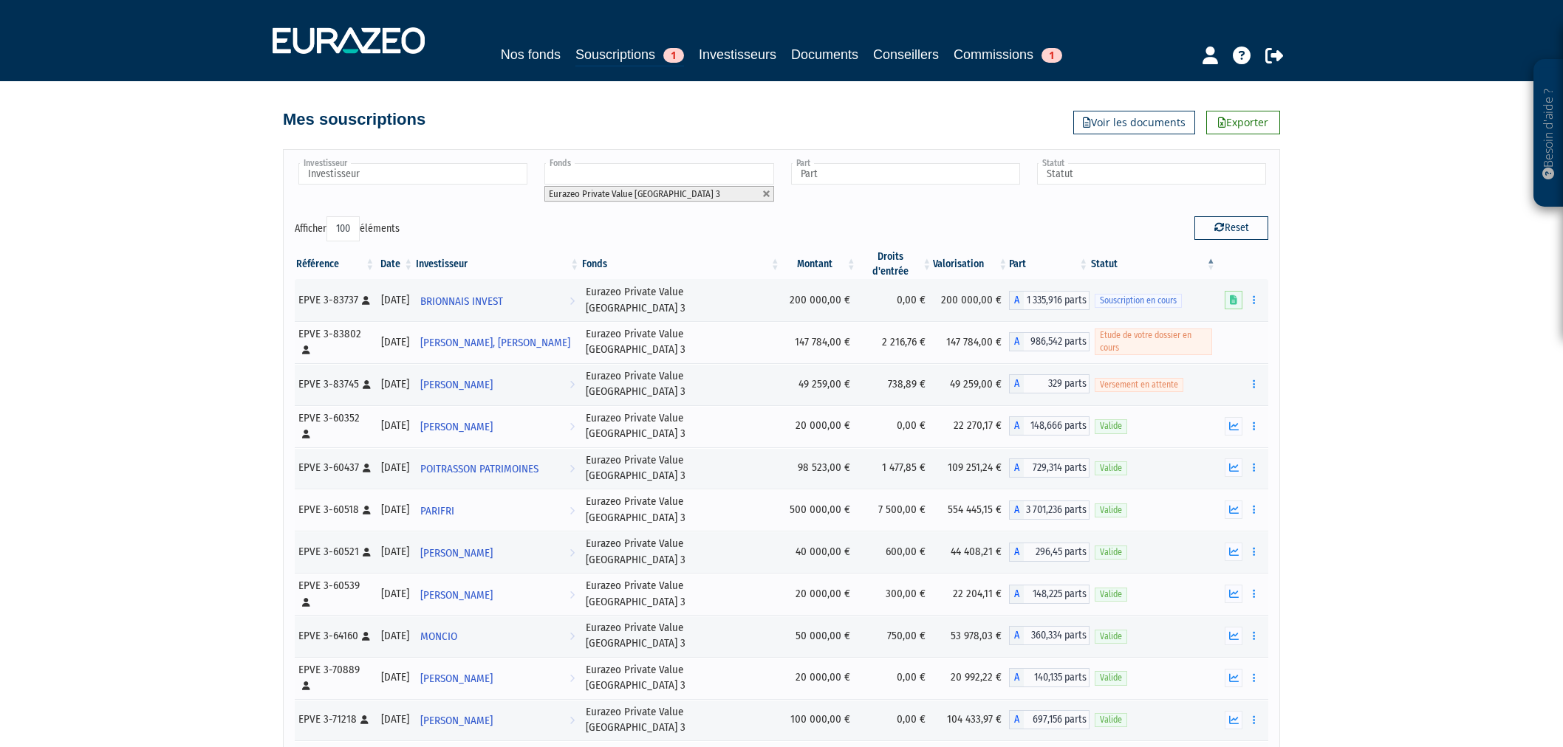
select select "100"
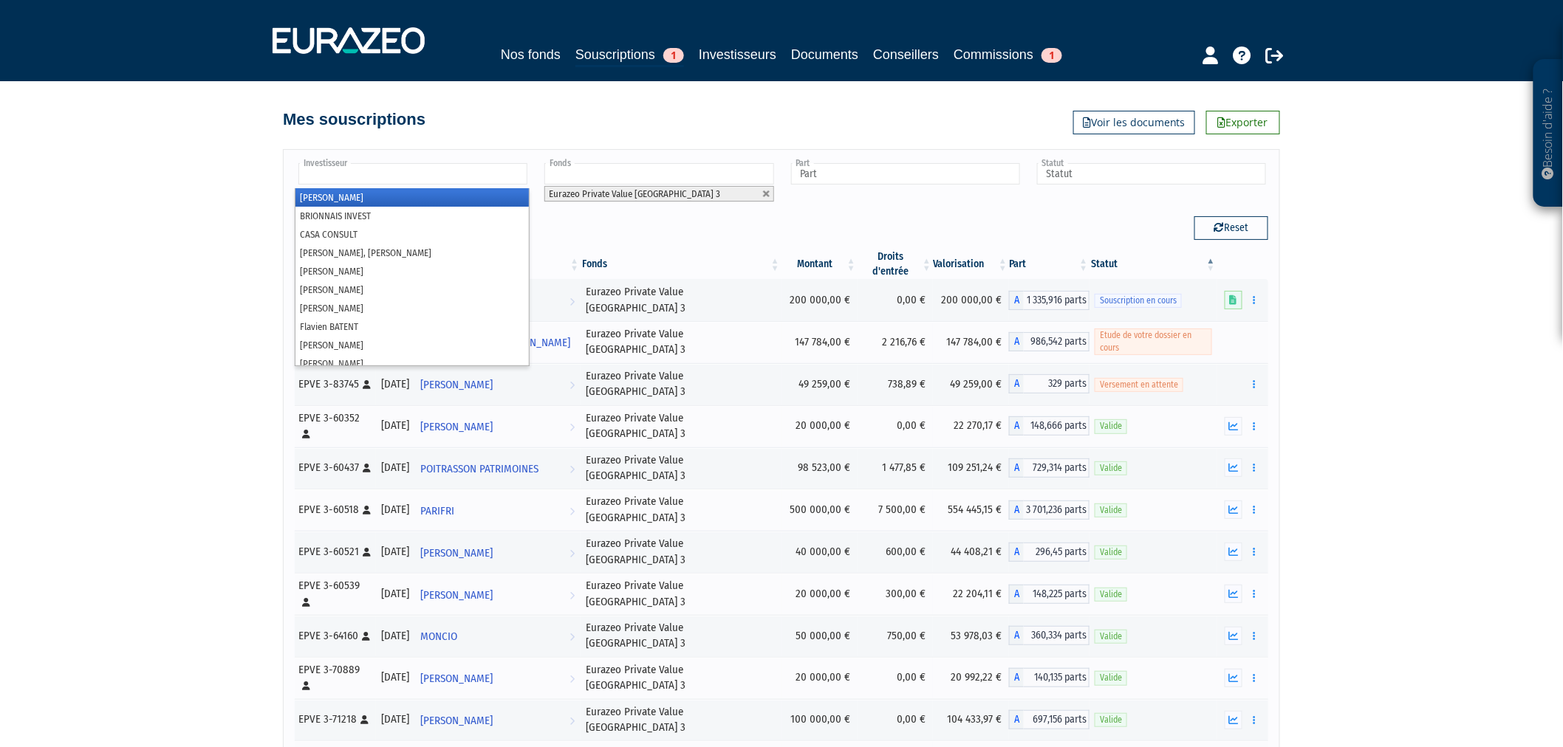
click at [364, 173] on input "text" at bounding box center [412, 173] width 229 height 21
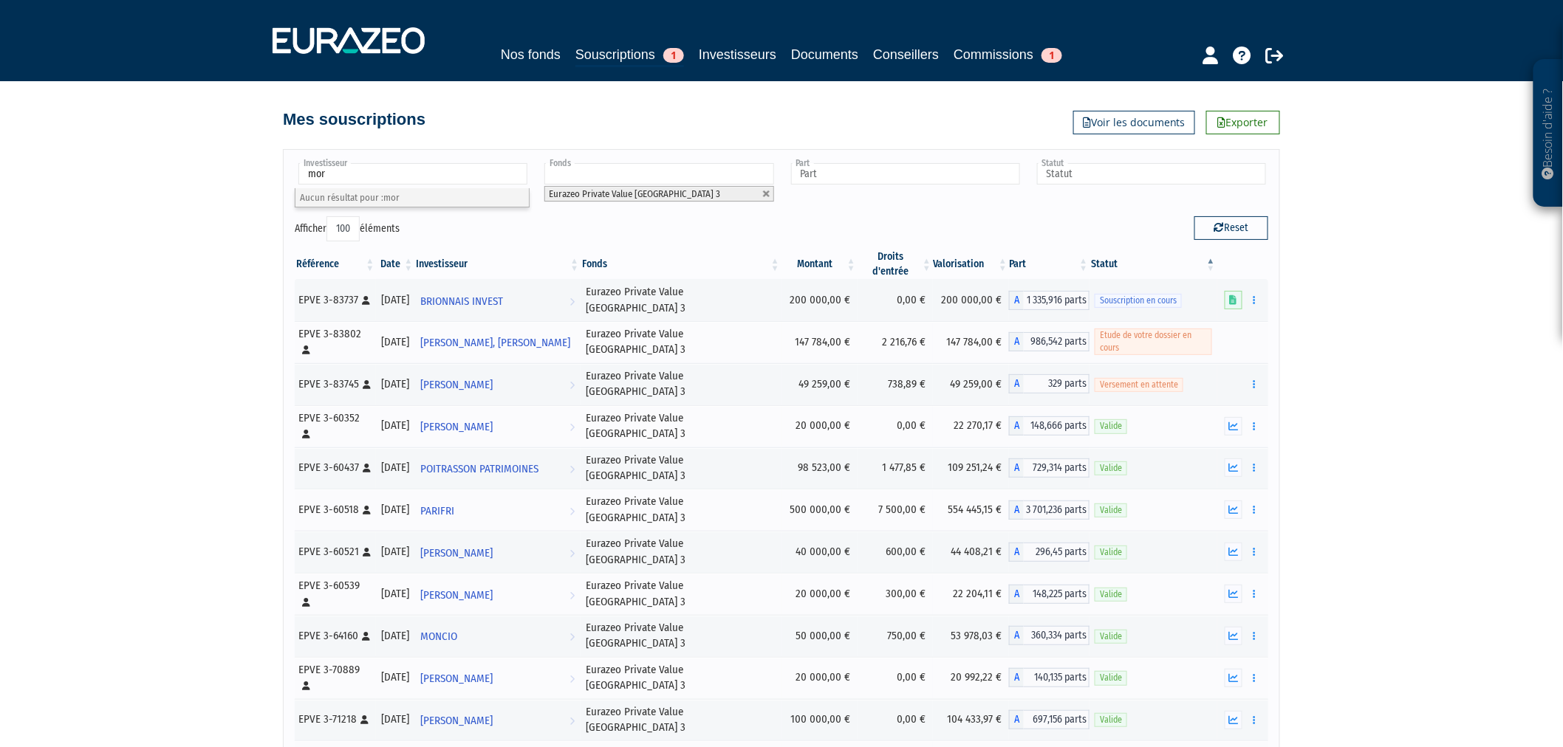
type input "mo"
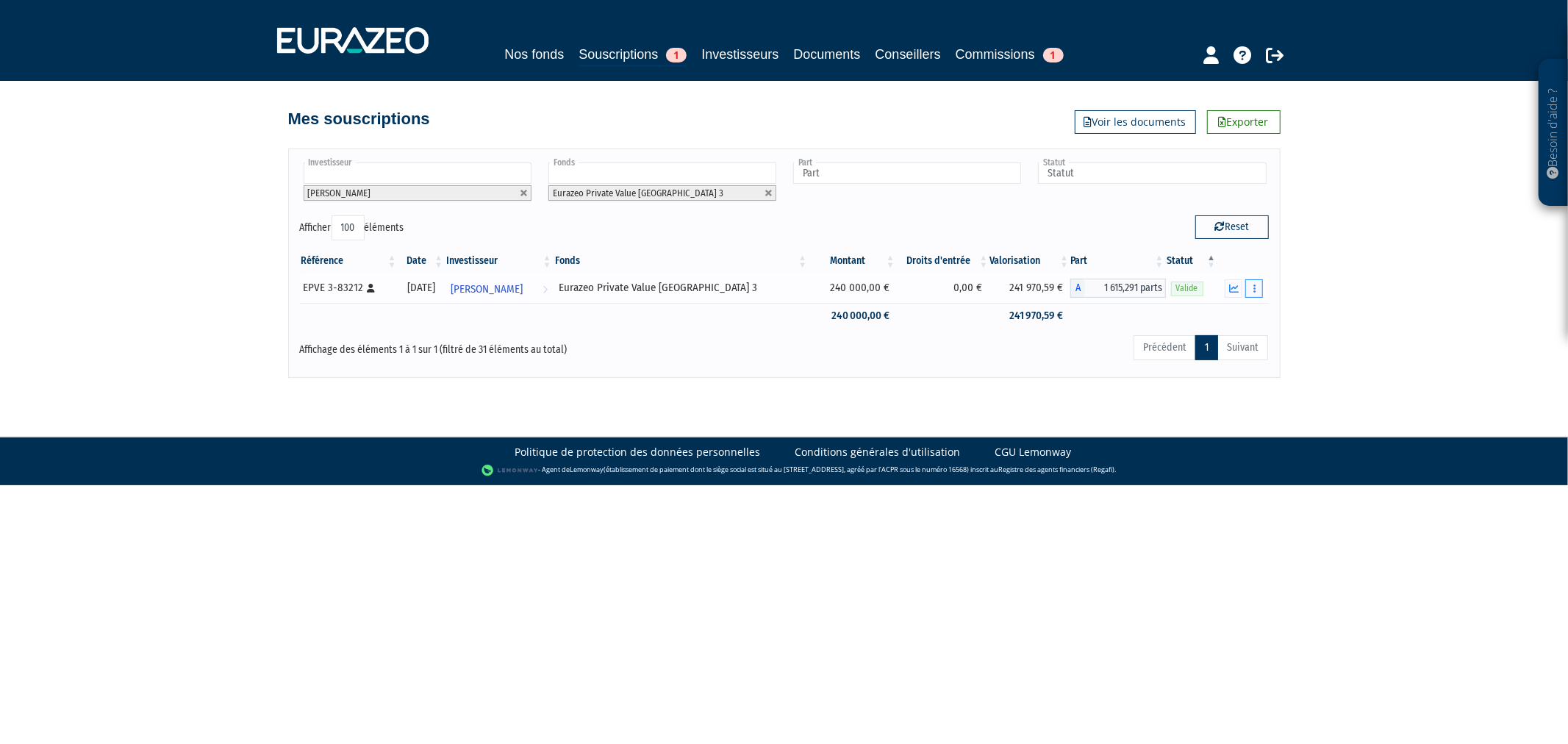
click at [1257, 291] on button "button" at bounding box center [1254, 289] width 18 height 18
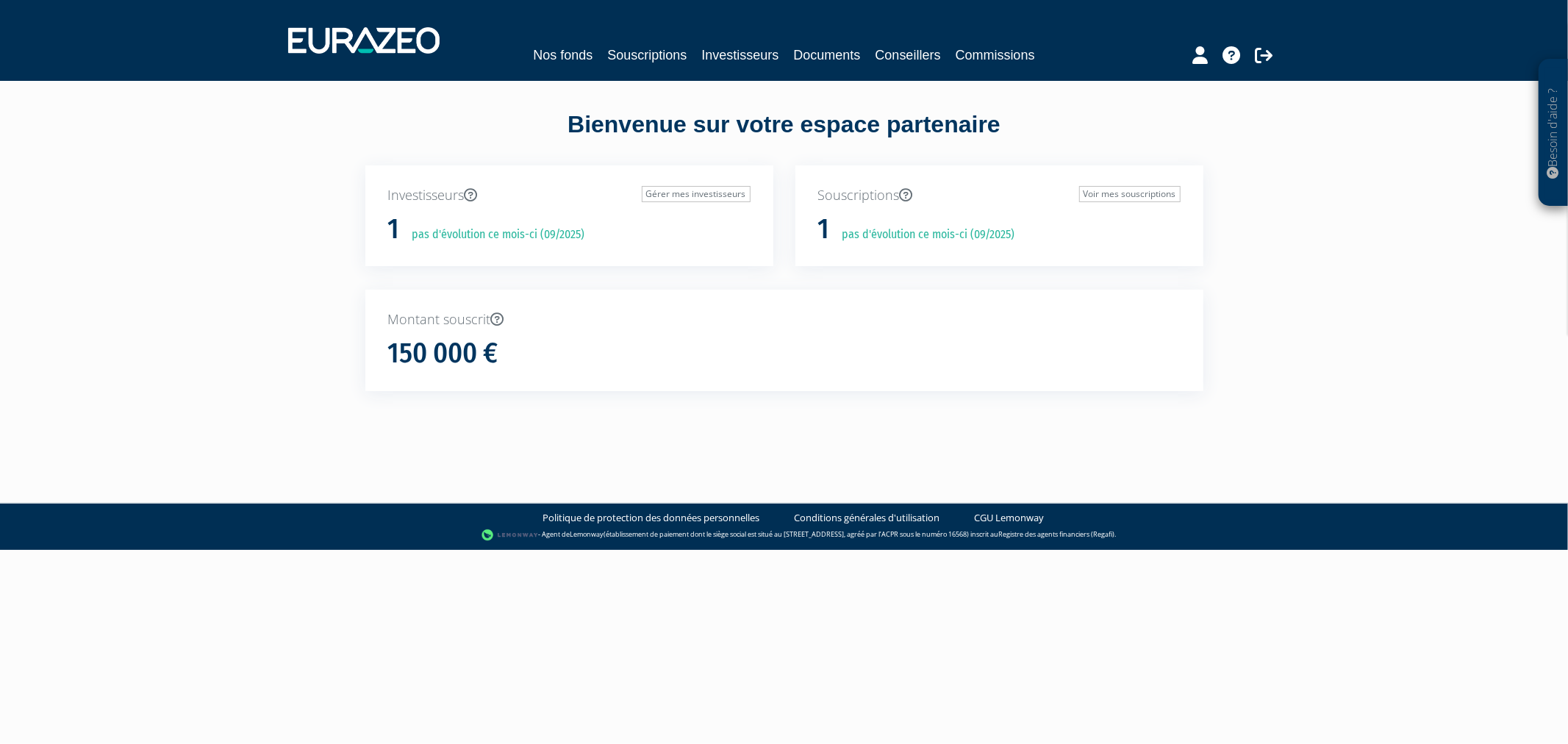
click at [631, 42] on div "Nos fonds Souscriptions Investisseurs Documents Conseillers Commissions" at bounding box center [784, 40] width 1014 height 55
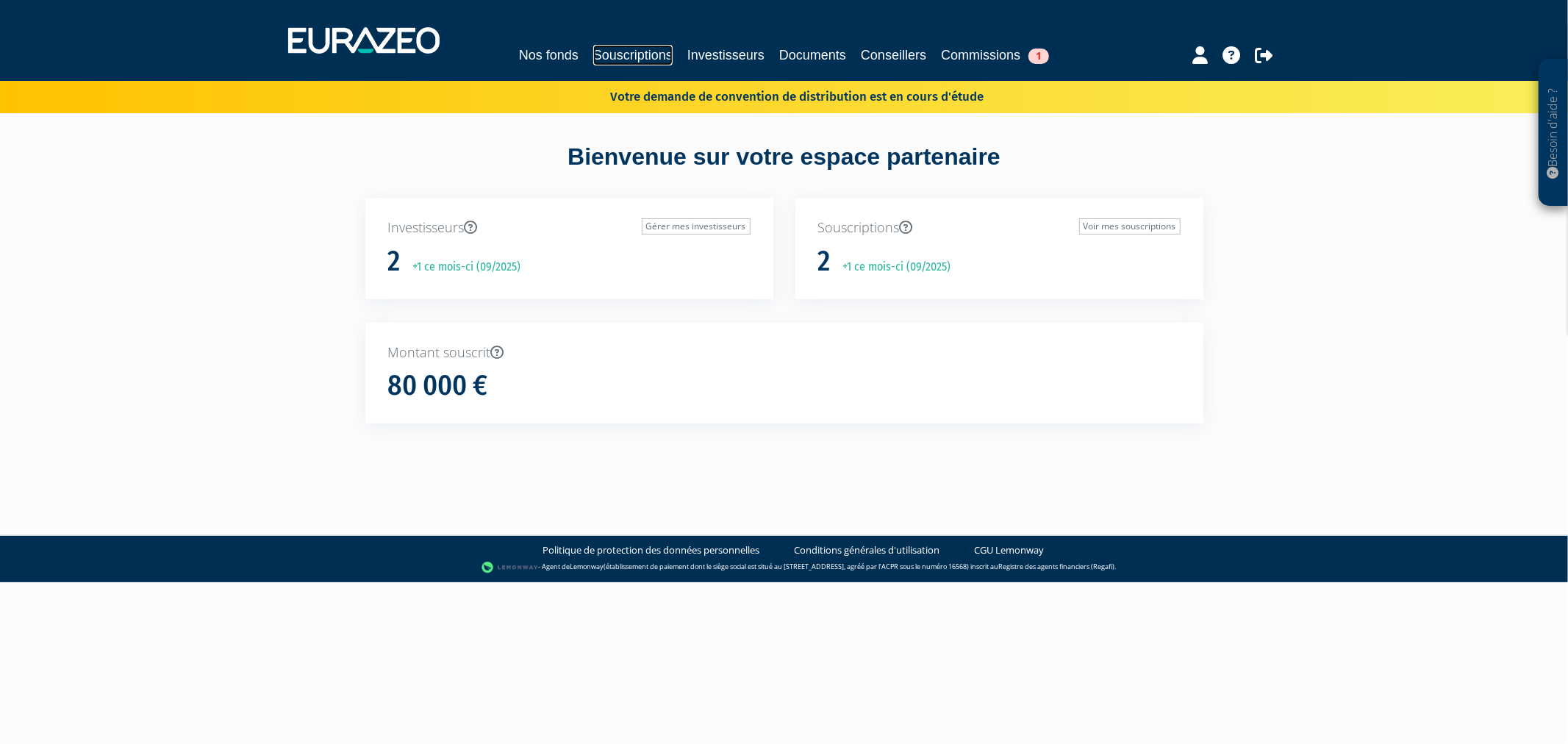
click at [638, 53] on link "Souscriptions" at bounding box center [633, 55] width 80 height 21
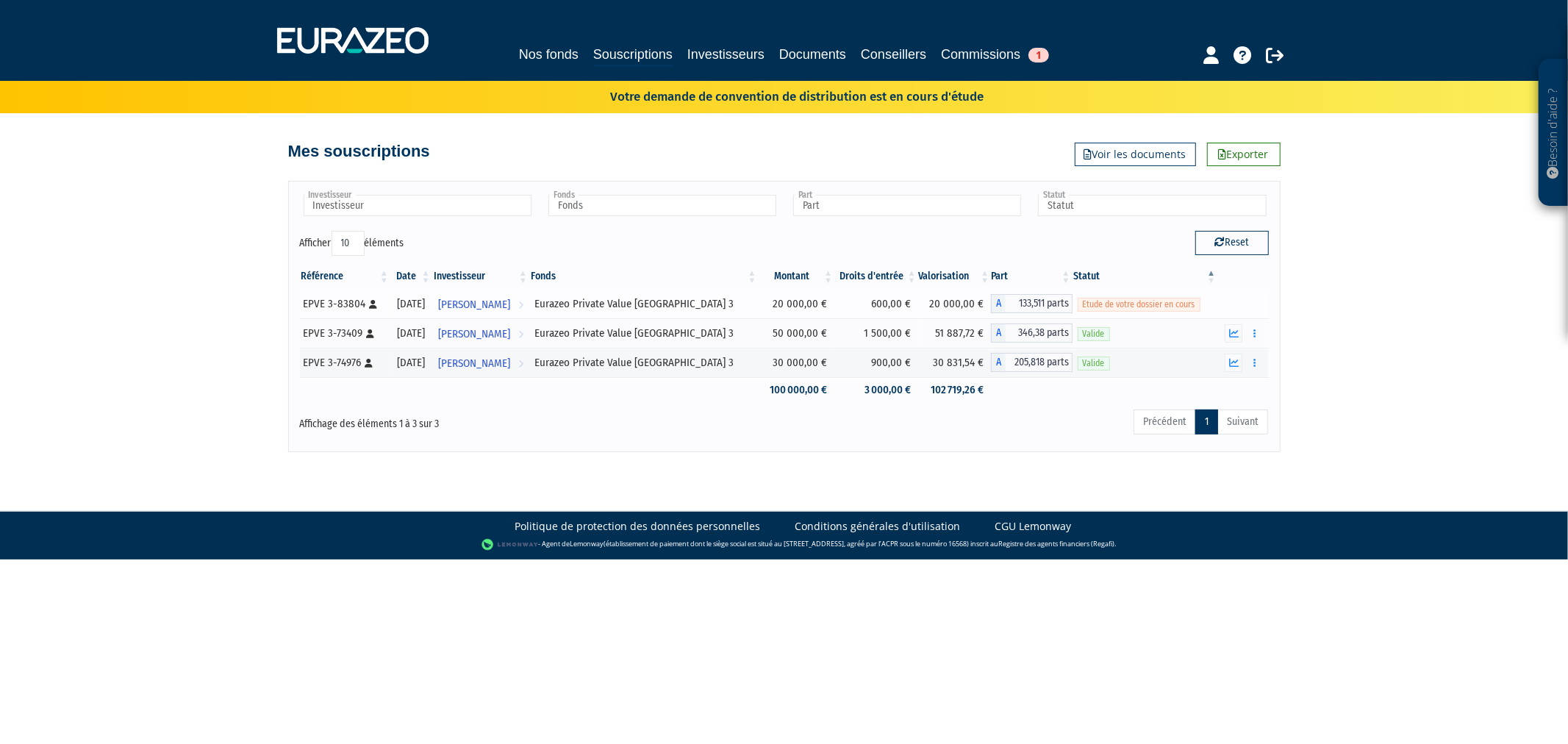
click at [351, 305] on div "EPVE 3-83804 [Français] Personne physique" at bounding box center [344, 305] width 82 height 16
copy div "83804"
